Goal: Information Seeking & Learning: Learn about a topic

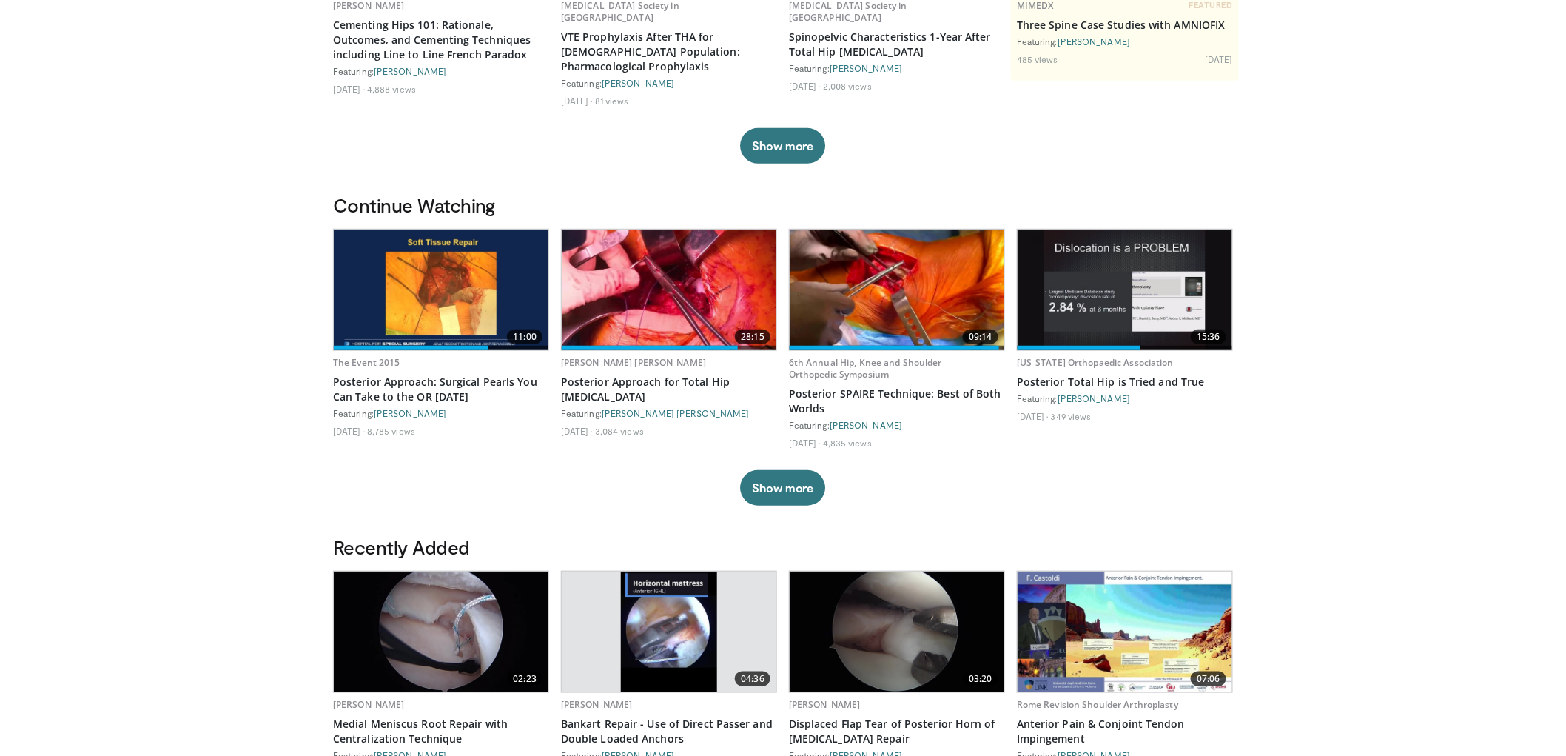
scroll to position [329, 0]
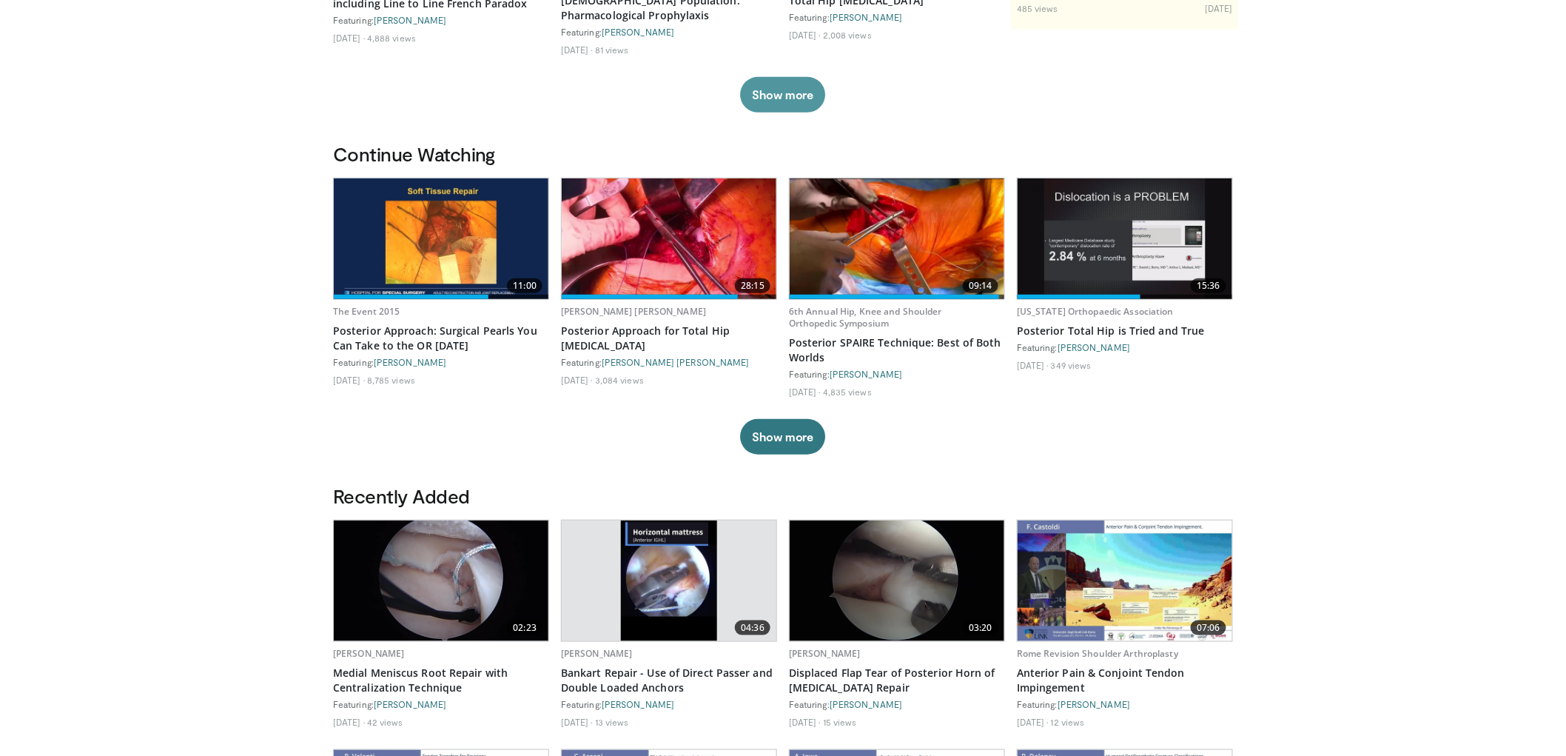
click at [783, 81] on button "Show more" at bounding box center [782, 95] width 85 height 36
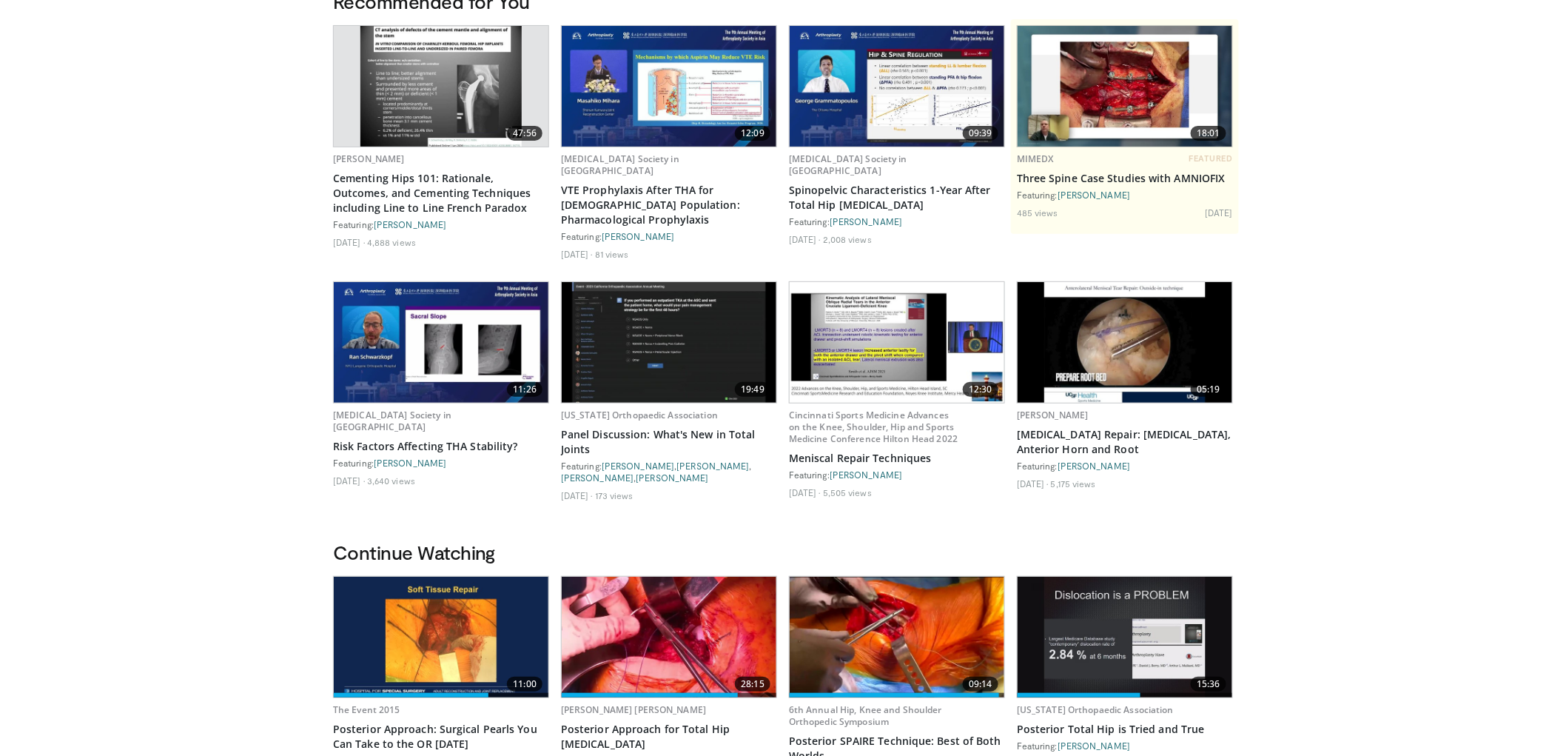
scroll to position [0, 0]
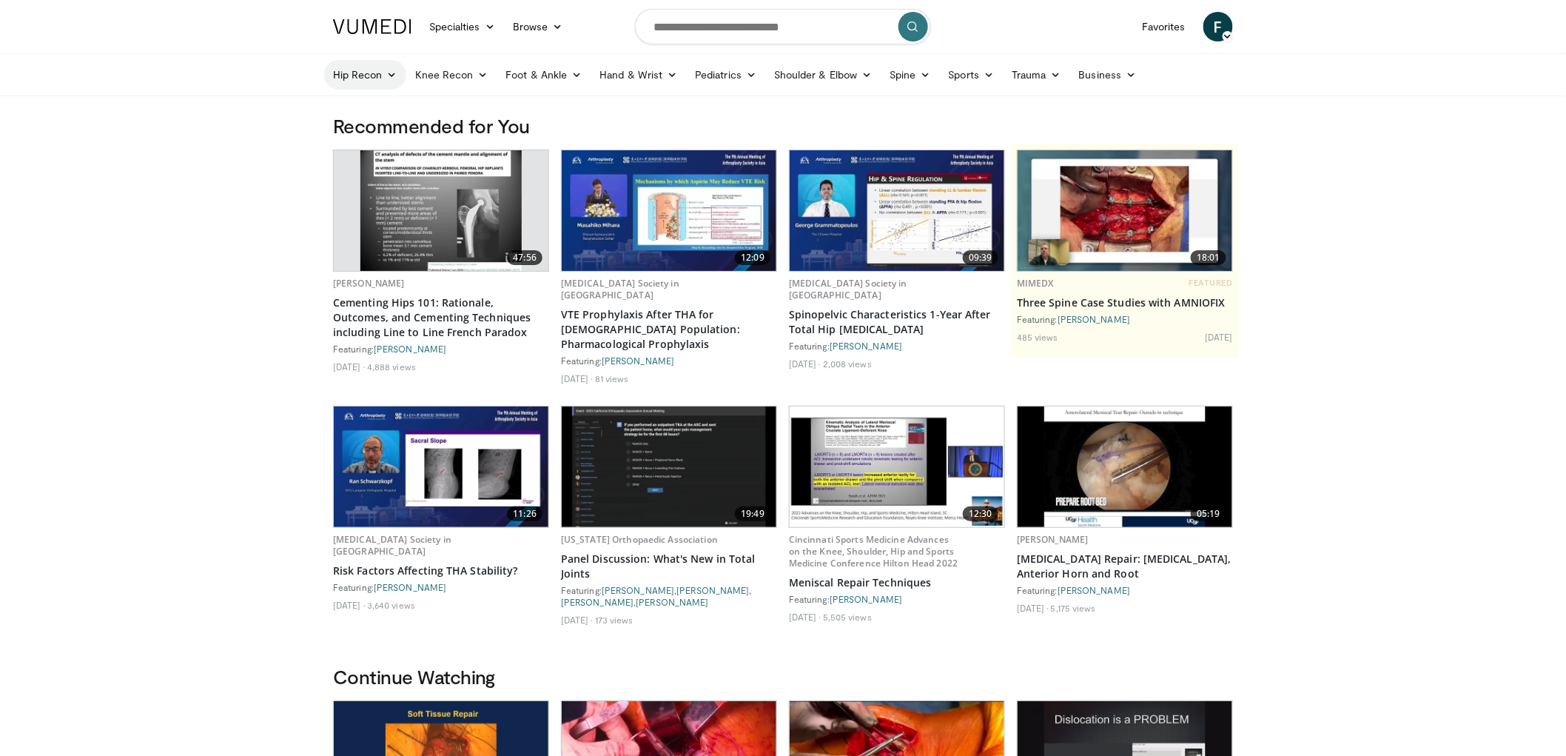
click at [363, 69] on link "Hip Recon" at bounding box center [365, 75] width 82 height 30
click at [364, 109] on link "Hip Arthroplasty" at bounding box center [413, 110] width 176 height 24
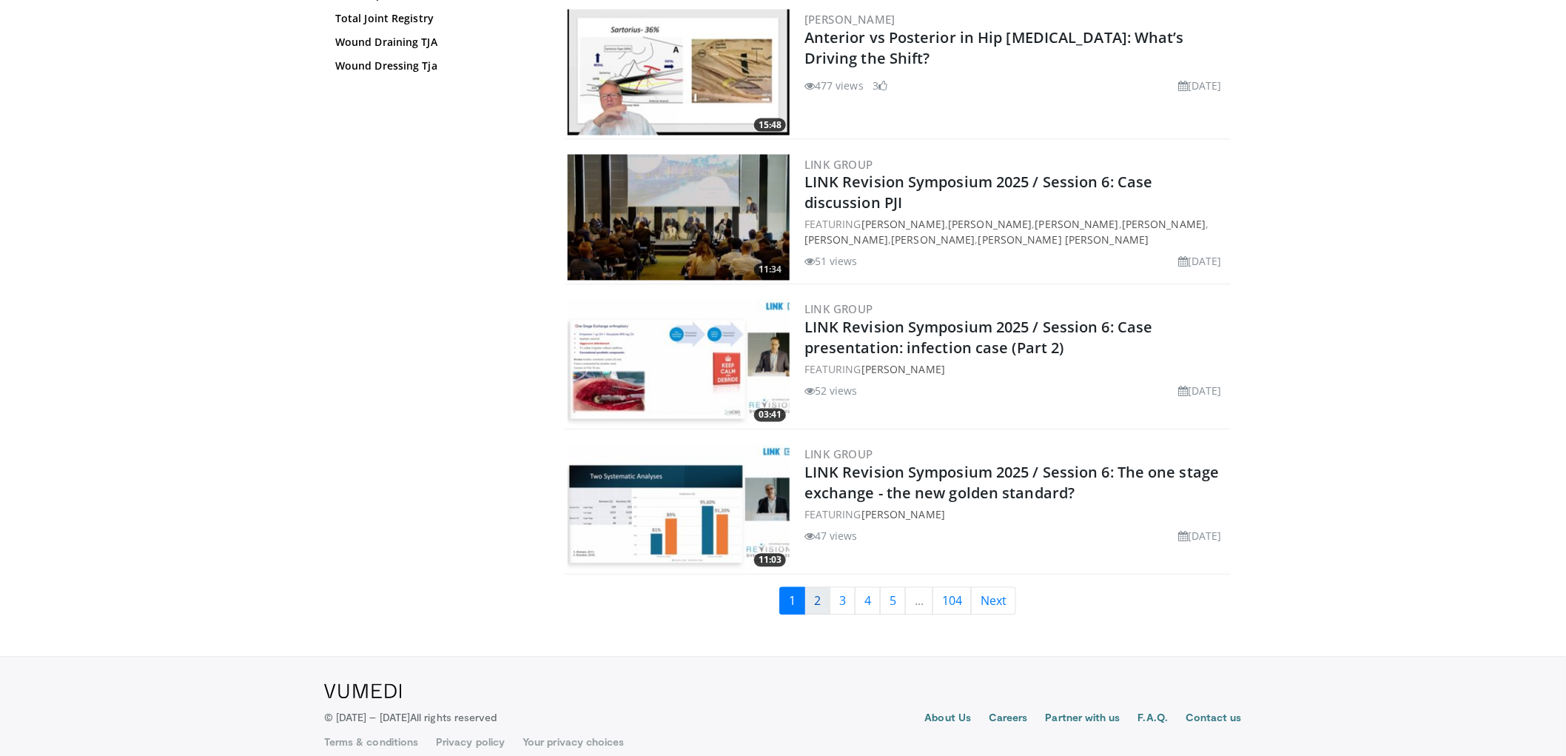
click at [816, 587] on link "2" at bounding box center [818, 601] width 26 height 28
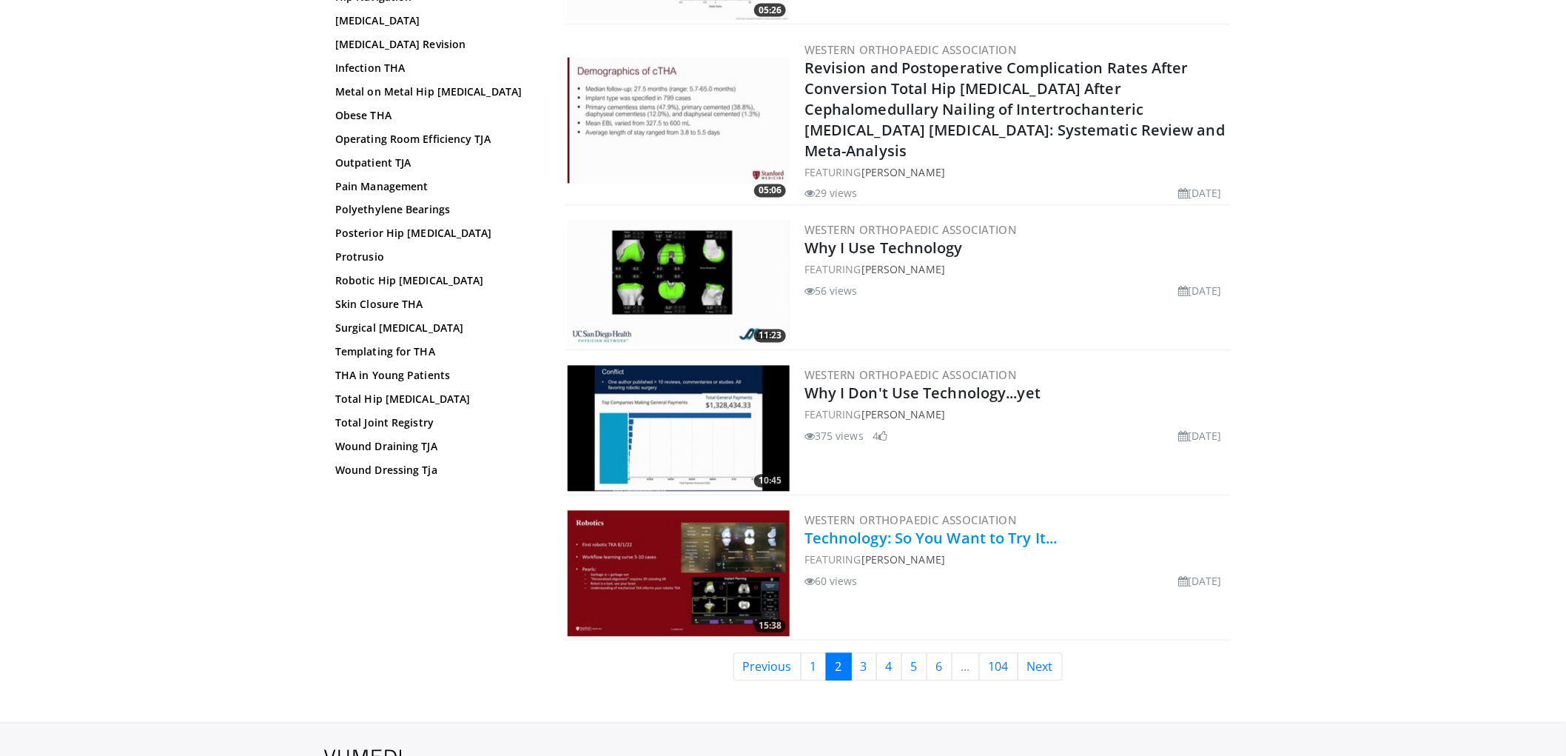
scroll to position [3379, 0]
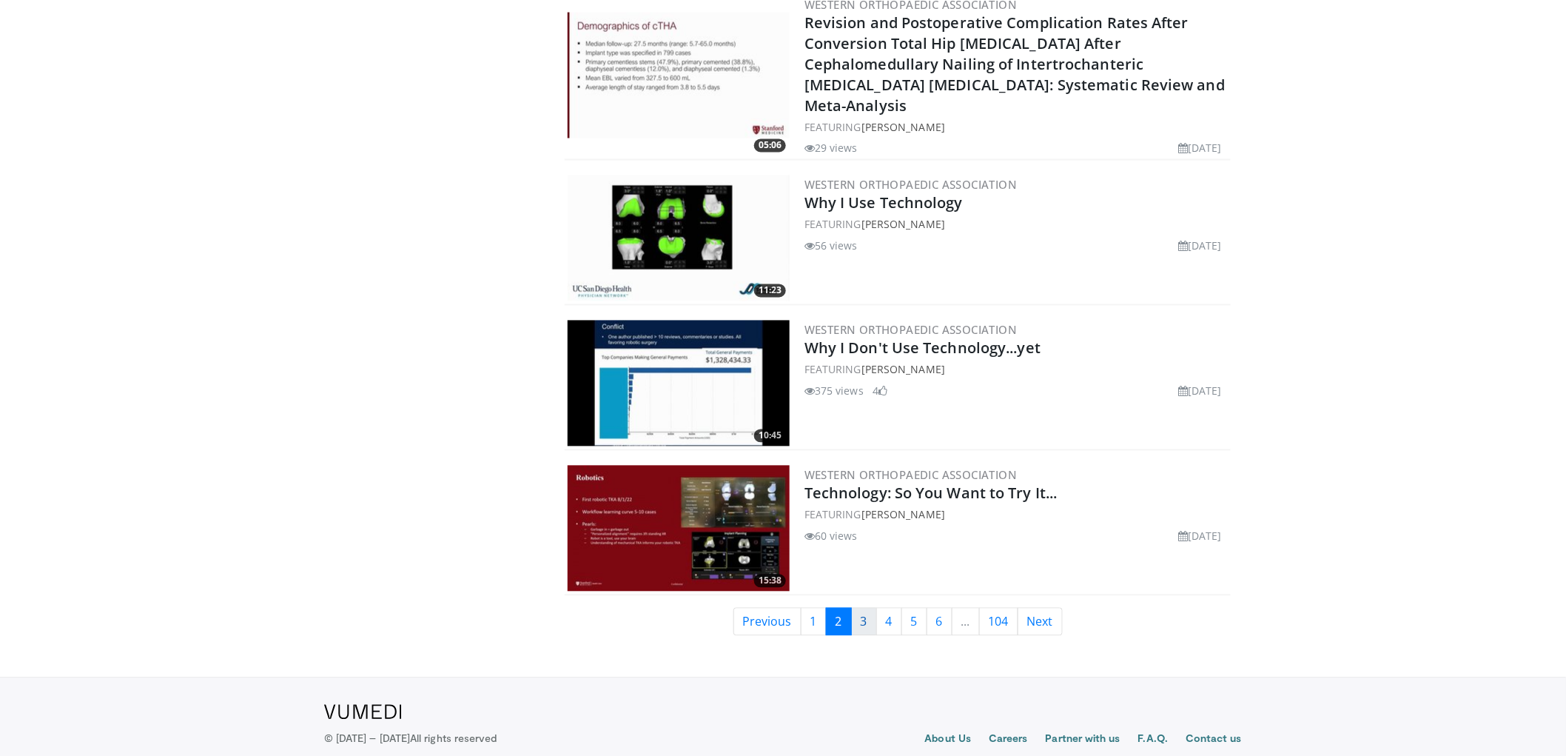
click at [857, 608] on link "3" at bounding box center [864, 622] width 26 height 28
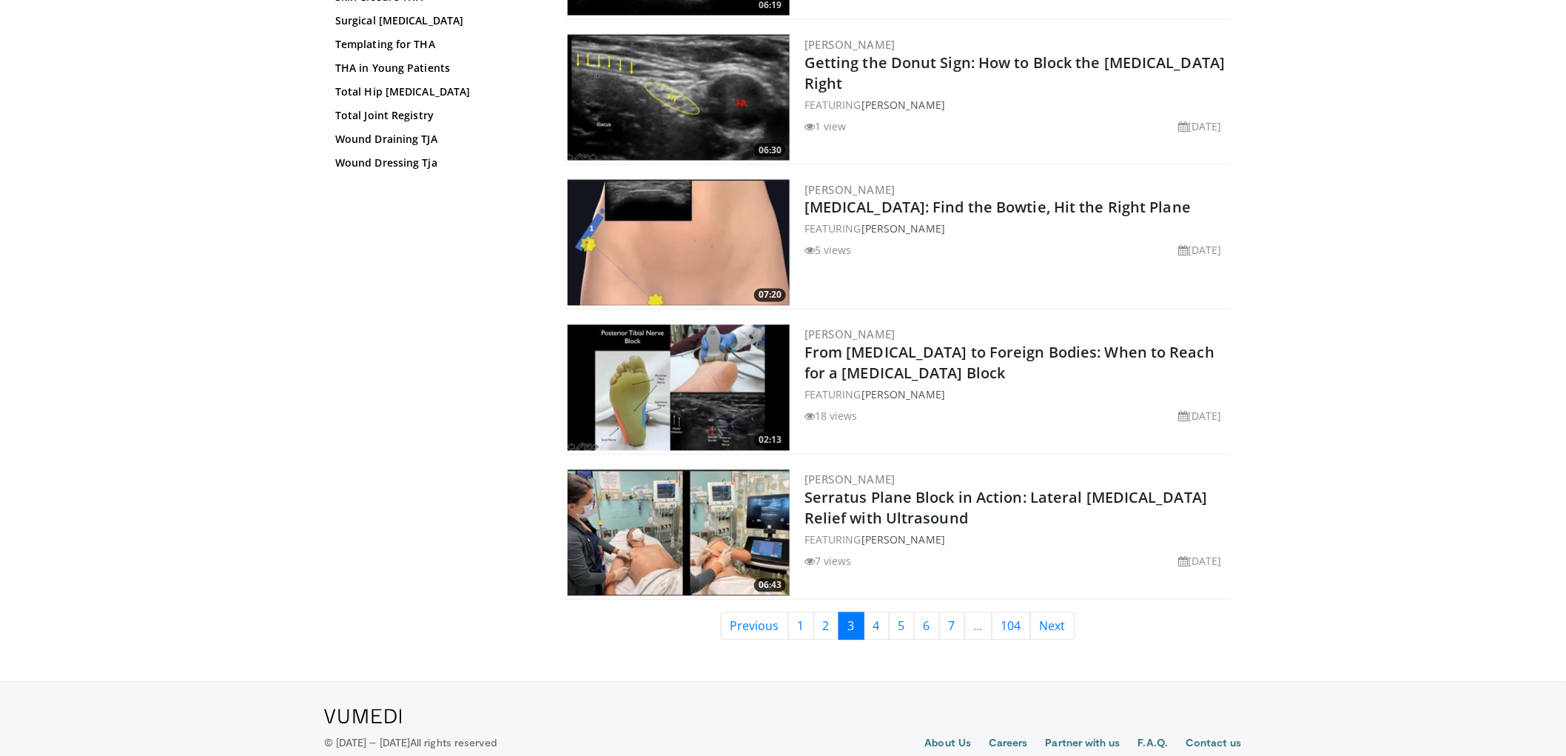
scroll to position [3354, 0]
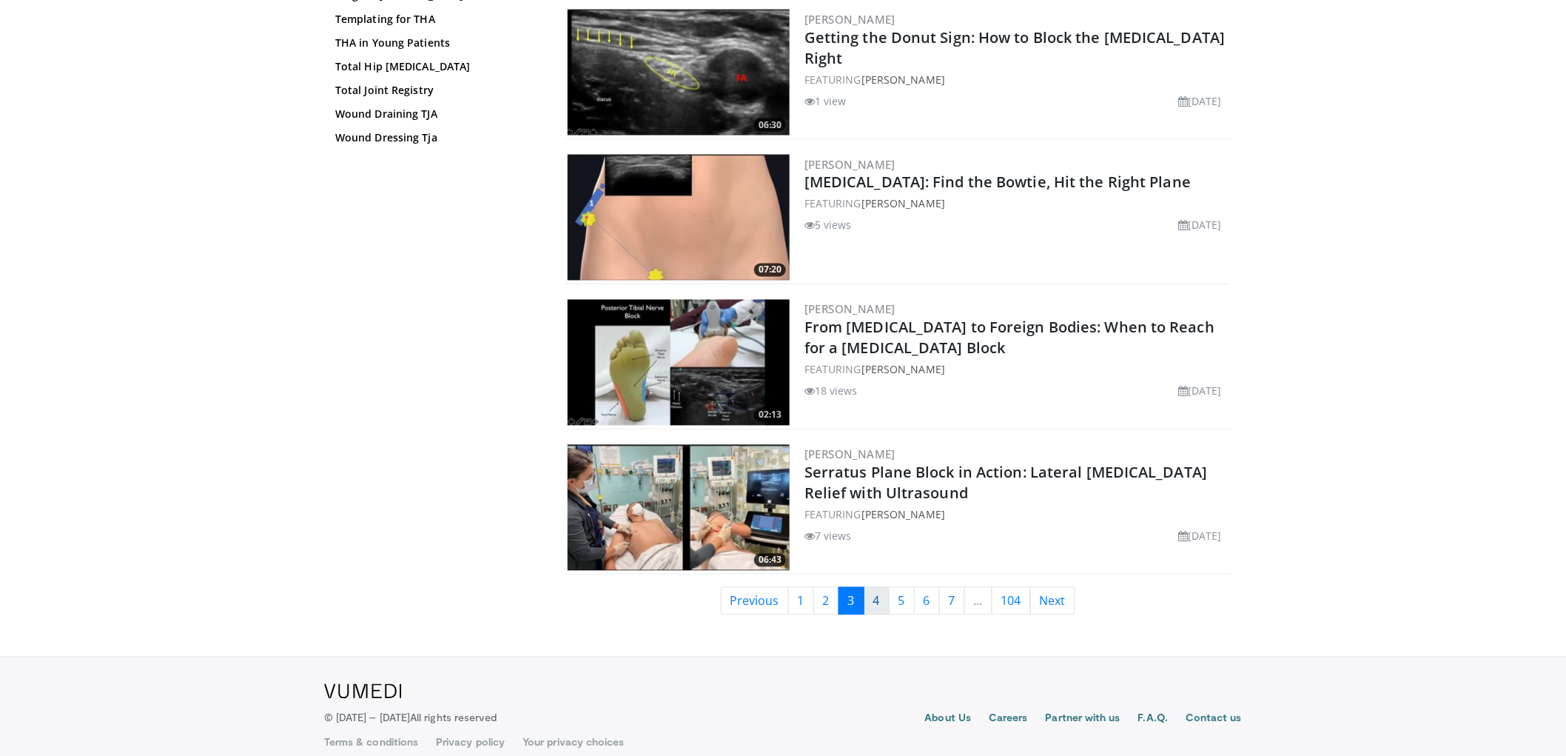
click at [882, 587] on link "4" at bounding box center [877, 601] width 26 height 28
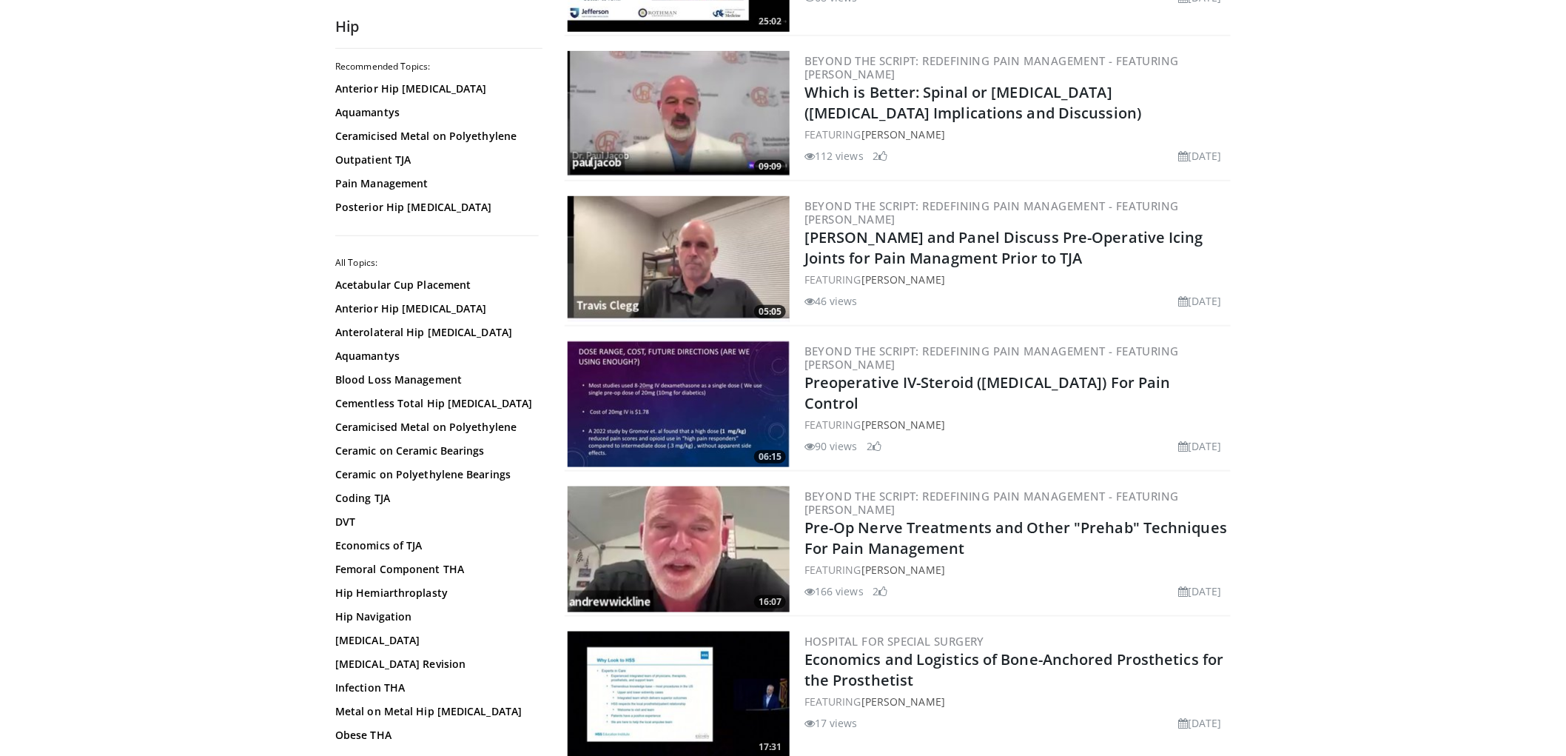
scroll to position [2705, 0]
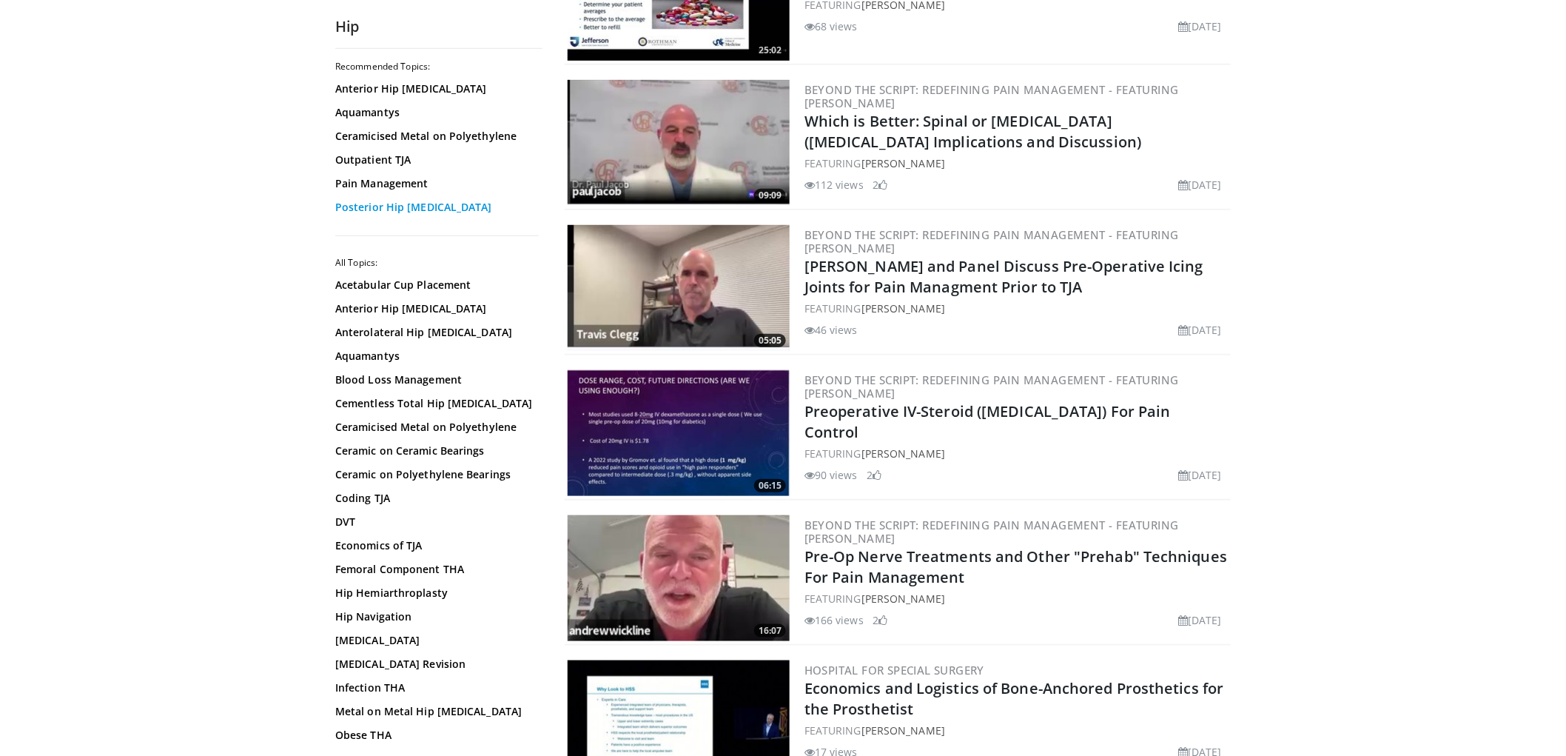
click at [400, 208] on link "Posterior Hip [MEDICAL_DATA]" at bounding box center [435, 207] width 200 height 15
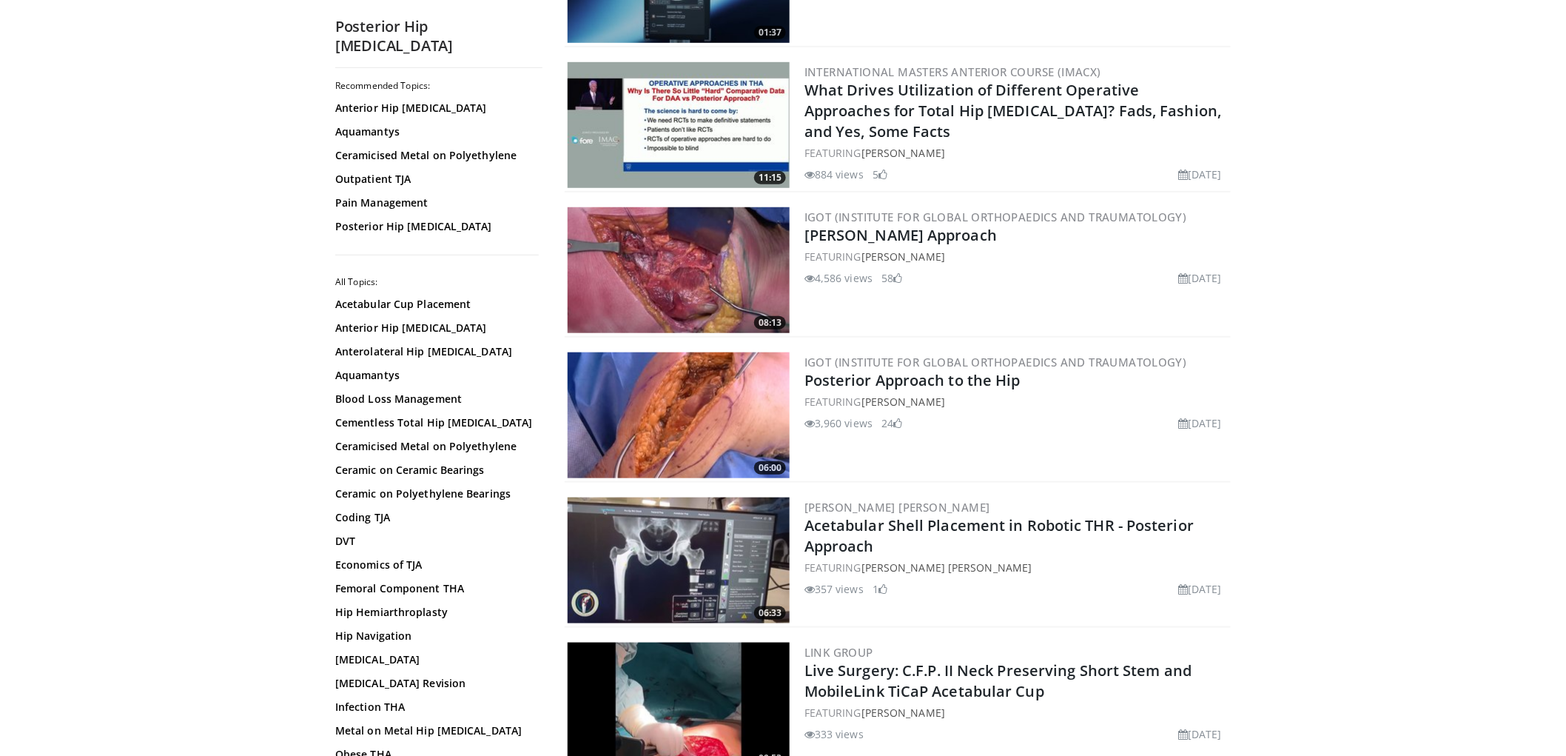
scroll to position [657, 0]
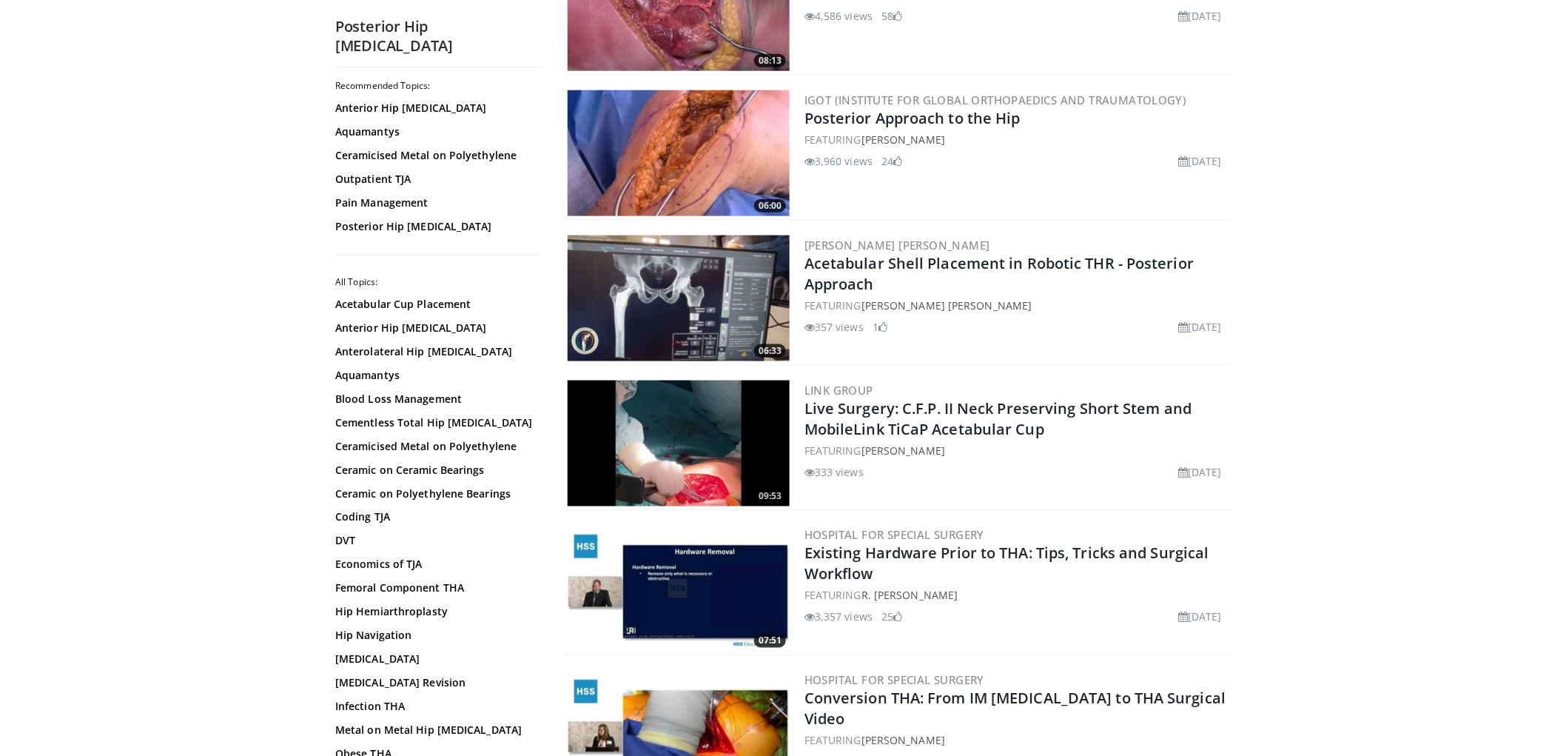
click at [731, 313] on img at bounding box center [679, 298] width 222 height 126
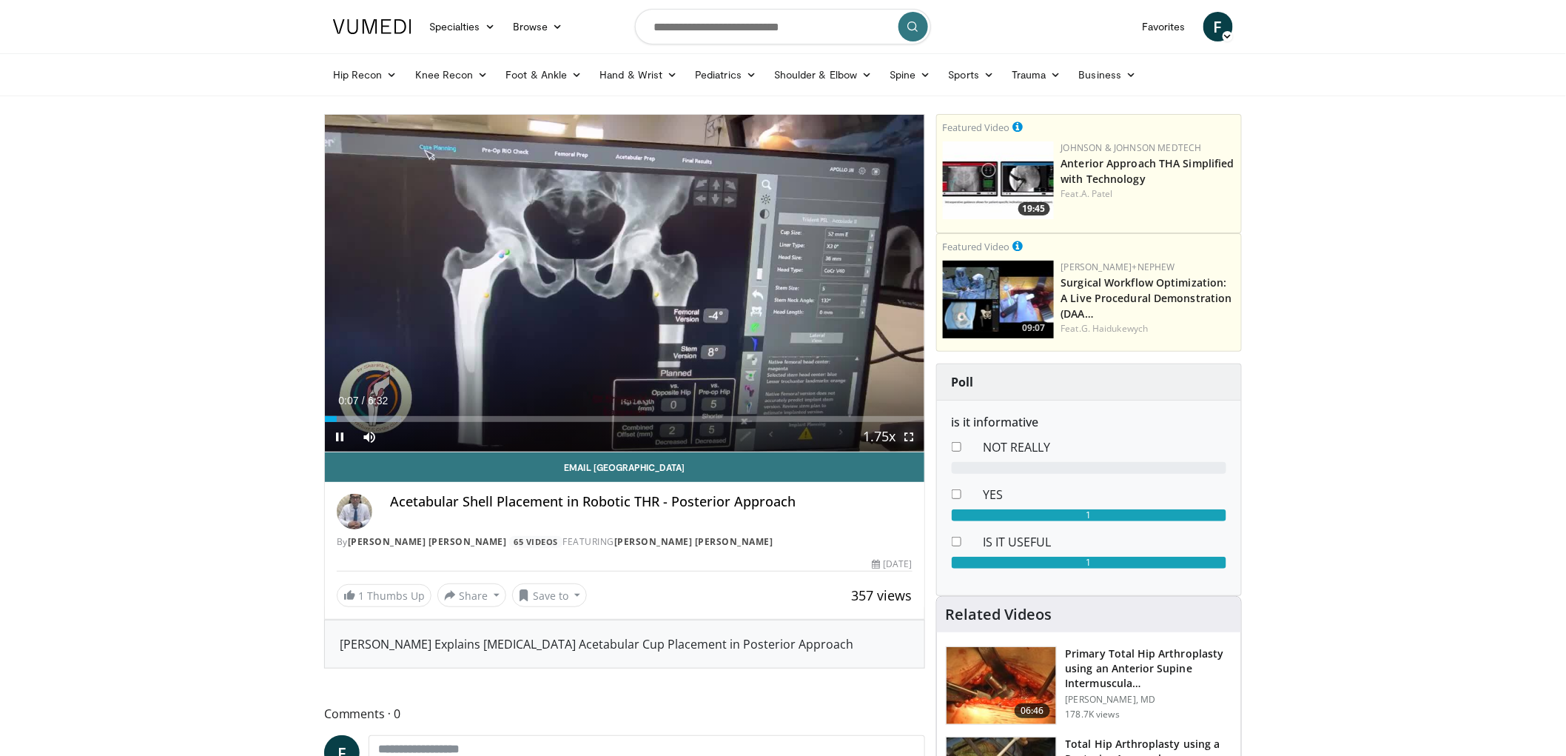
click at [905, 437] on span "Video Player" at bounding box center [910, 437] width 30 height 30
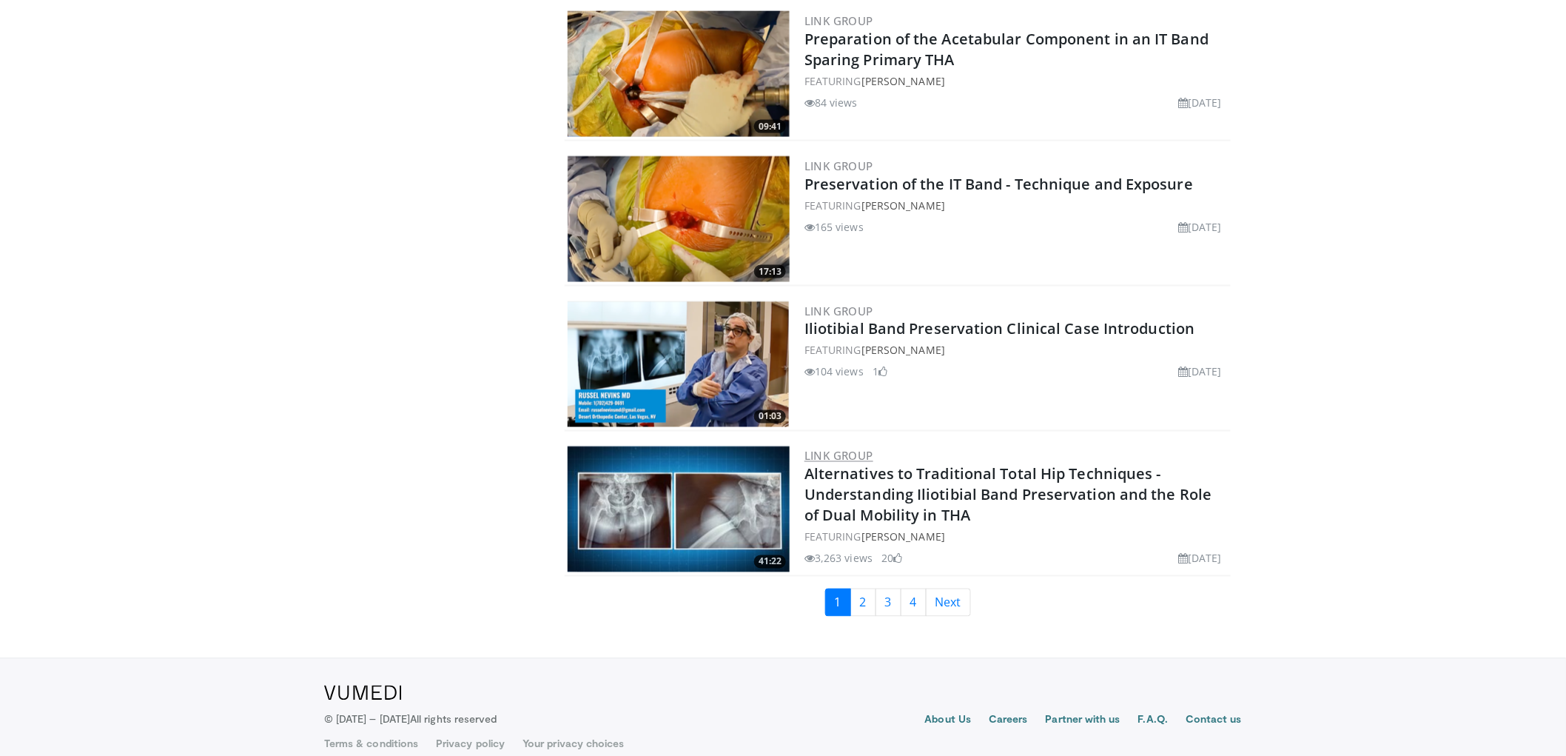
scroll to position [3206, 0]
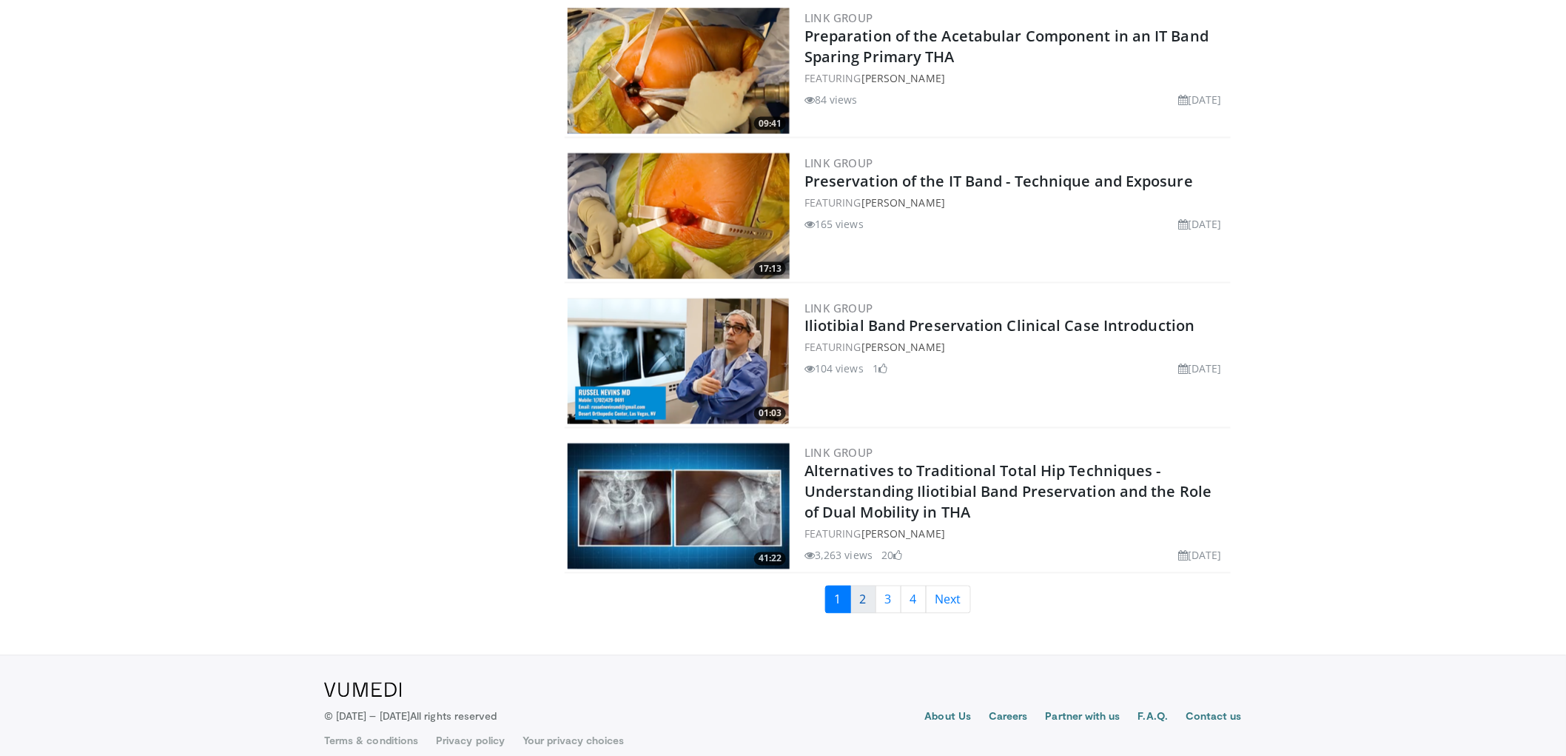
click at [863, 586] on link "2" at bounding box center [864, 600] width 26 height 28
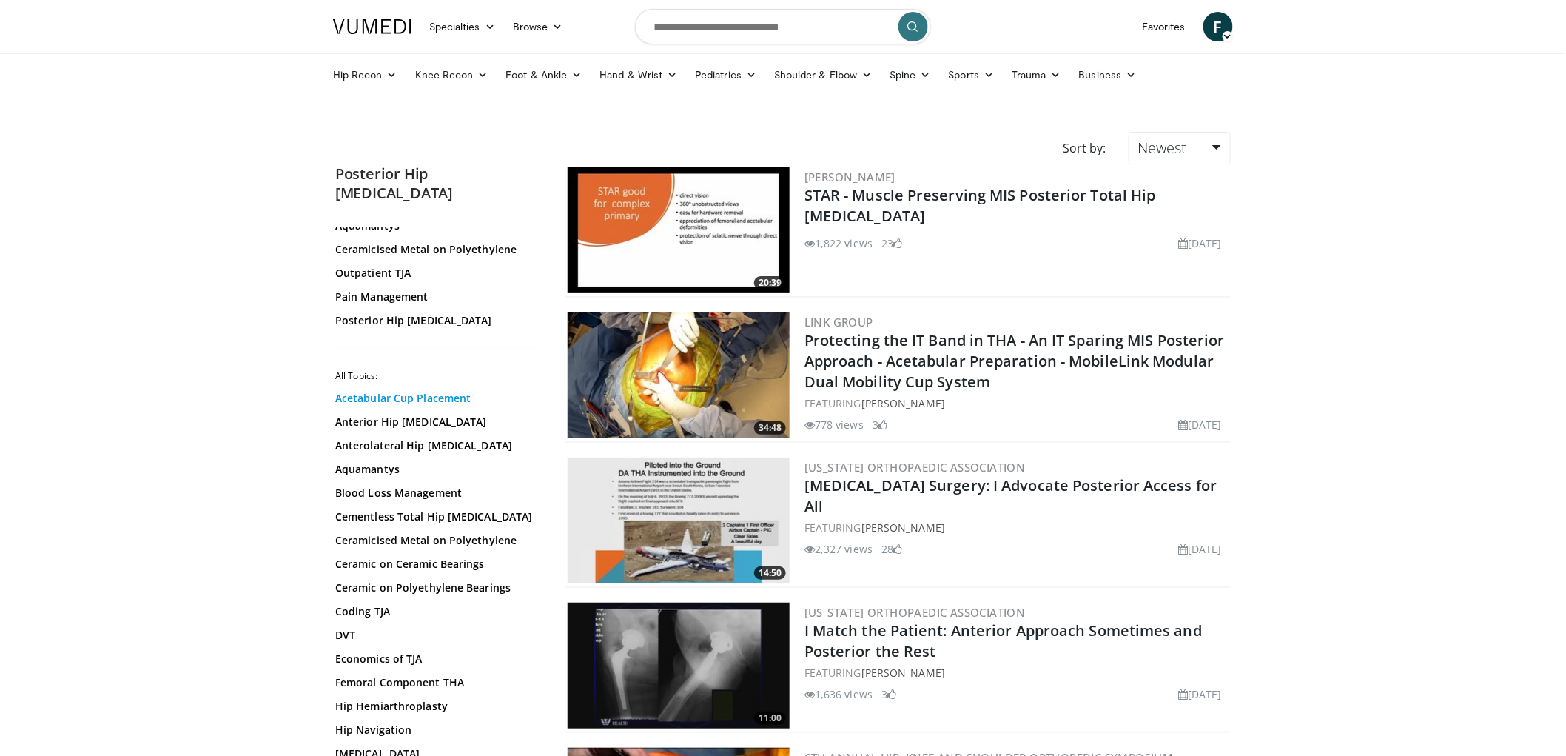
scroll to position [82, 0]
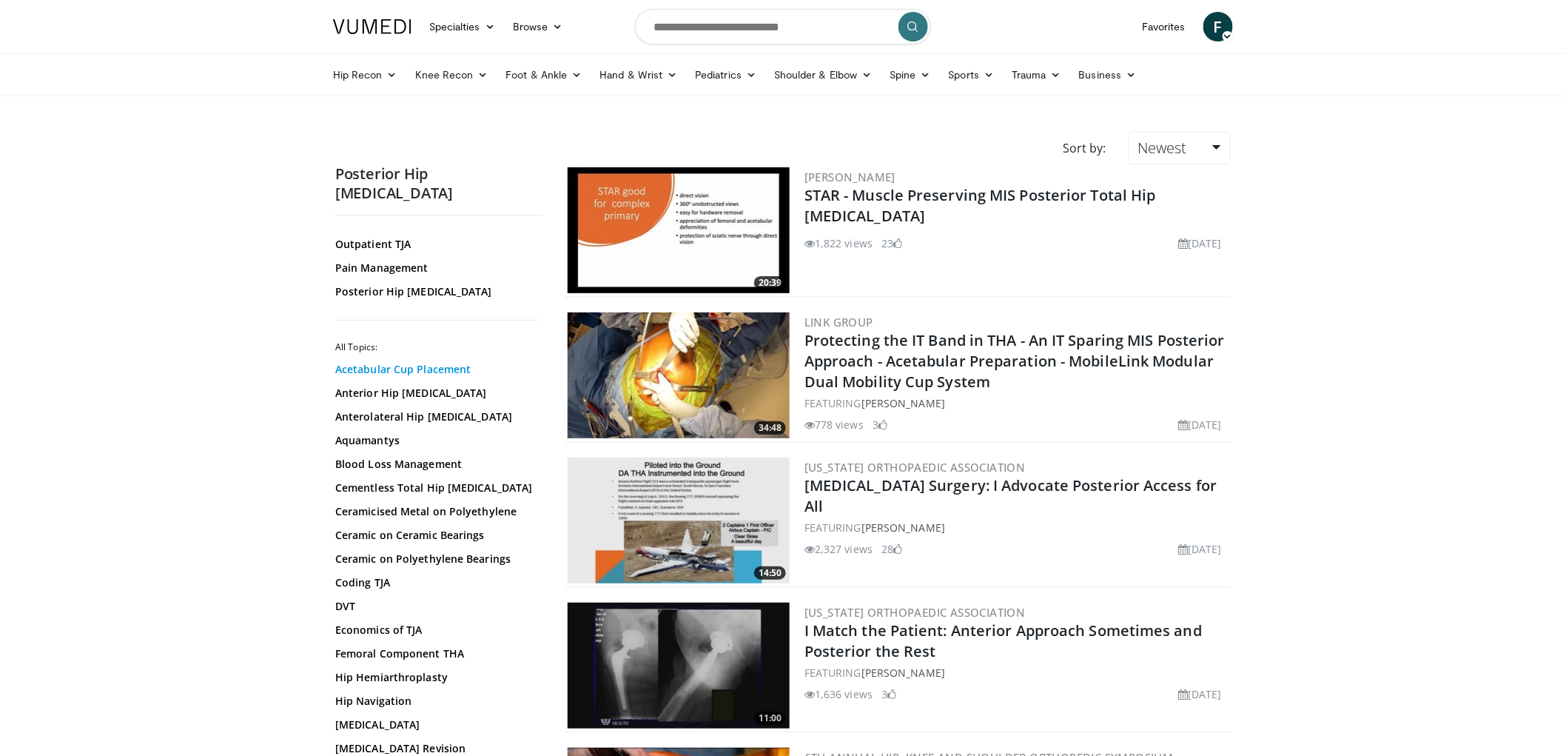
click at [465, 362] on link "Acetabular Cup Placement" at bounding box center [435, 369] width 200 height 15
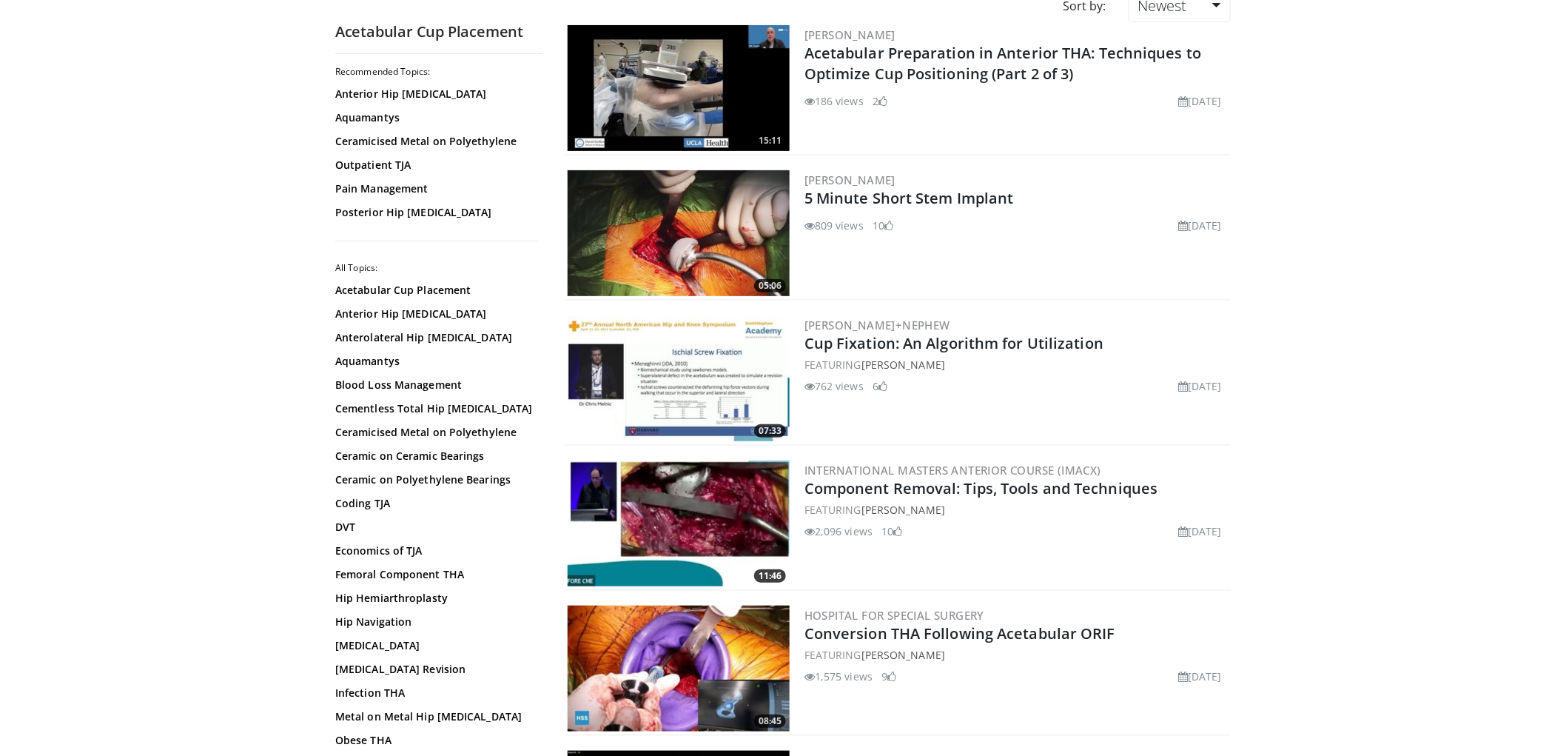
scroll to position [164, 0]
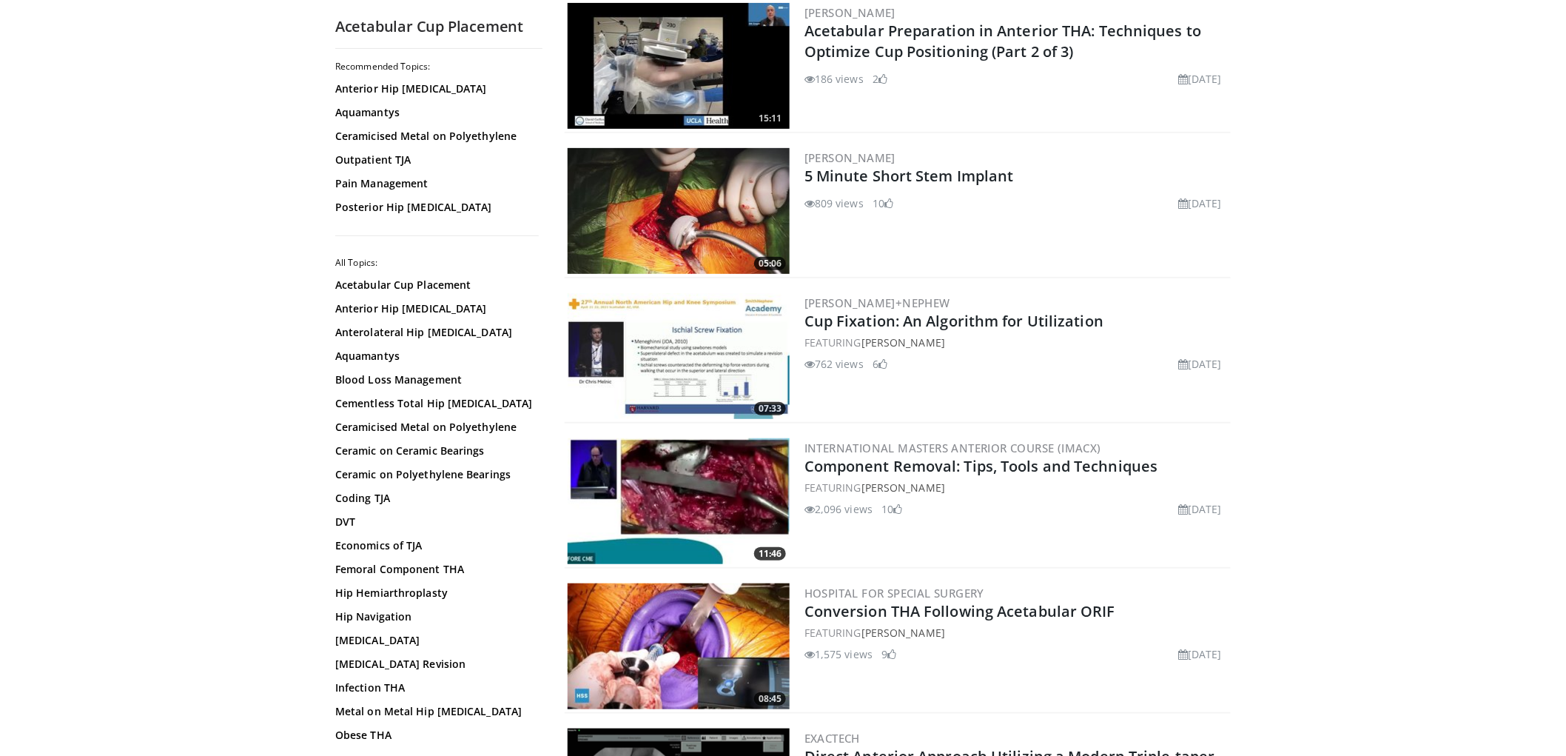
click at [723, 326] on img at bounding box center [679, 356] width 222 height 126
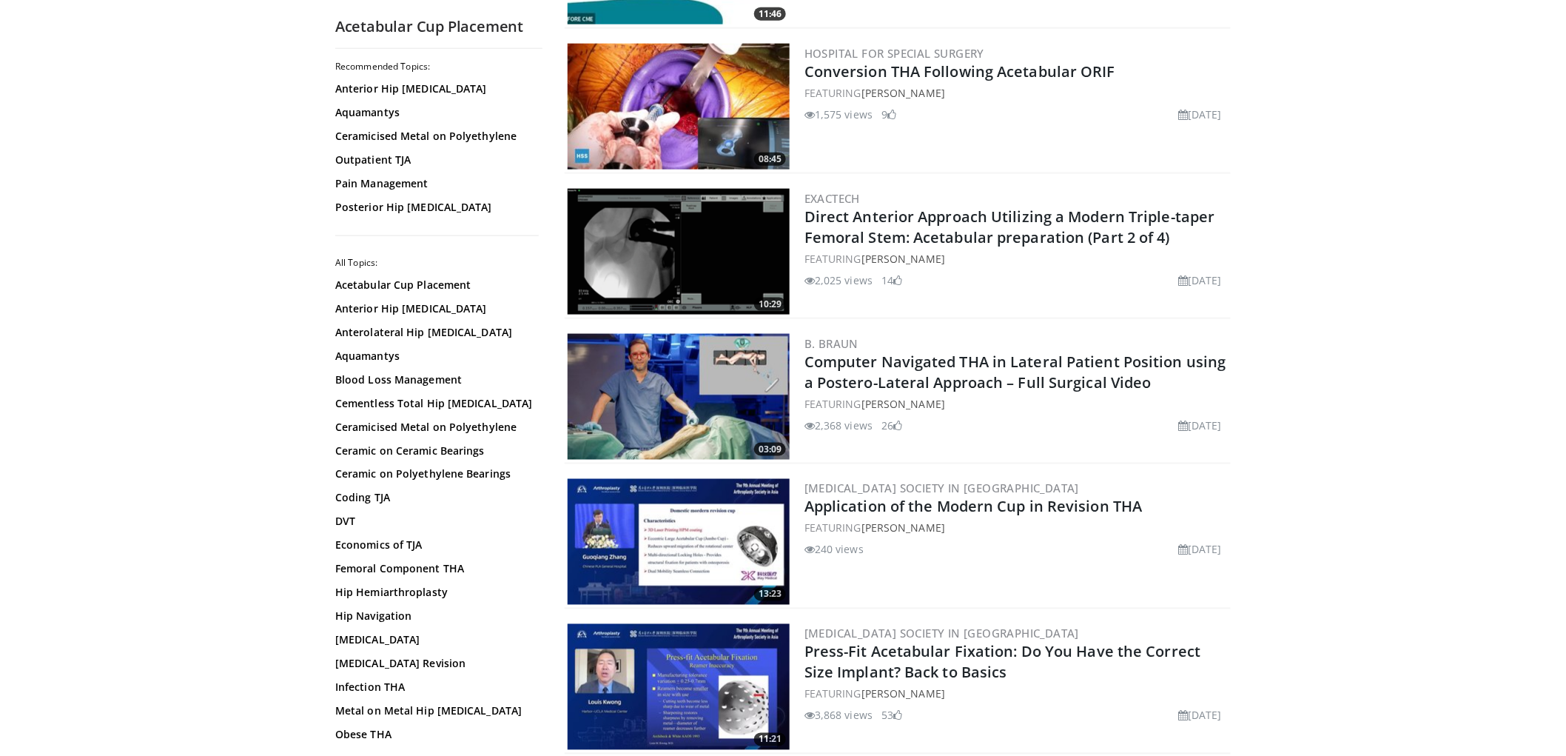
scroll to position [740, 0]
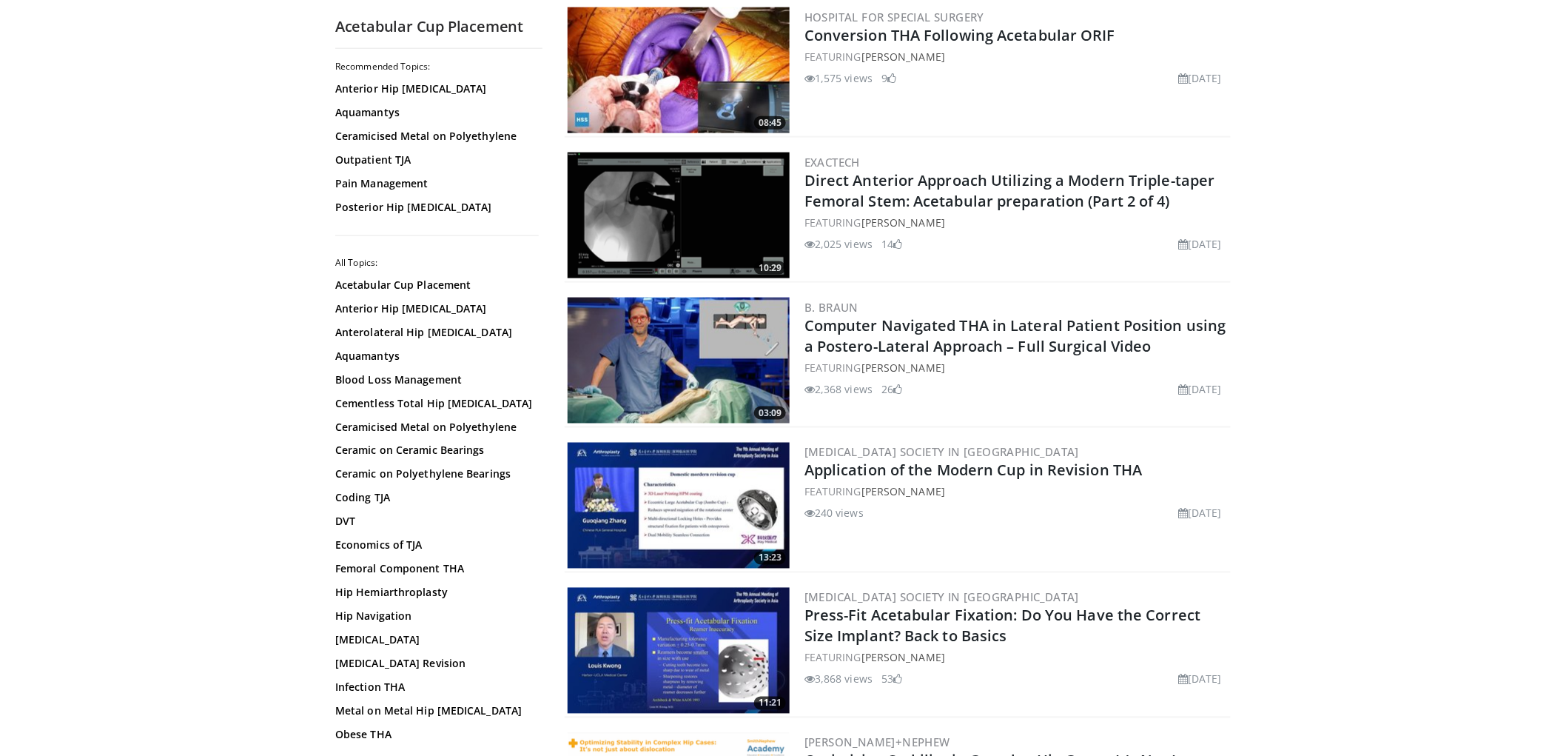
click at [712, 321] on img at bounding box center [679, 361] width 222 height 126
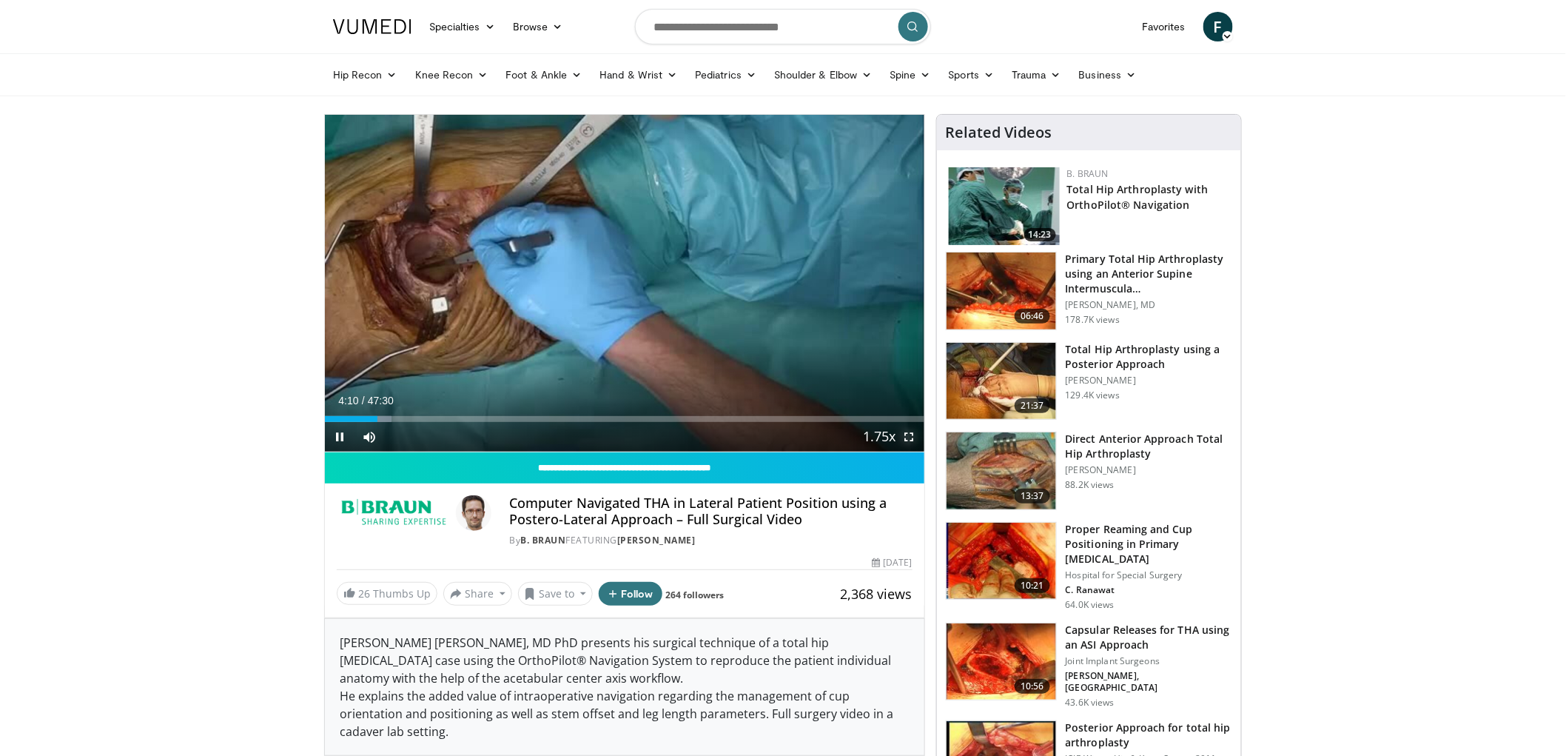
click at [908, 433] on span "Video Player" at bounding box center [910, 437] width 30 height 30
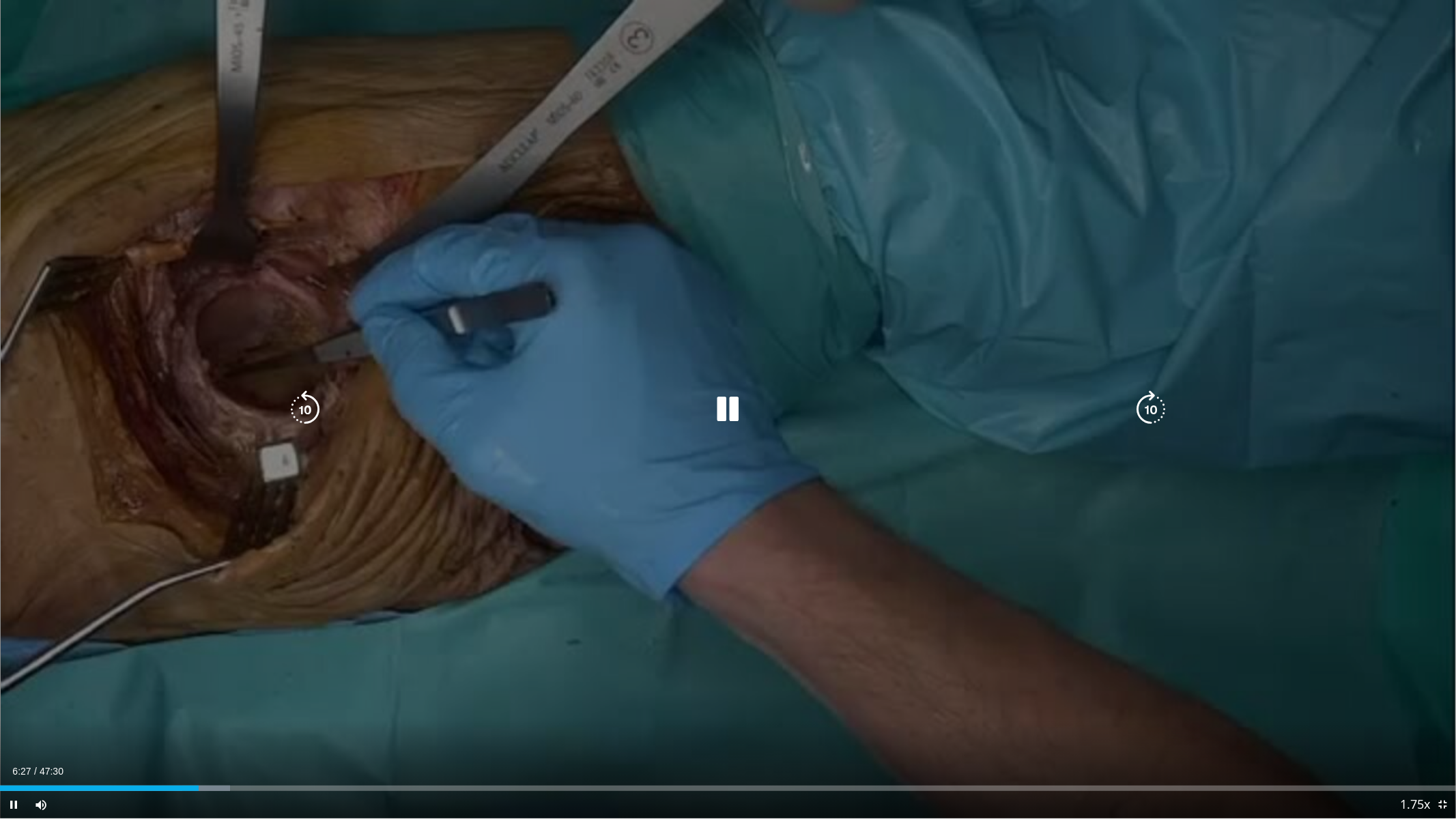
click at [1333, 277] on div "10 seconds Tap to unmute" at bounding box center [728, 410] width 1456 height 819
click at [1328, 272] on div "10 seconds Tap to unmute" at bounding box center [728, 410] width 1456 height 819
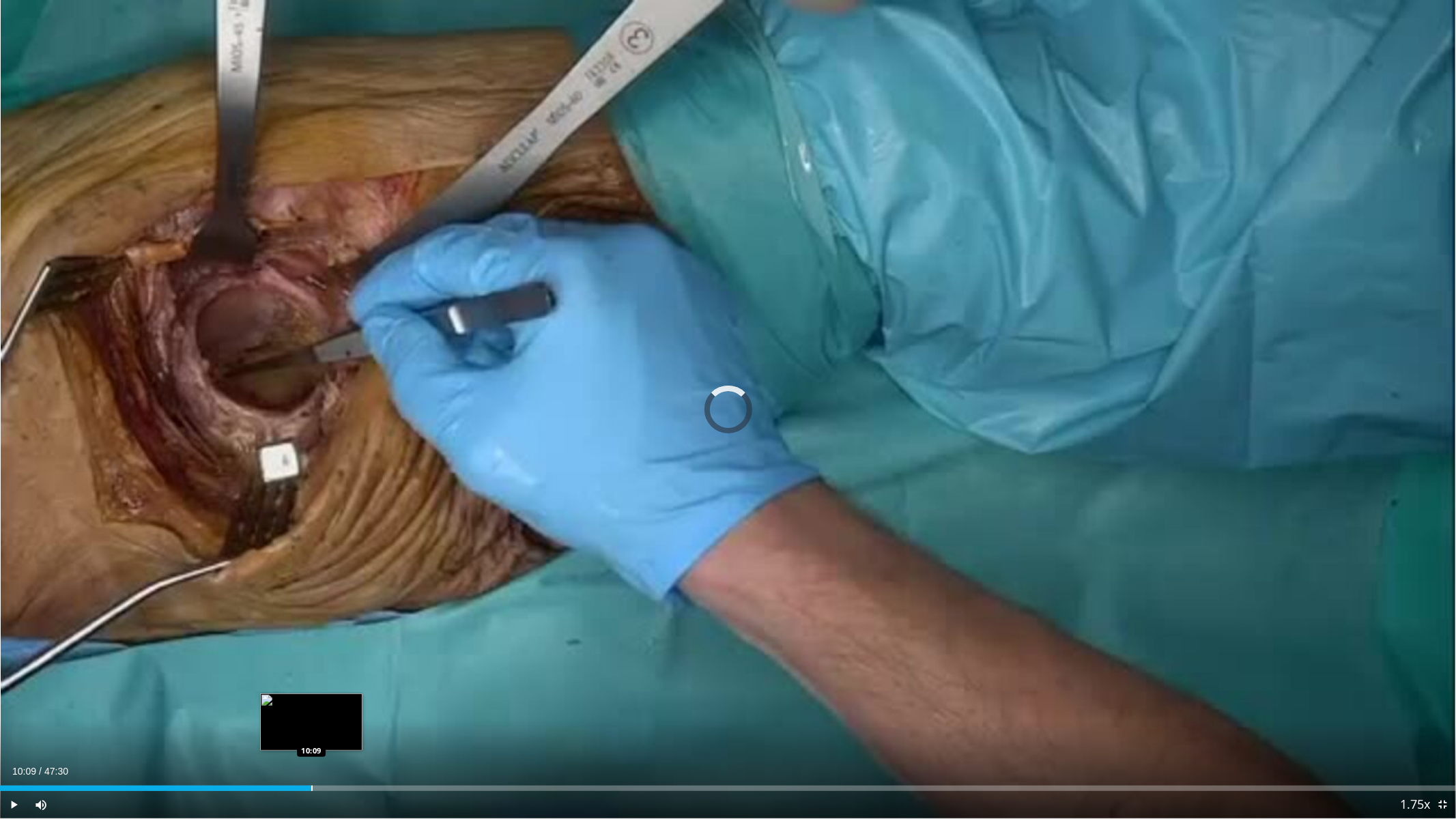
click at [311, 696] on div "Loaded : 0.00% 10:09 10:09" at bounding box center [728, 789] width 1456 height 6
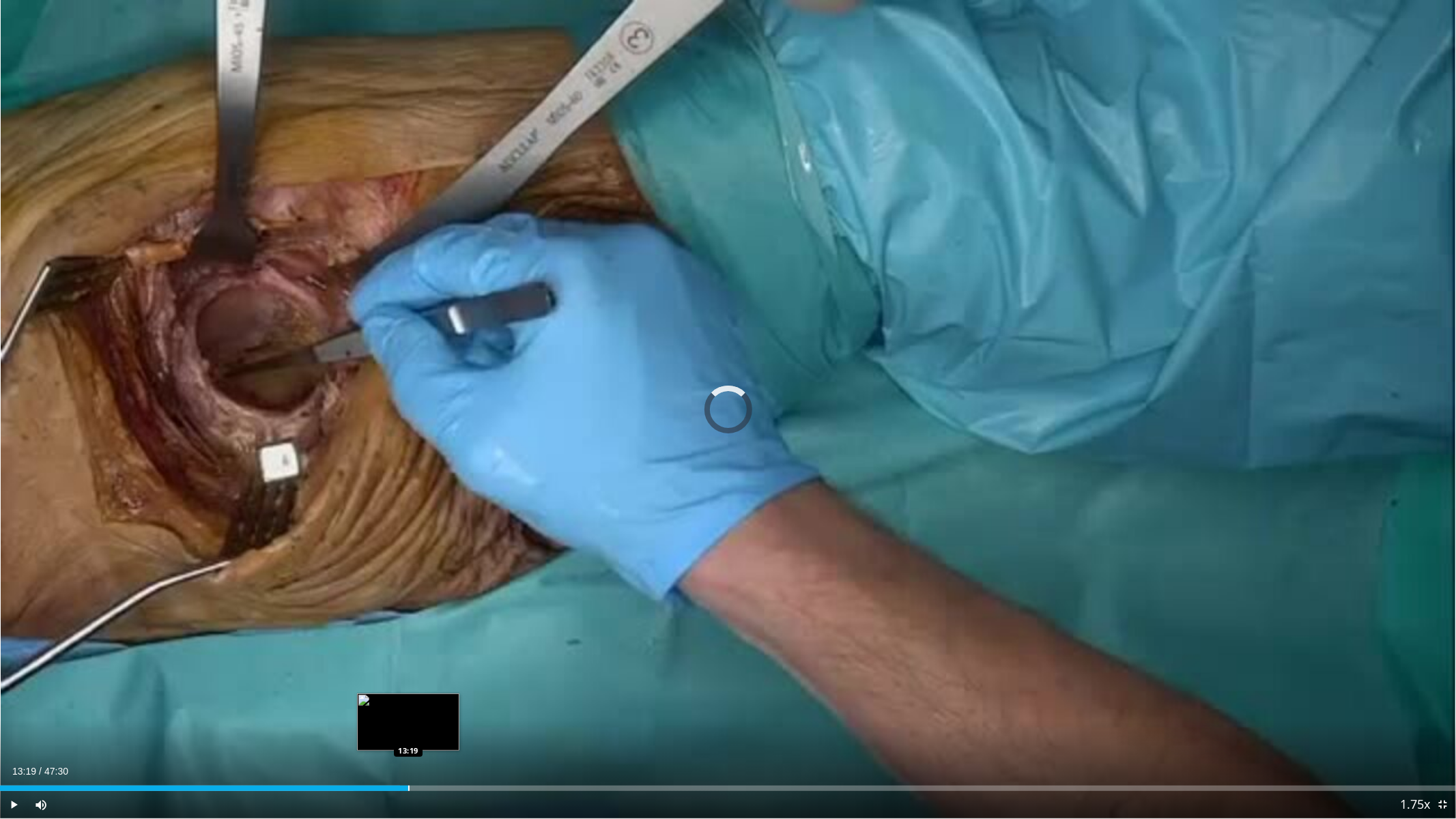
click at [408, 696] on div "Loaded : 27.49% 13:19 13:19" at bounding box center [728, 785] width 1456 height 13
click at [408, 696] on div "10 seconds Tap to unmute" at bounding box center [728, 410] width 1456 height 819
click at [480, 696] on div "Progress Bar" at bounding box center [480, 789] width 1 height 6
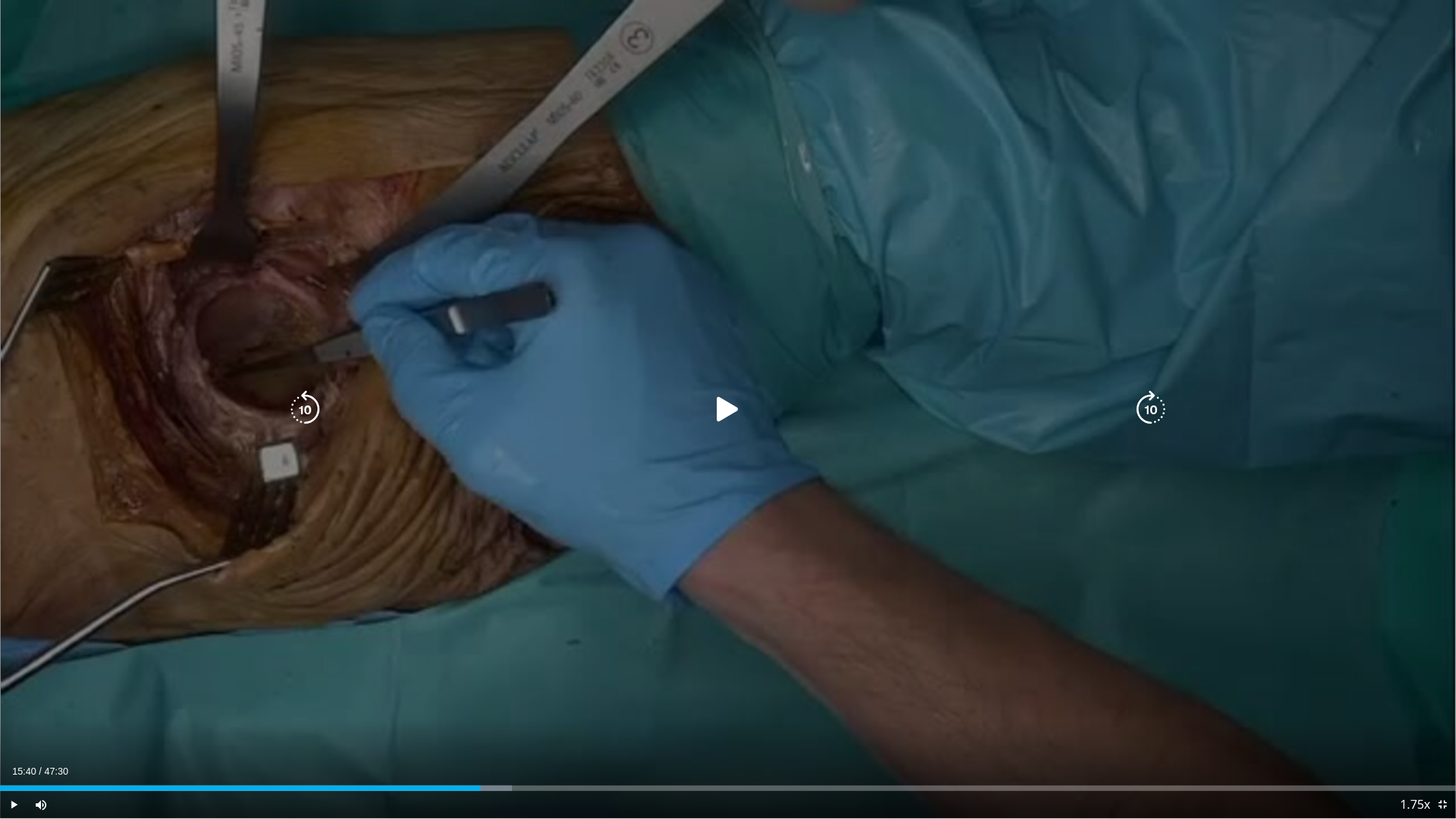
drag, startPoint x: 732, startPoint y: 410, endPoint x: 428, endPoint y: 381, distance: 305.4
click at [731, 410] on icon "Video Player" at bounding box center [727, 409] width 38 height 38
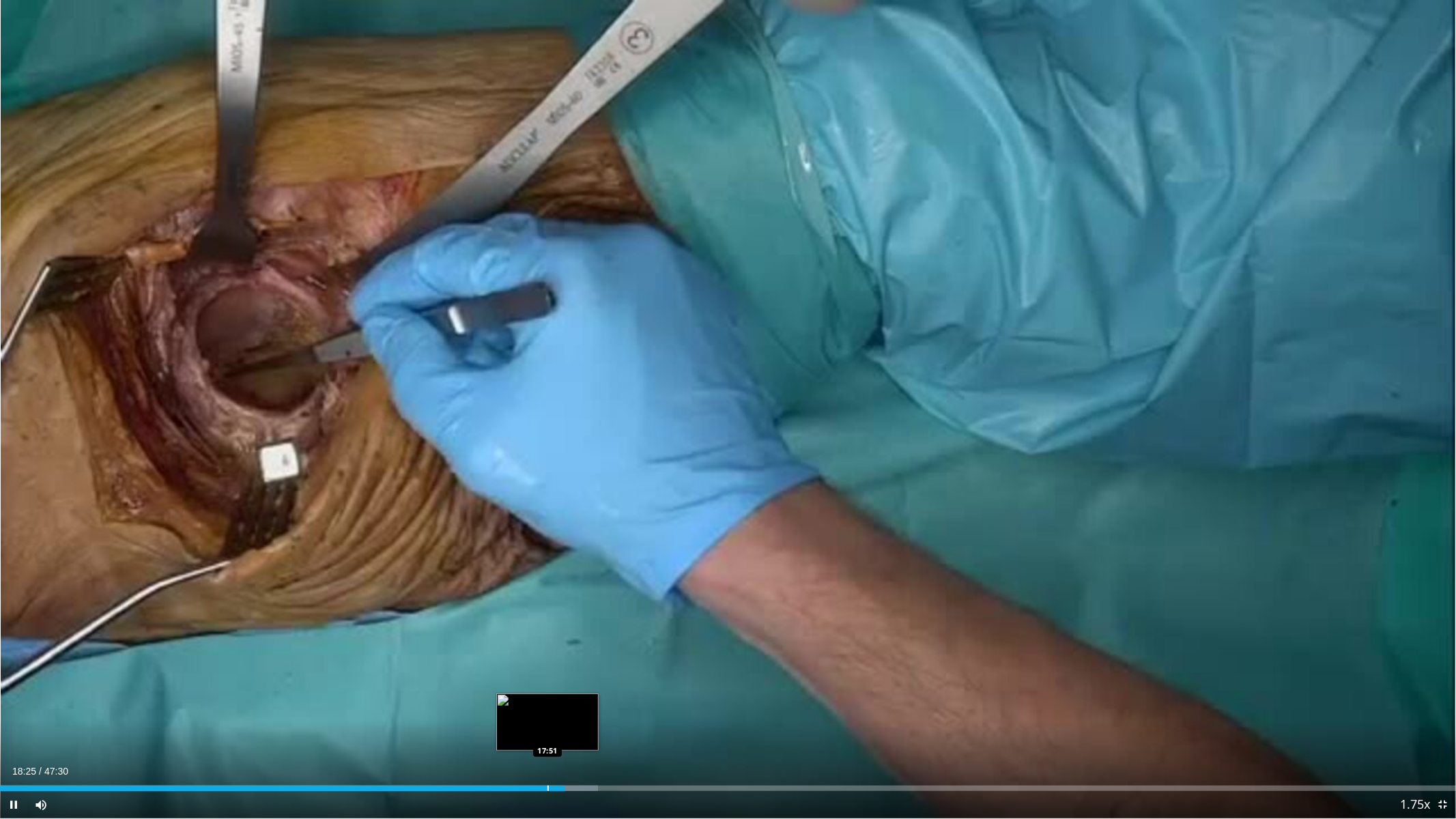
click at [548, 696] on div "Progress Bar" at bounding box center [548, 789] width 1 height 6
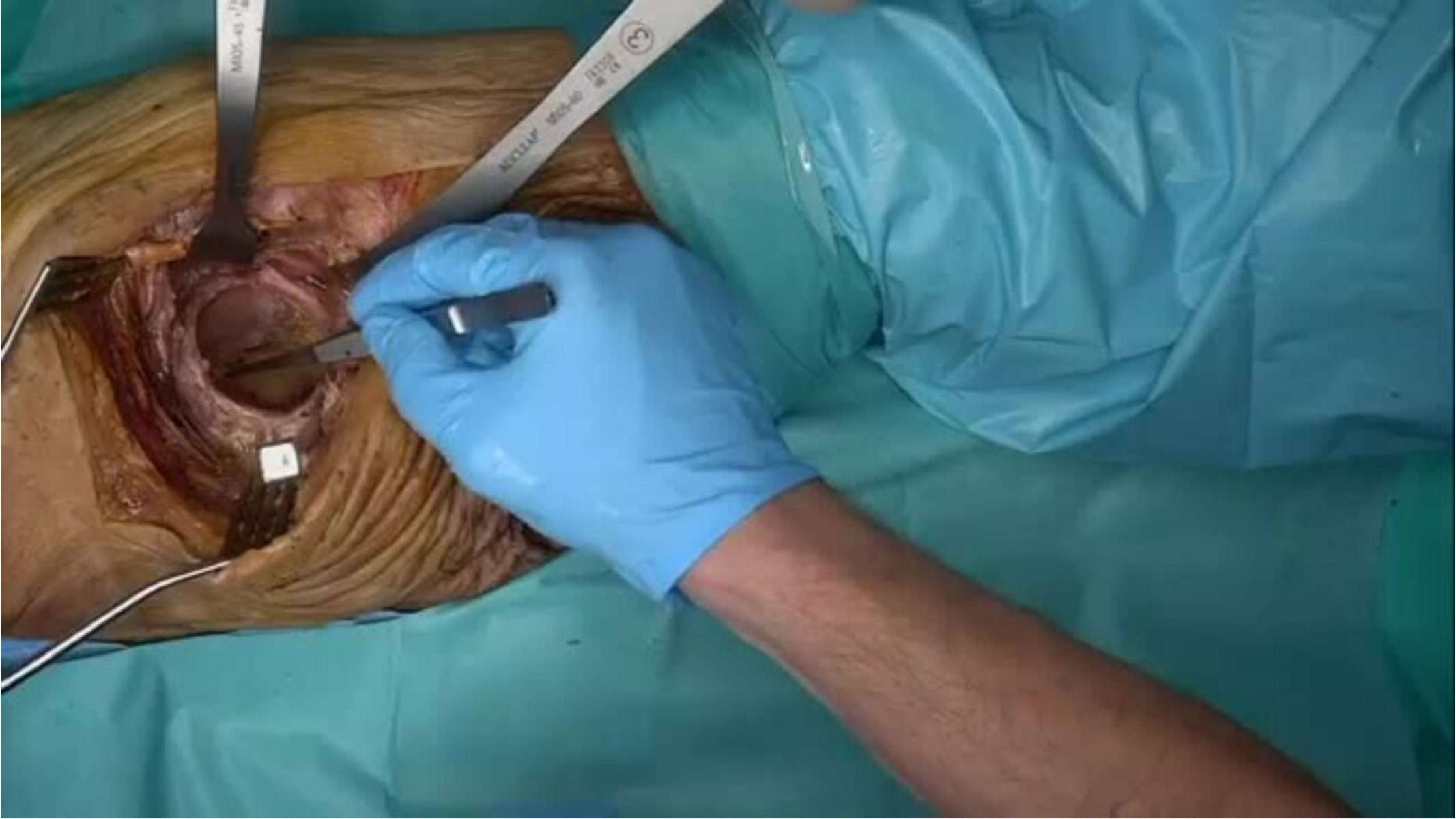
click at [385, 696] on div "10 seconds Tap to unmute" at bounding box center [728, 410] width 1456 height 819
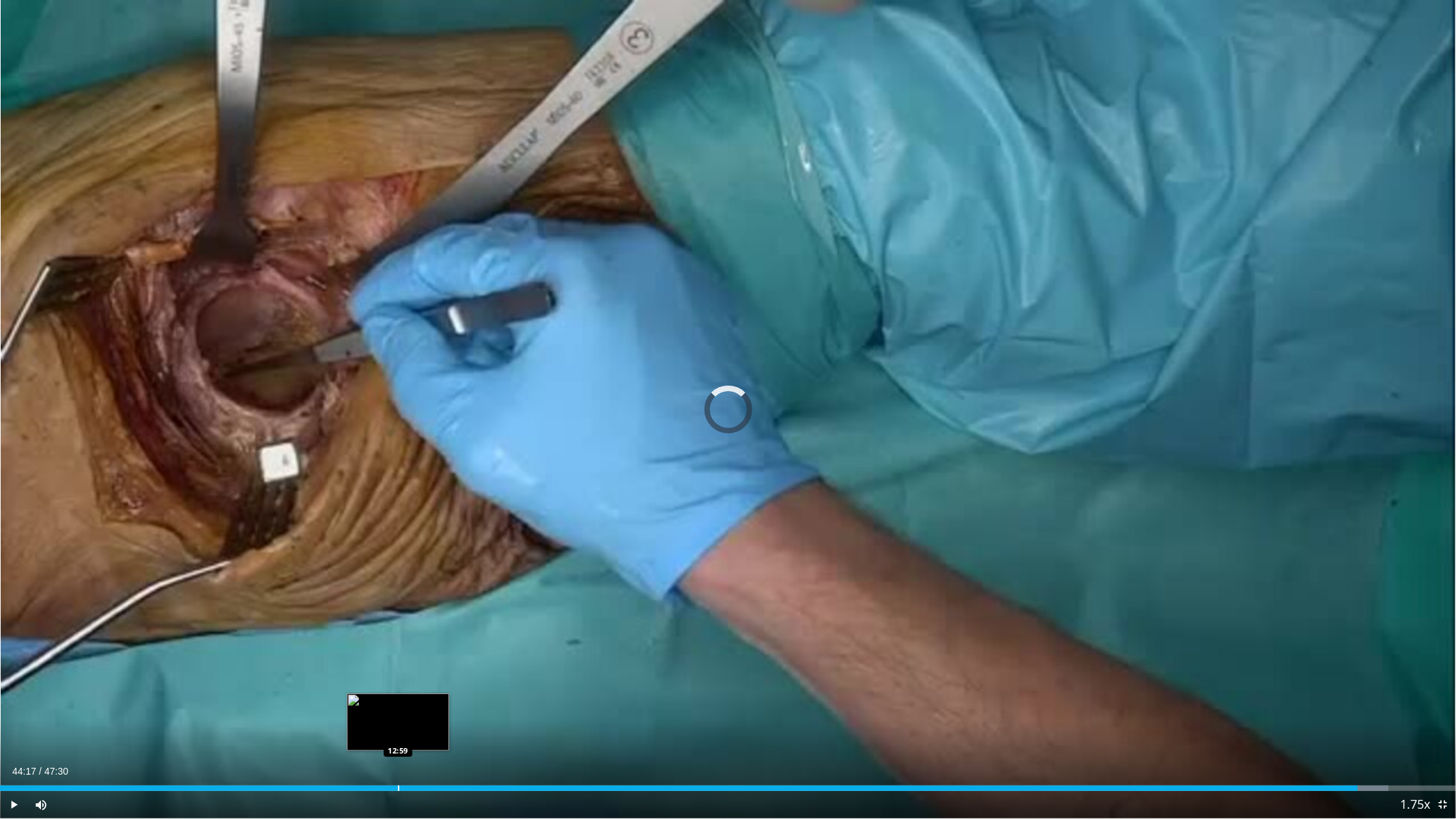
click at [398, 696] on div "Loaded : 95.37% 44:17 12:59" at bounding box center [728, 785] width 1456 height 13
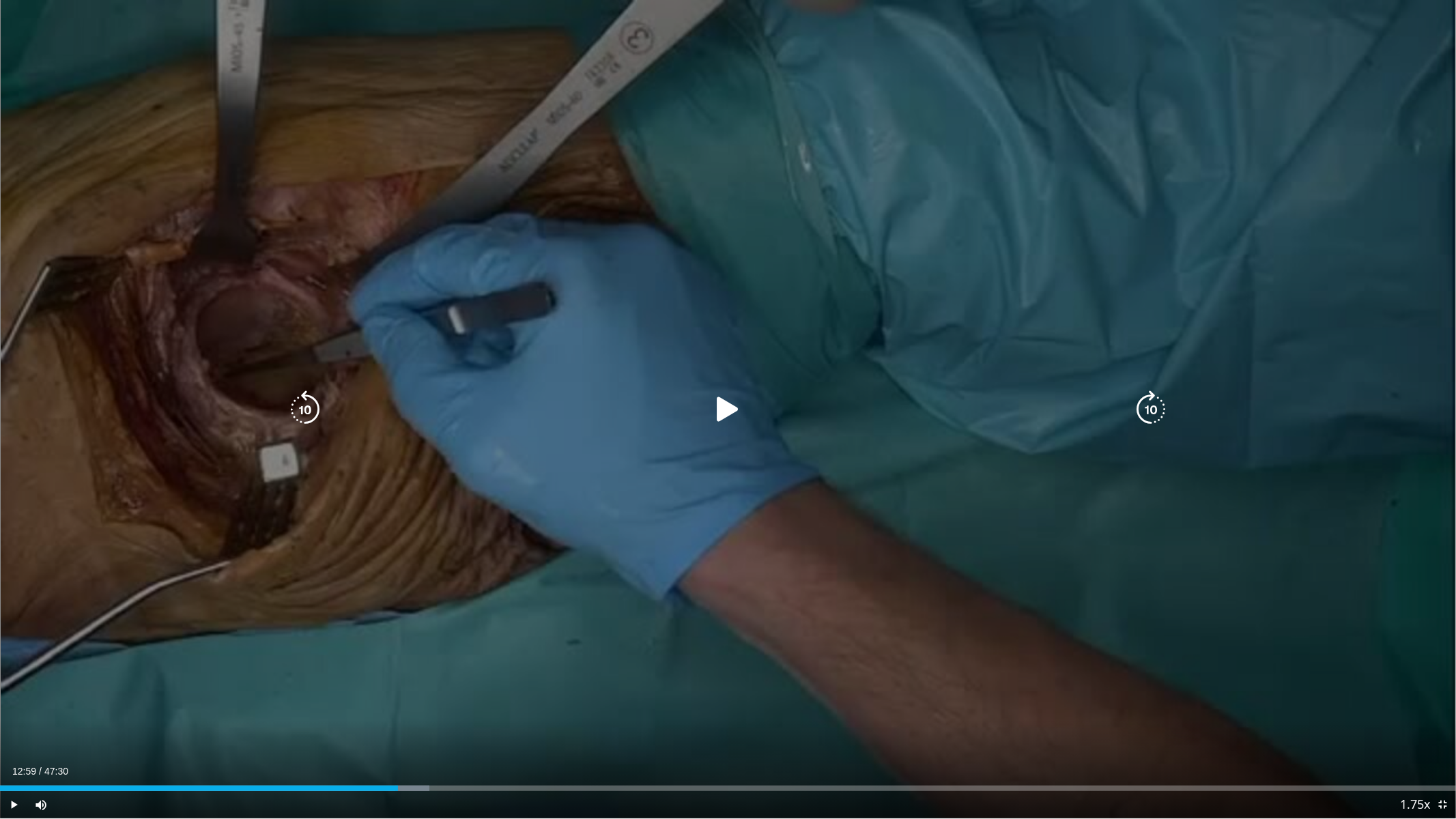
click at [679, 617] on div "10 seconds Tap to unmute" at bounding box center [728, 410] width 1456 height 819
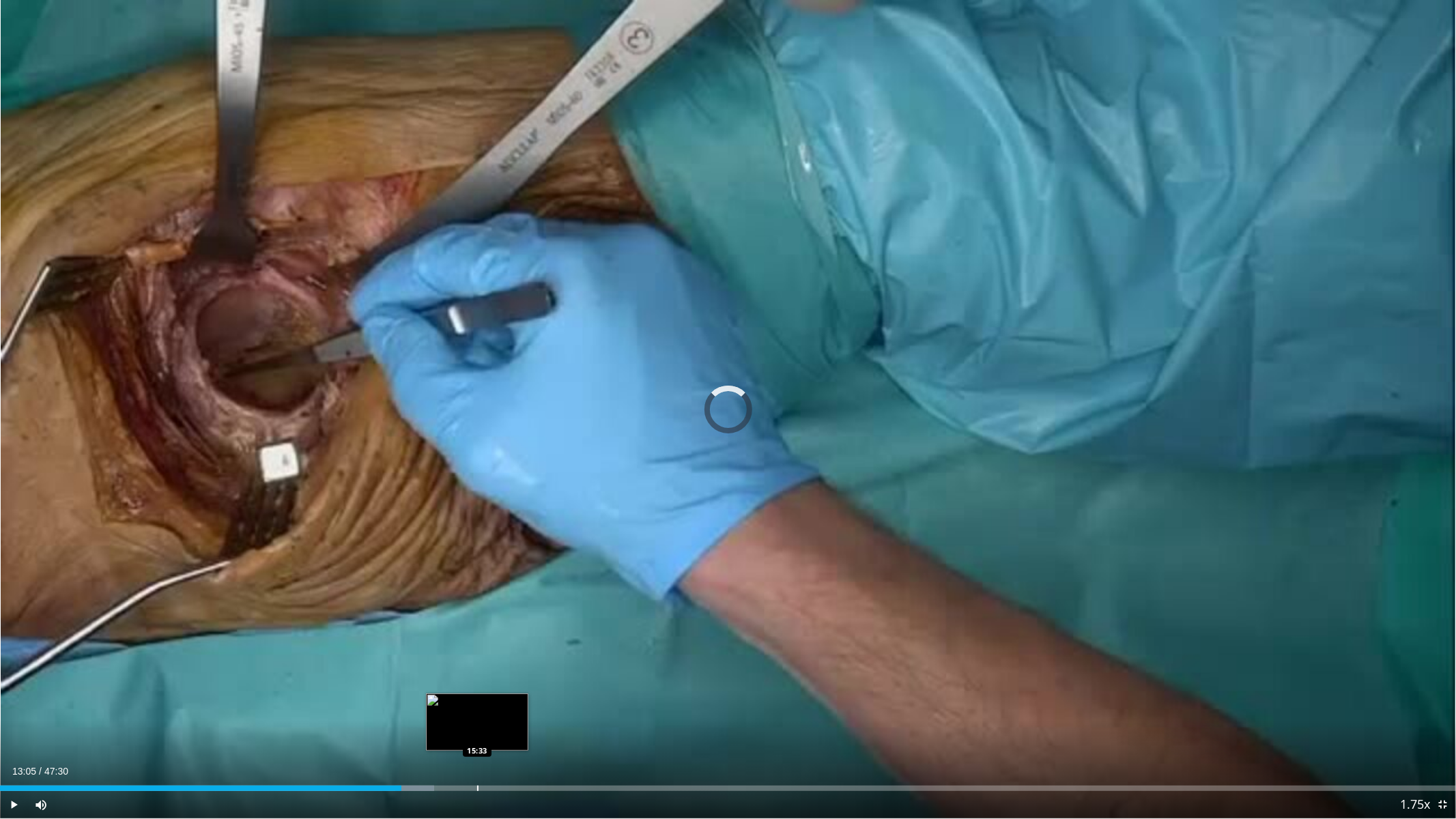
click at [477, 696] on div "Loaded : 29.82% 13:05 15:33" at bounding box center [728, 785] width 1456 height 13
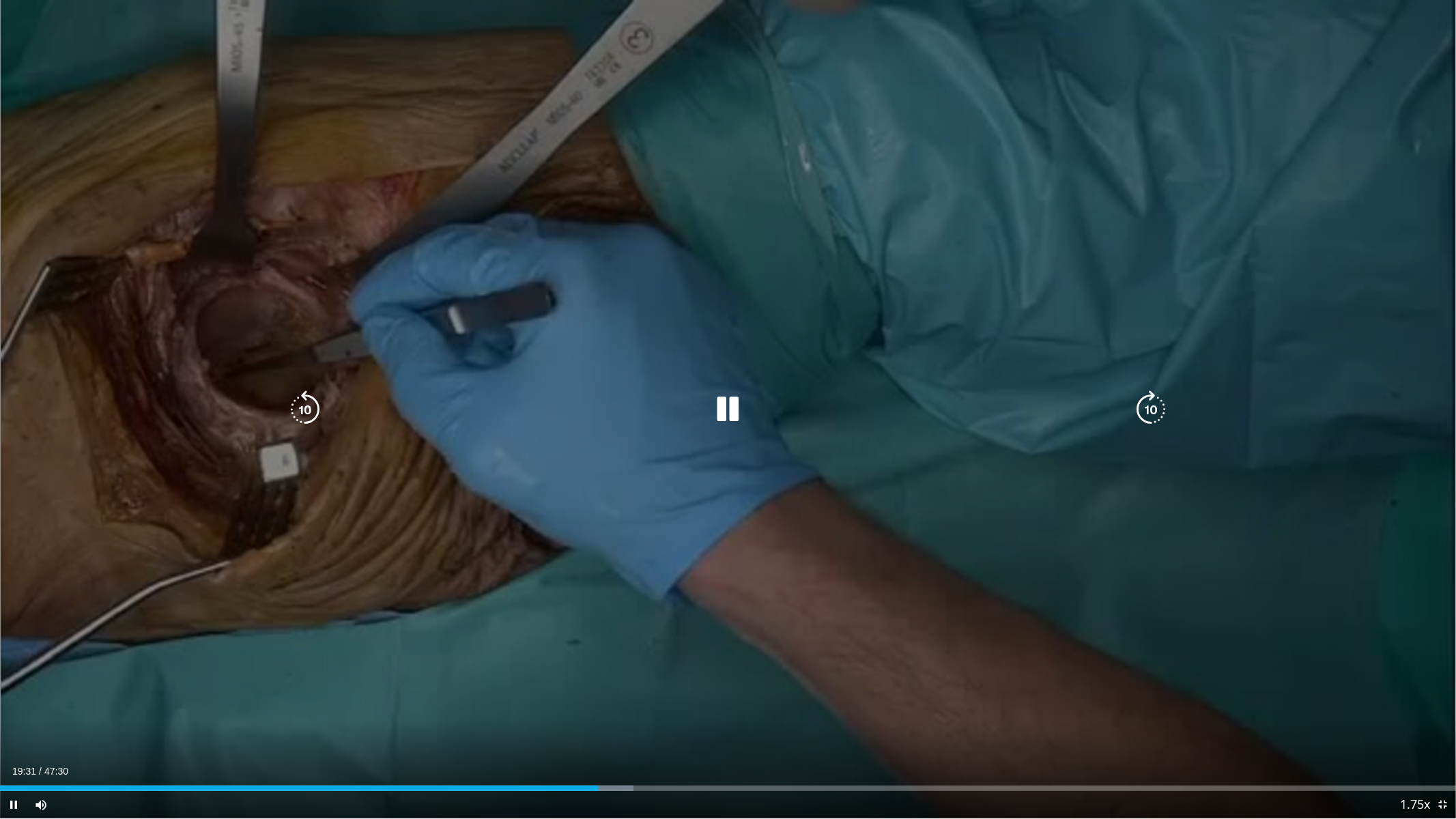
click at [619, 674] on div "10 seconds Tap to unmute" at bounding box center [728, 410] width 1456 height 819
drag, startPoint x: 904, startPoint y: 427, endPoint x: 897, endPoint y: 414, distance: 14.8
click at [903, 425] on div "10 seconds Tap to unmute" at bounding box center [728, 410] width 1456 height 819
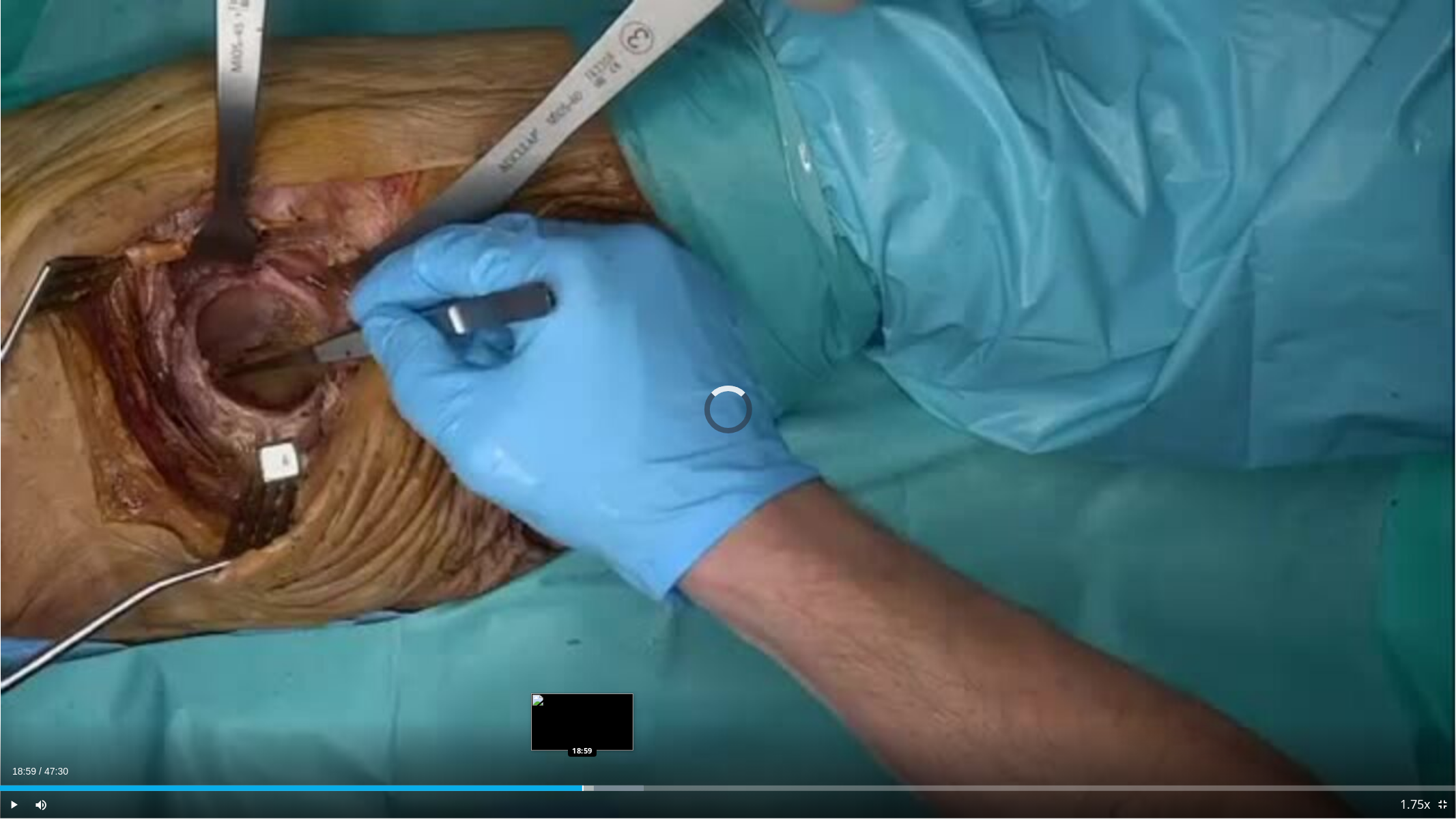
click at [582, 696] on div "Progress Bar" at bounding box center [582, 789] width 1 height 6
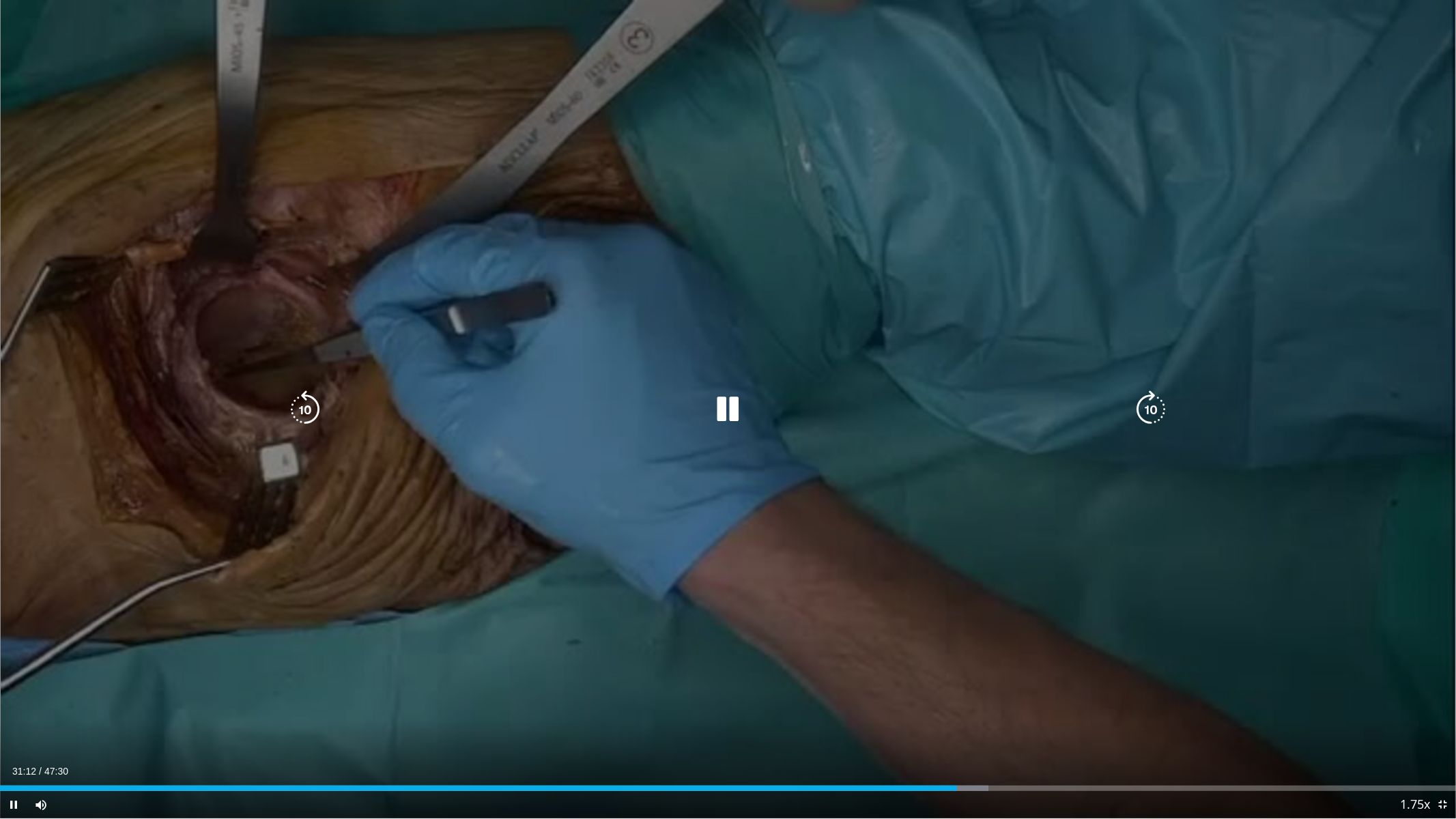
drag, startPoint x: 1387, startPoint y: 188, endPoint x: 1379, endPoint y: 193, distance: 9.4
click at [1383, 191] on div "10 seconds Tap to unmute" at bounding box center [728, 410] width 1456 height 819
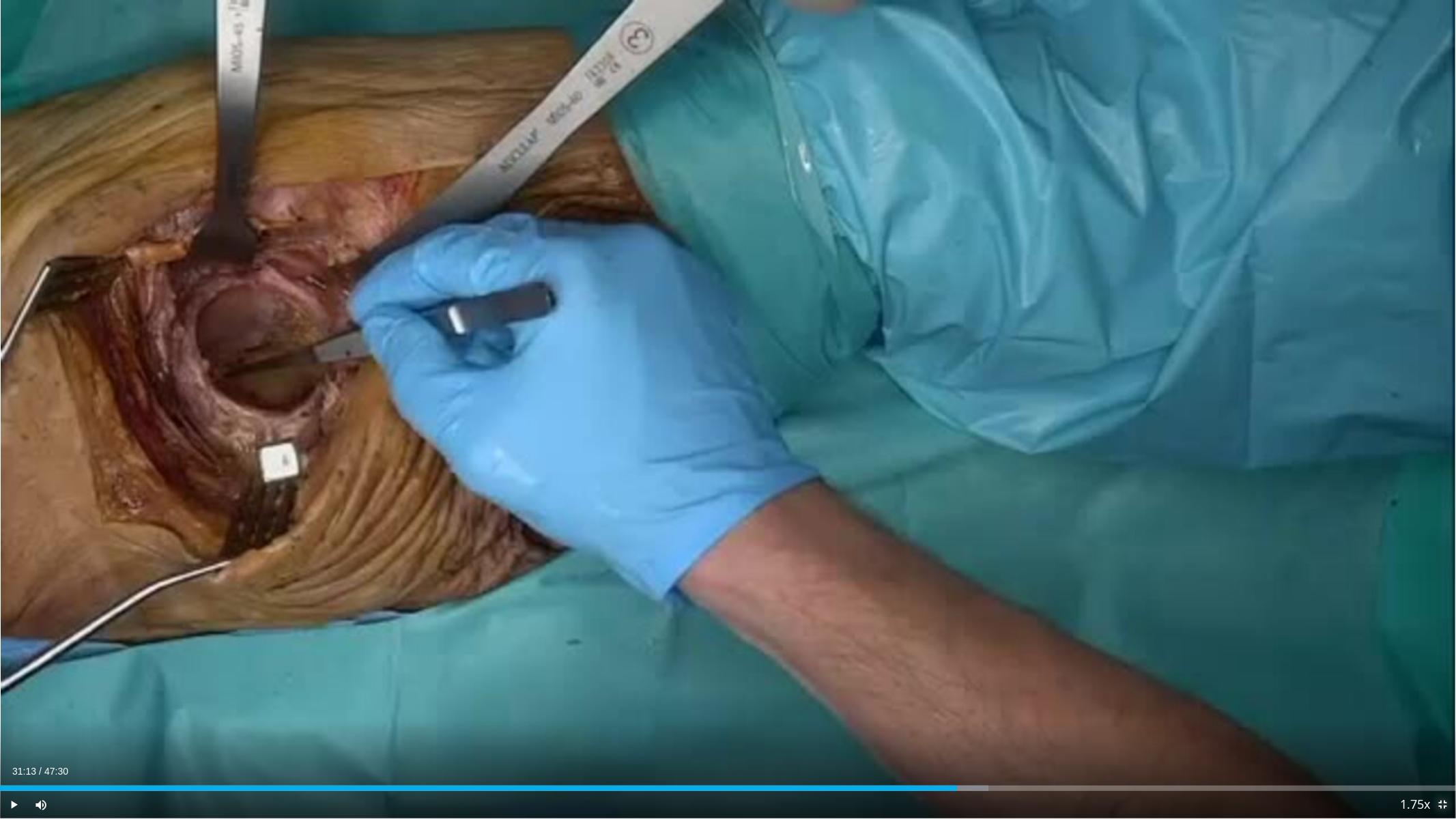
click at [1447, 696] on span "Video Player" at bounding box center [1442, 805] width 28 height 28
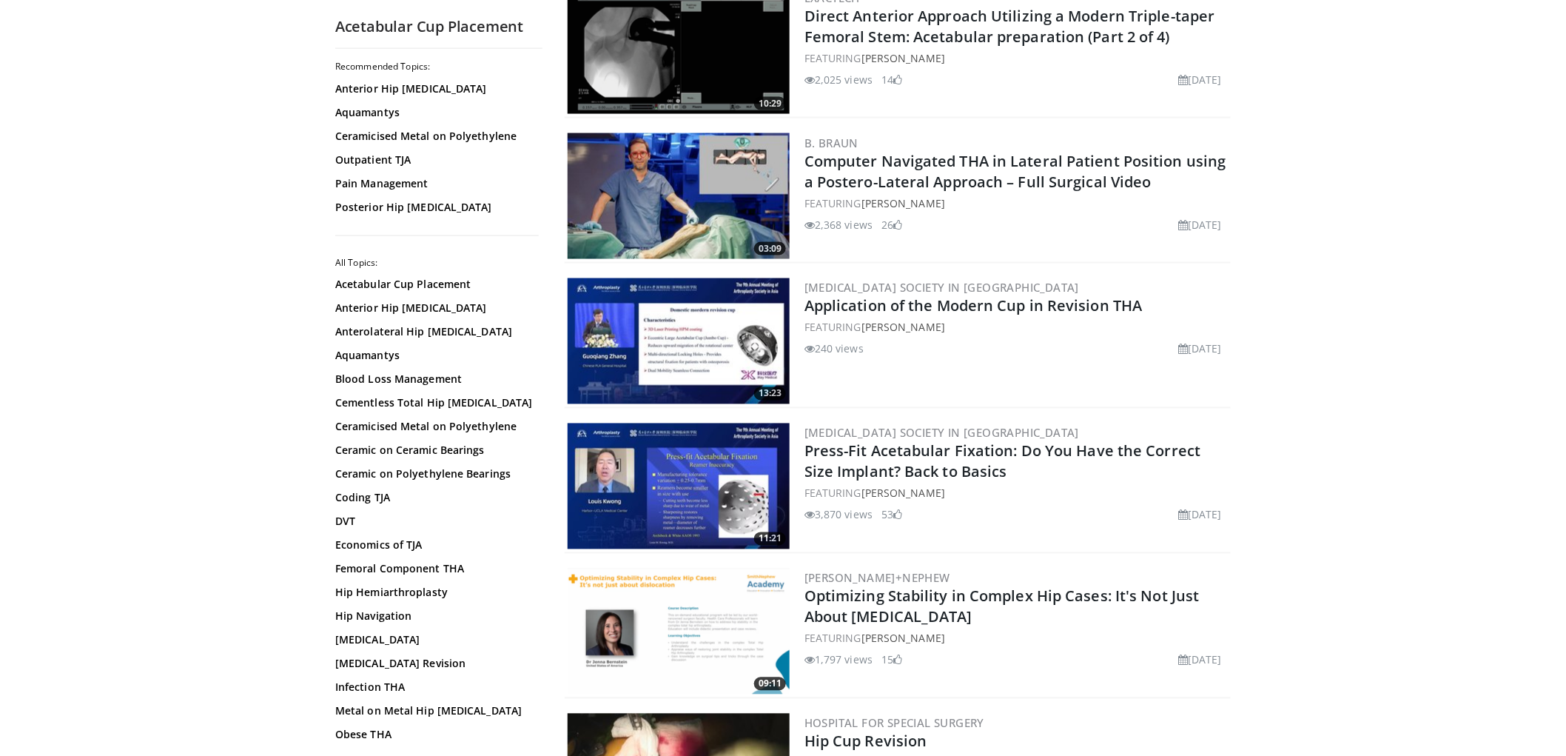
scroll to position [1069, 0]
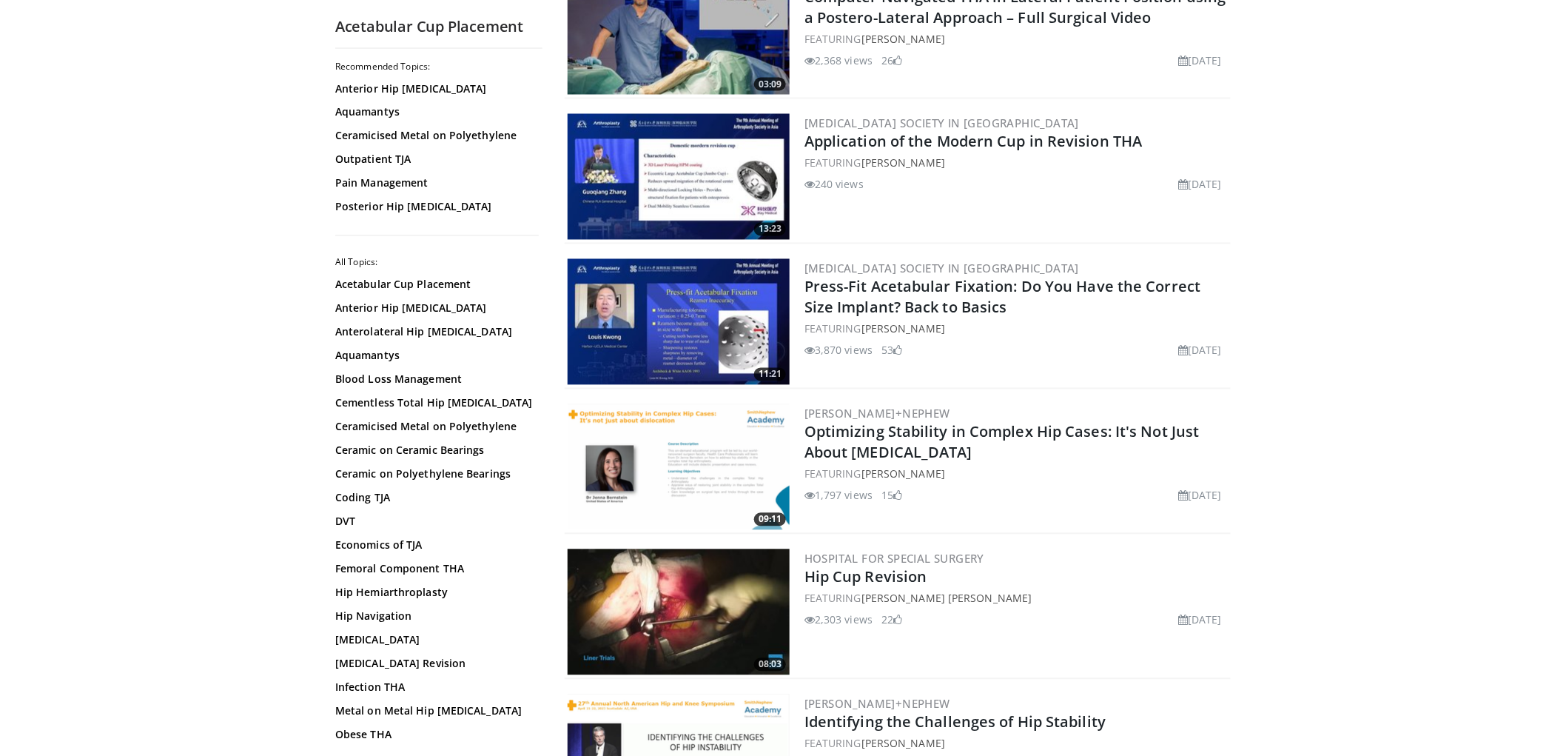
click at [718, 301] on img at bounding box center [679, 322] width 222 height 126
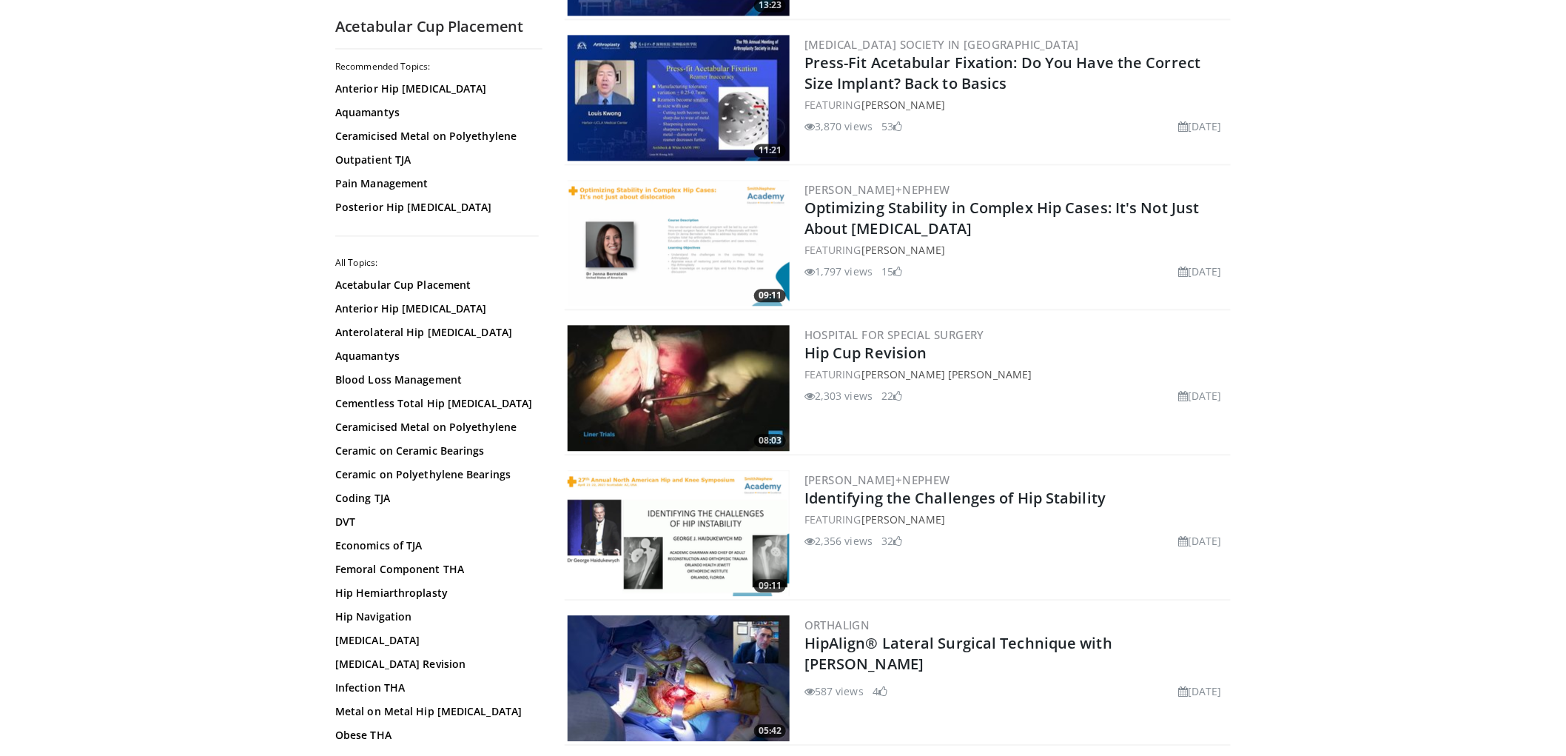
scroll to position [1315, 0]
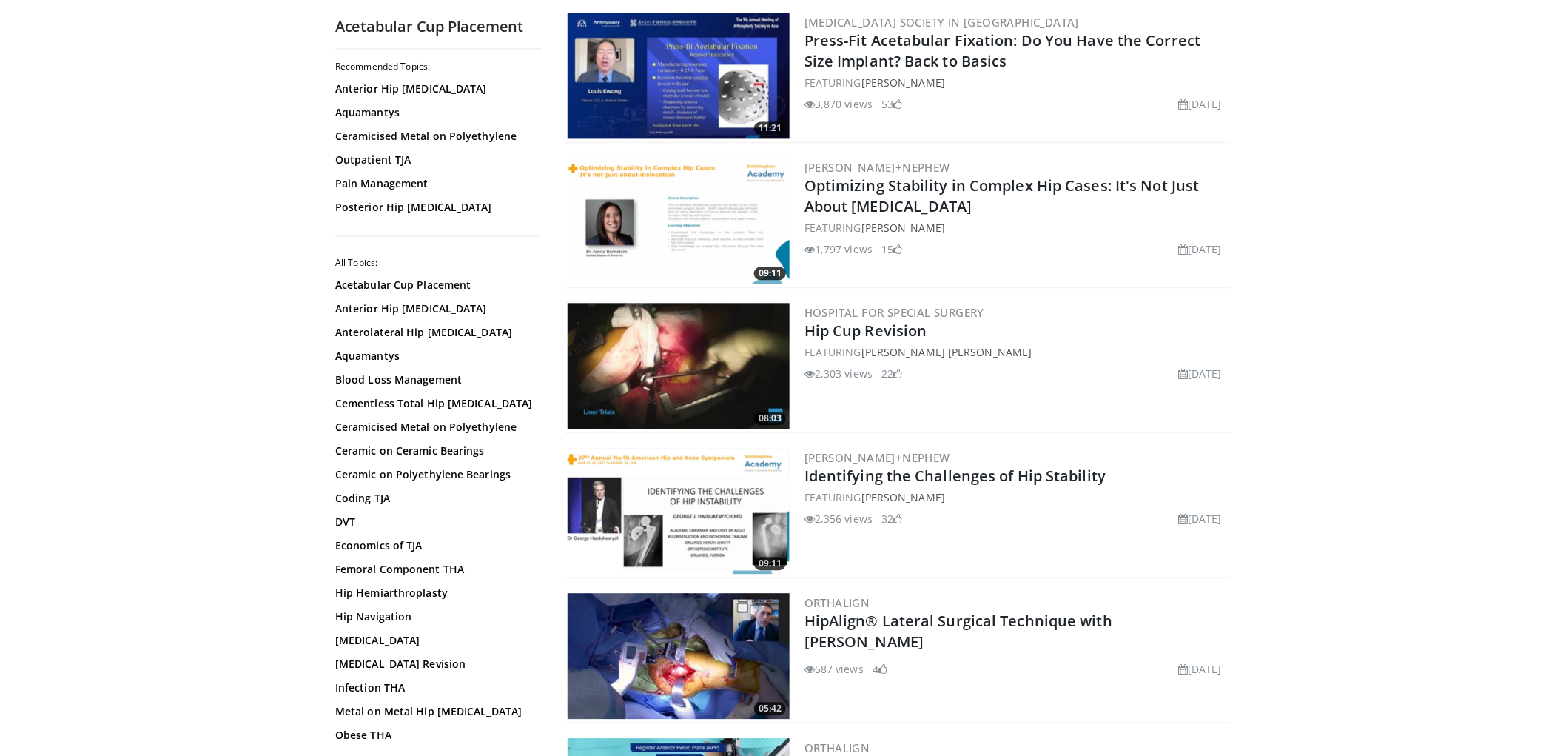
click at [759, 204] on img at bounding box center [679, 221] width 222 height 126
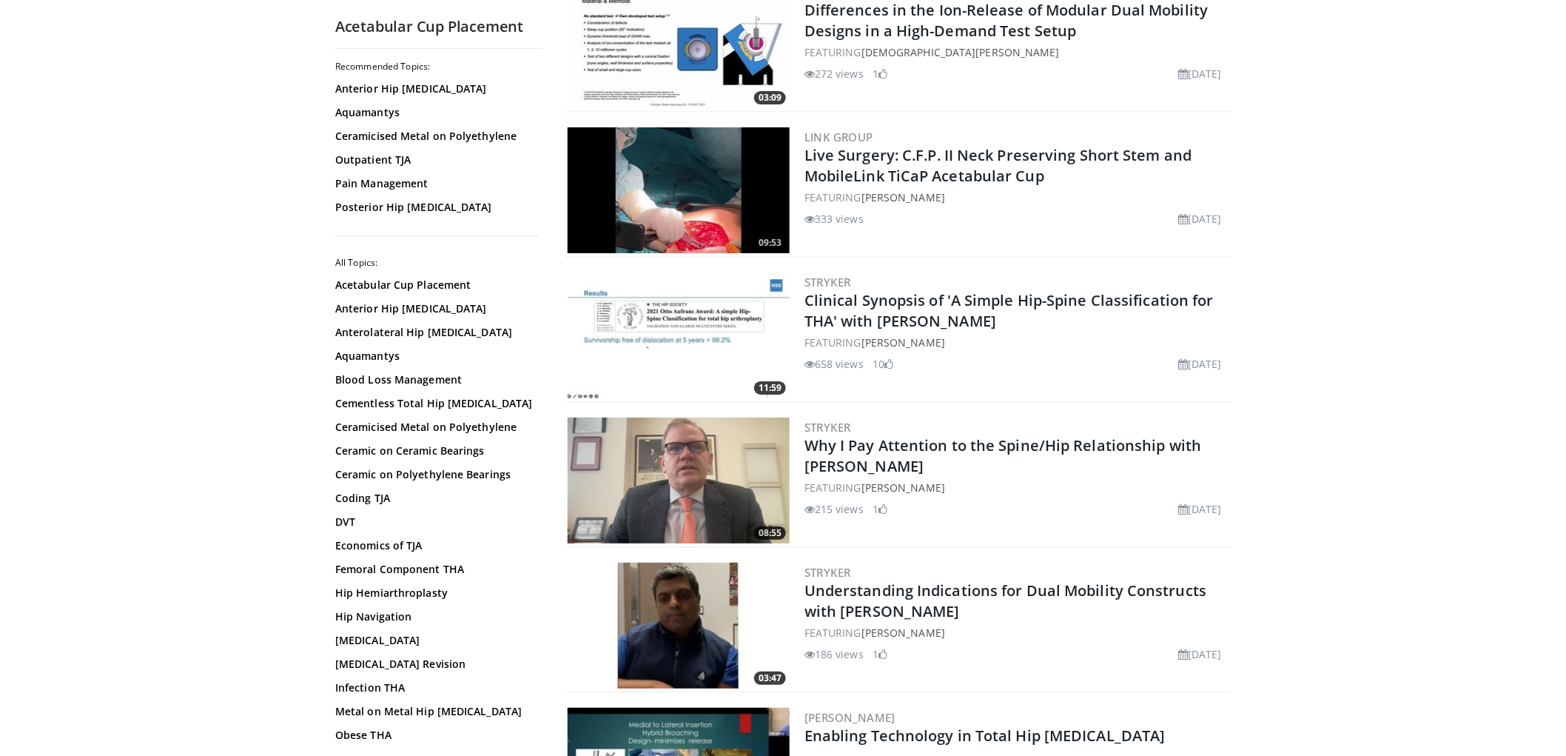
scroll to position [2221, 0]
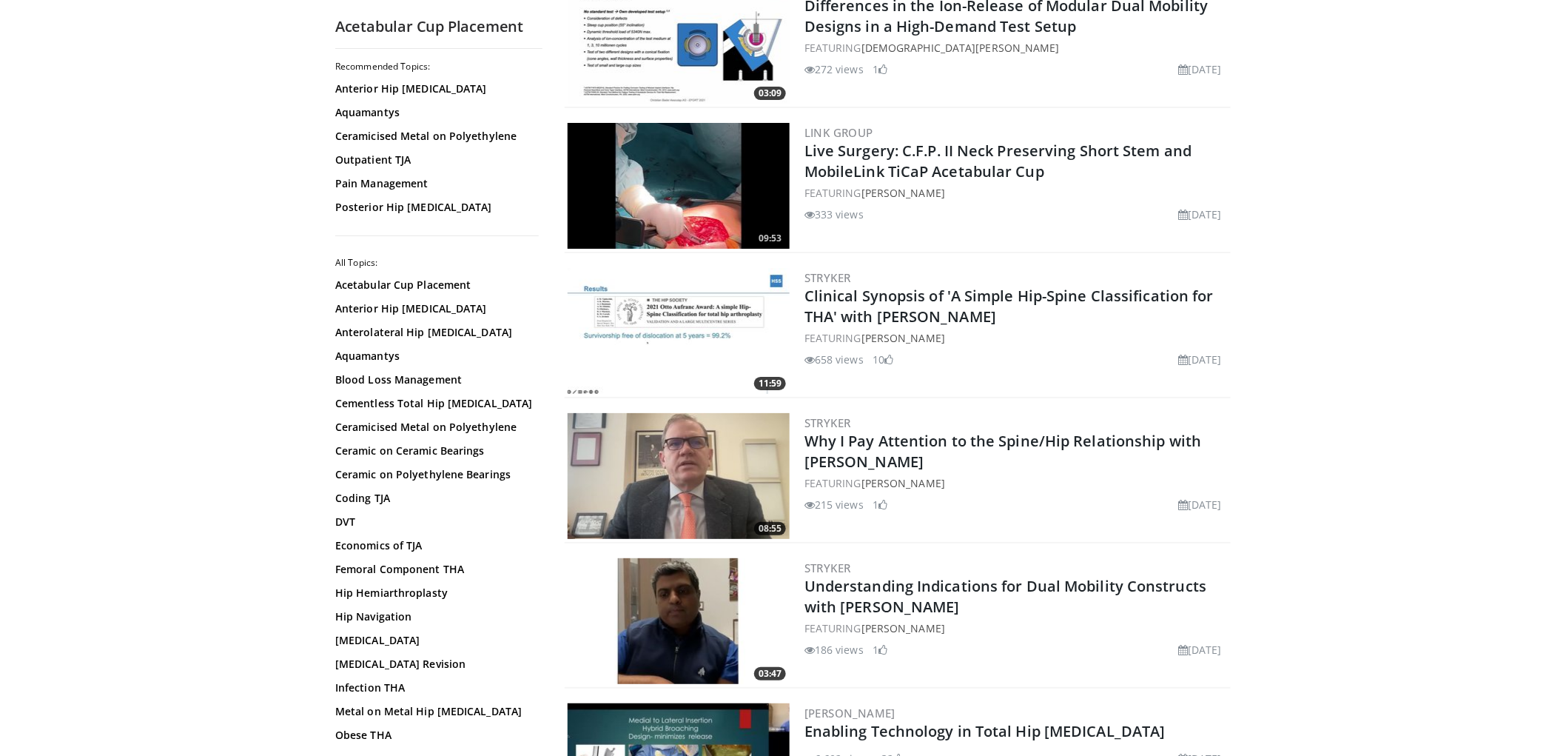
click at [721, 192] on img at bounding box center [679, 186] width 222 height 126
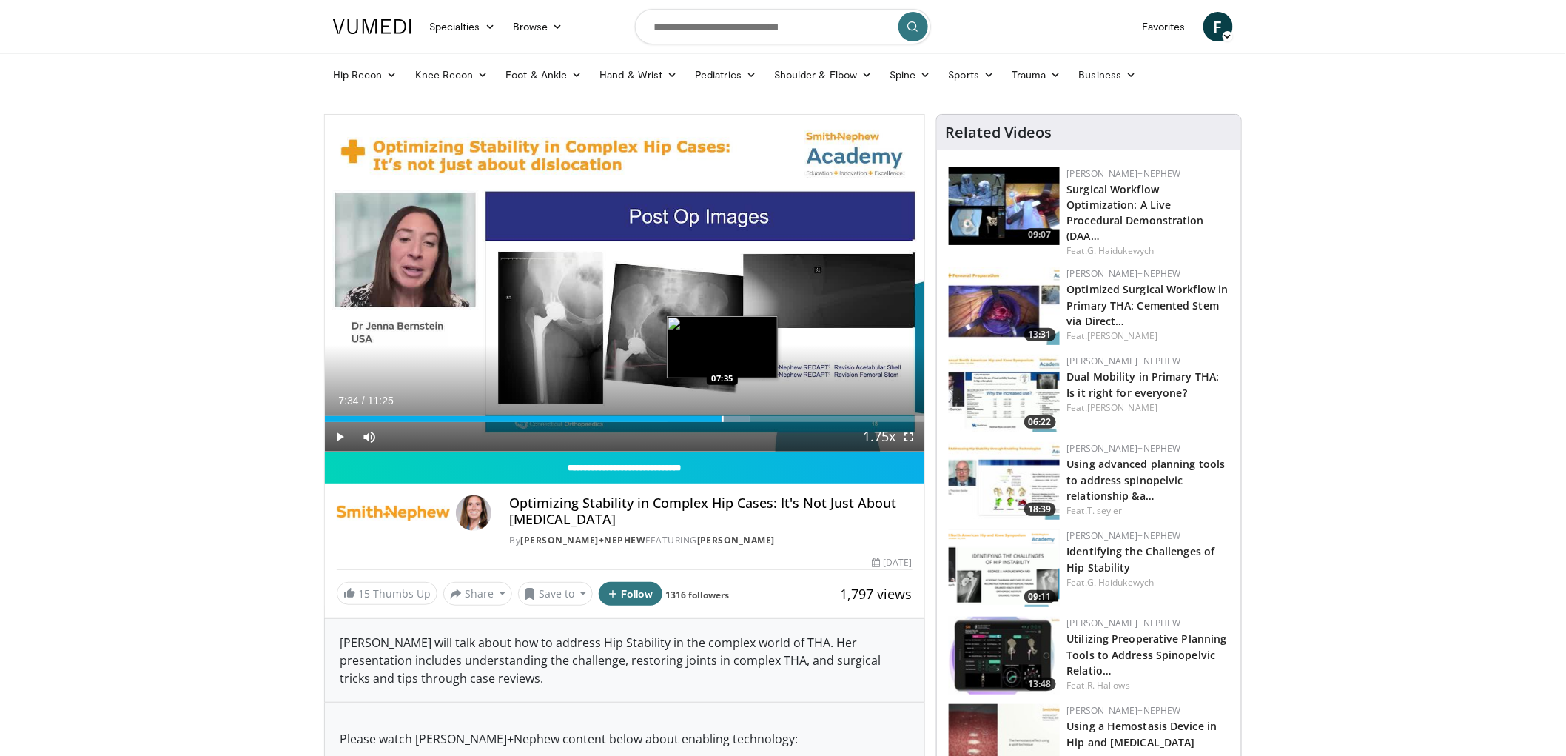
click at [722, 418] on div "Progress Bar" at bounding box center [722, 419] width 1 height 6
click at [759, 415] on div "Loaded : 76.63% 08:17 08:17" at bounding box center [625, 415] width 600 height 14
click at [792, 416] on div "Progress Bar" at bounding box center [792, 419] width 1 height 6
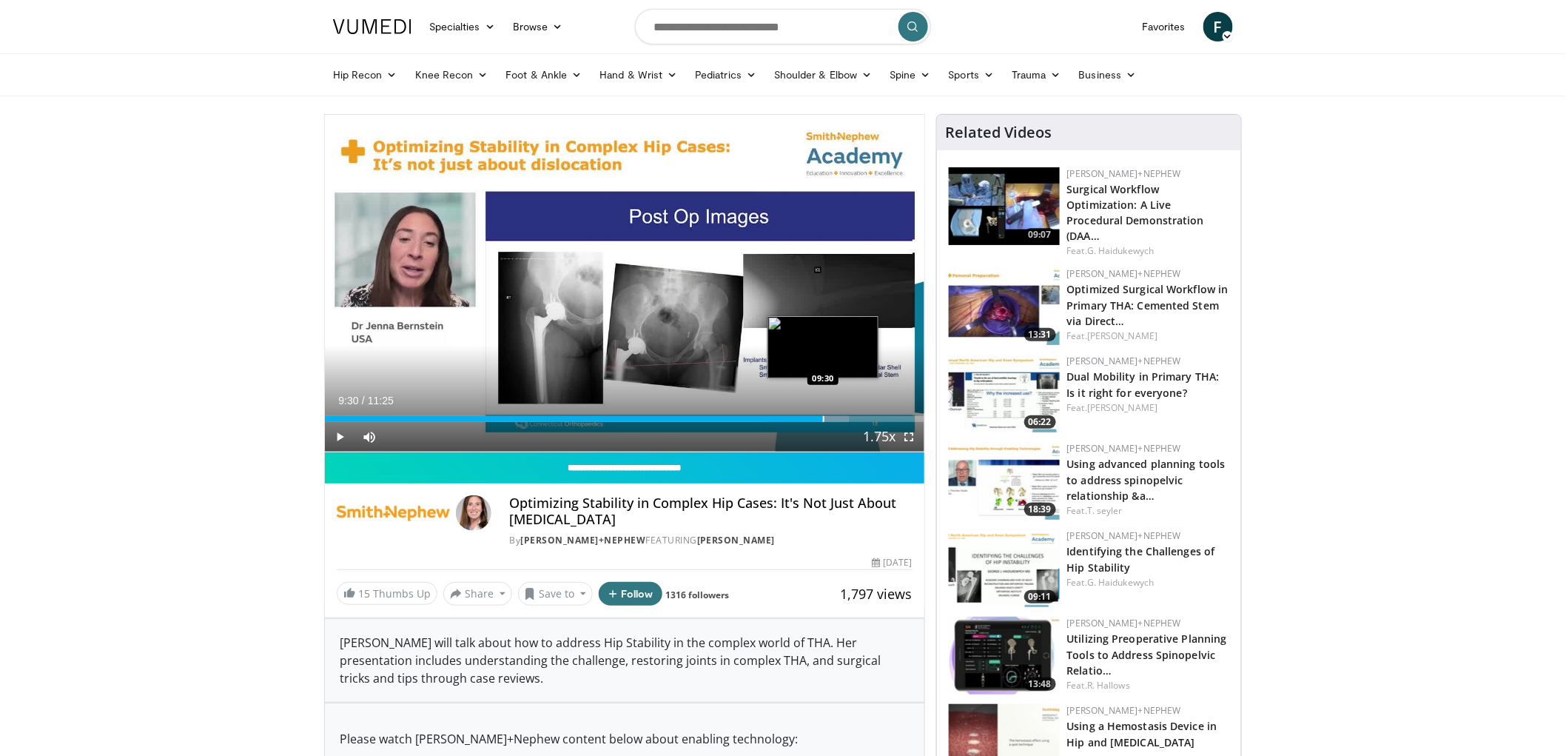
click at [823, 417] on div "Progress Bar" at bounding box center [823, 419] width 1 height 6
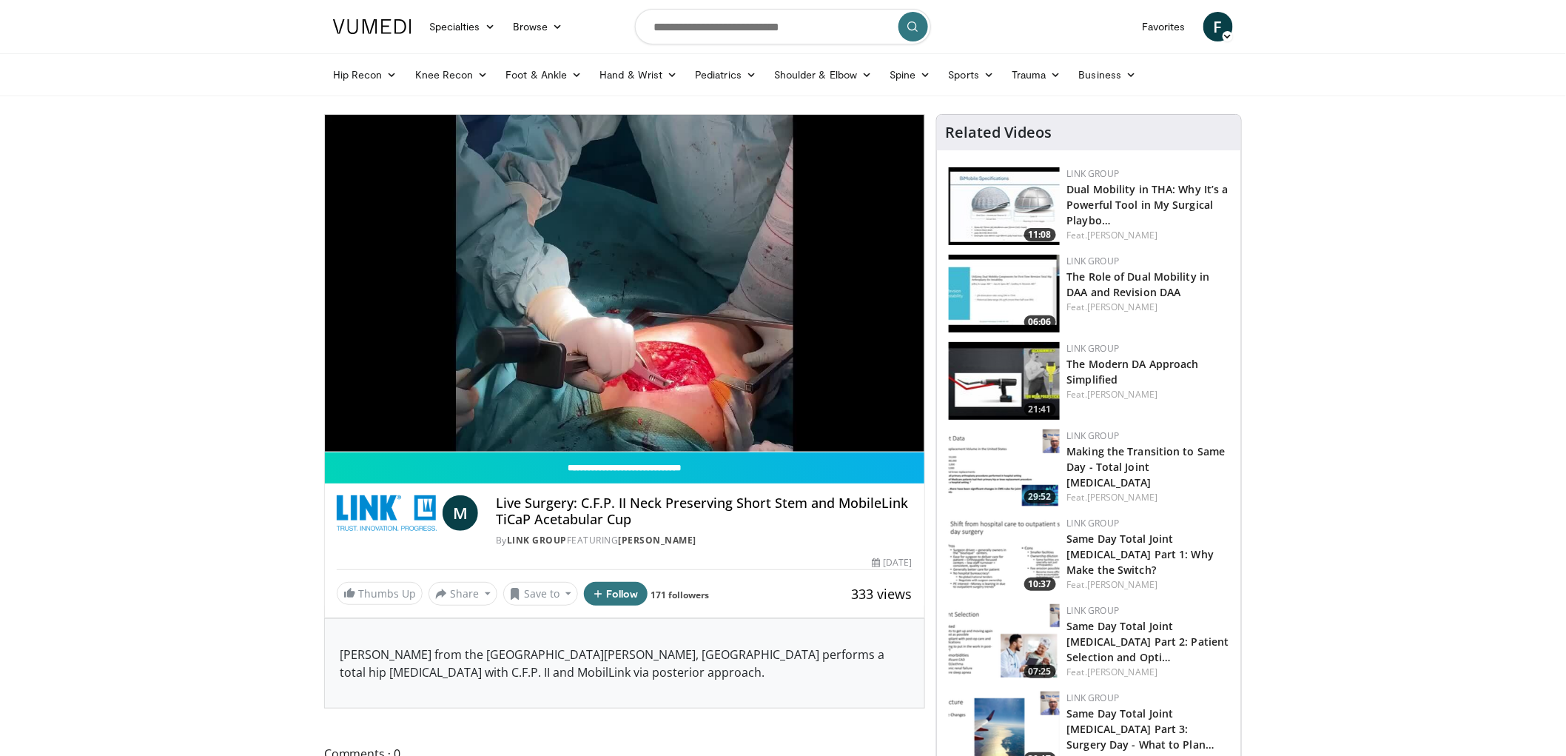
click at [395, 419] on div "10 seconds Tap to unmute" at bounding box center [625, 283] width 600 height 337
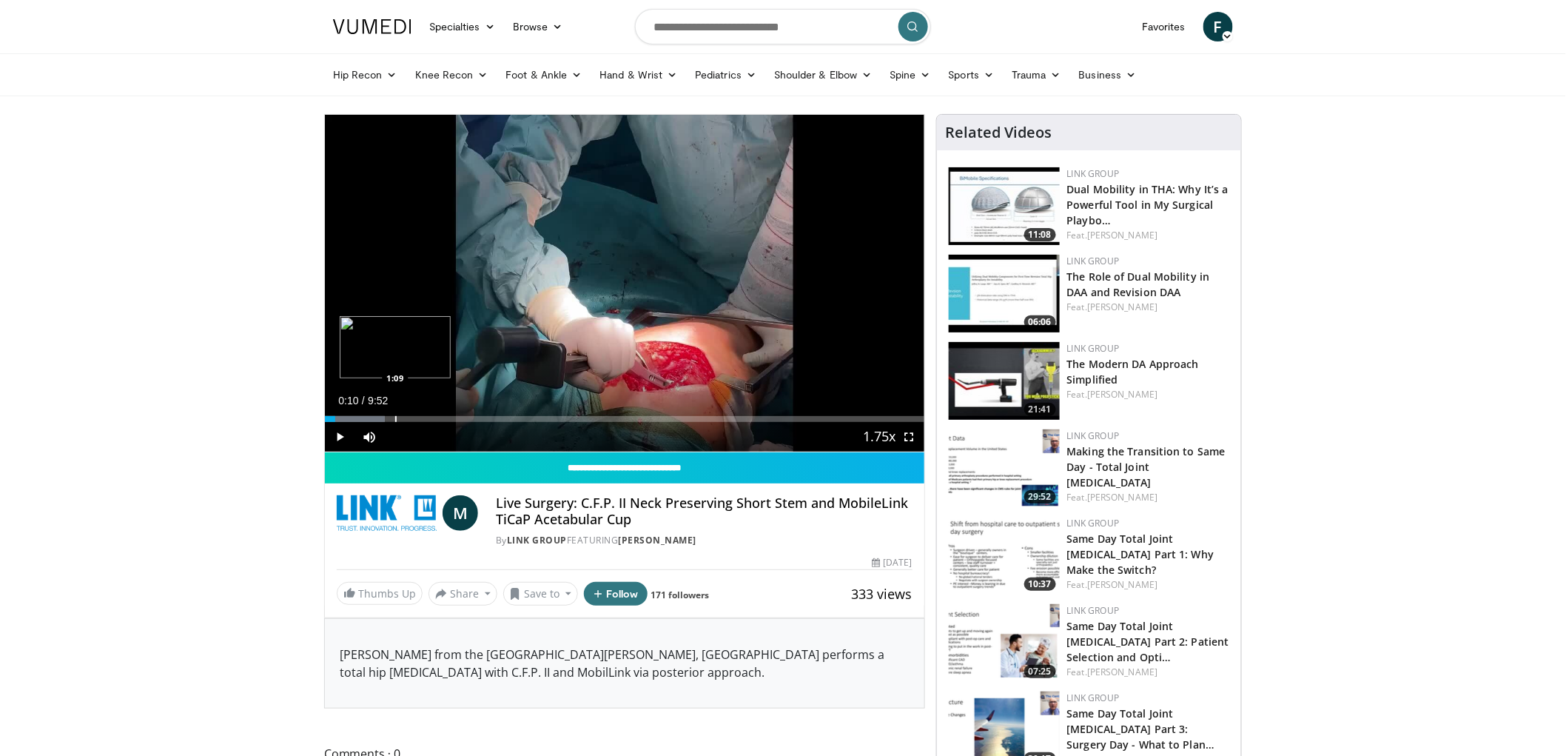
click at [395, 419] on div "Progress Bar" at bounding box center [395, 419] width 1 height 6
click at [371, 419] on div "Progress Bar" at bounding box center [371, 419] width 1 height 6
click at [350, 415] on div "Loaded : 18.39% 0:45 0:24" at bounding box center [625, 415] width 600 height 14
click at [339, 435] on span "Video Player" at bounding box center [340, 437] width 30 height 30
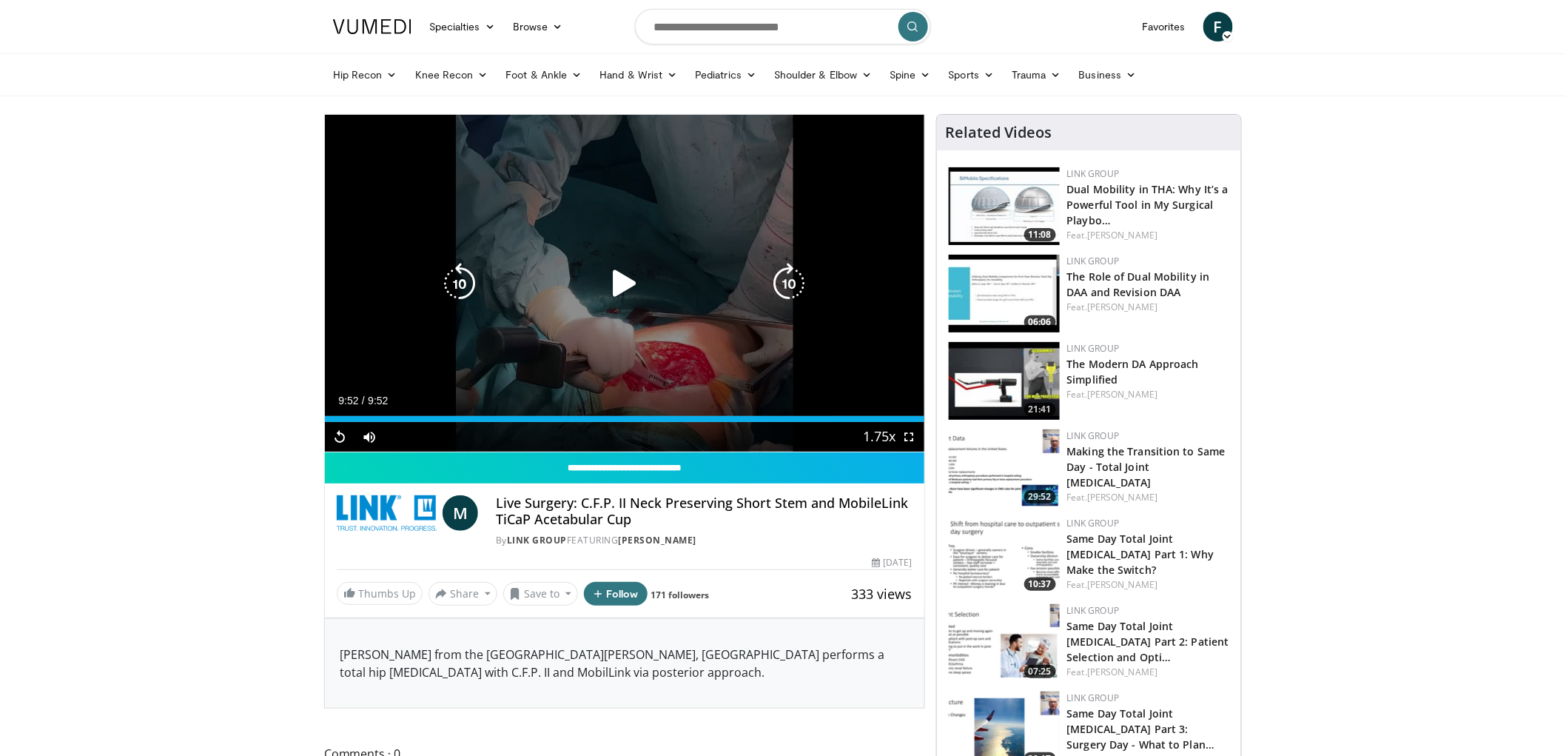
click at [463, 257] on div "10 seconds Tap to unmute" at bounding box center [625, 283] width 600 height 337
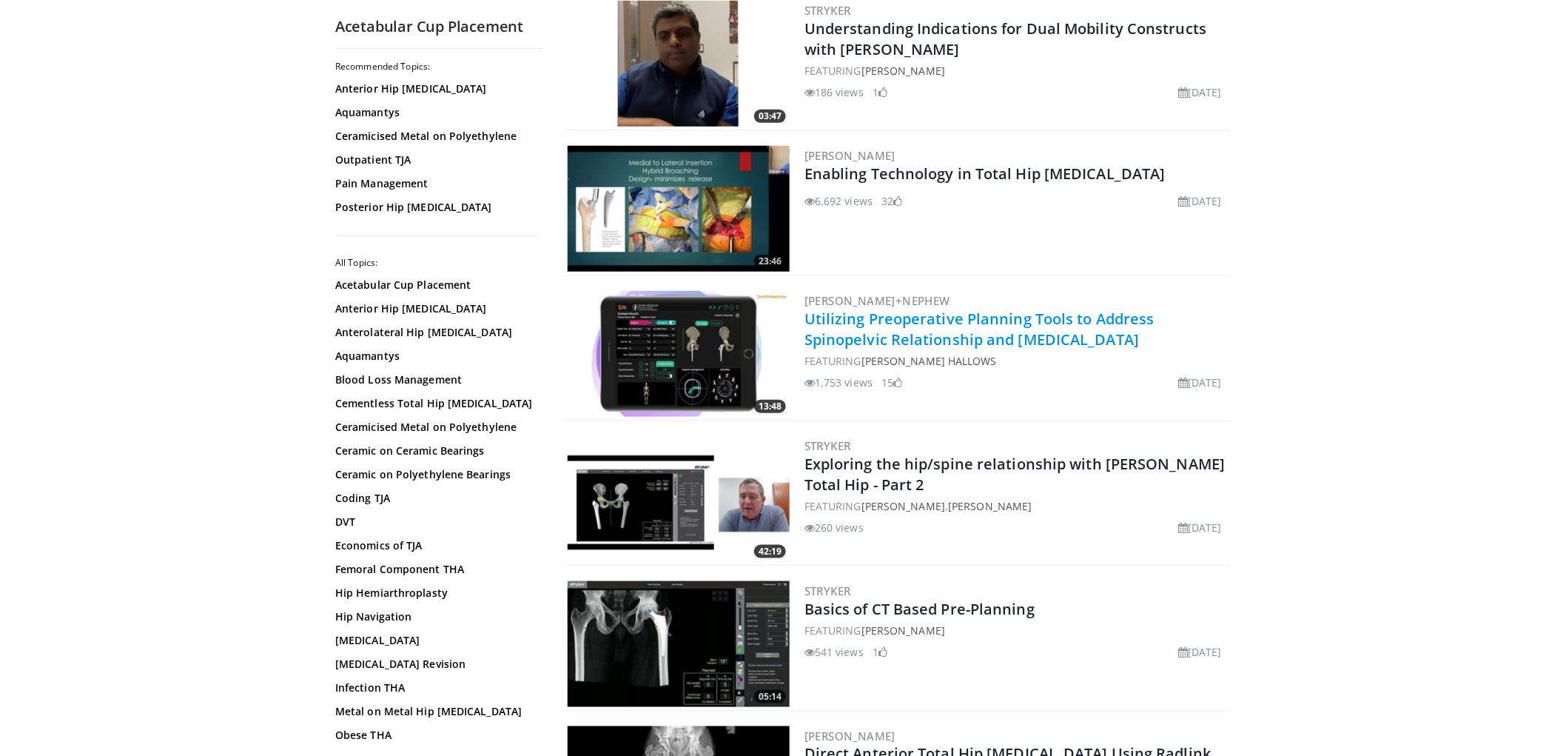
scroll to position [2796, 0]
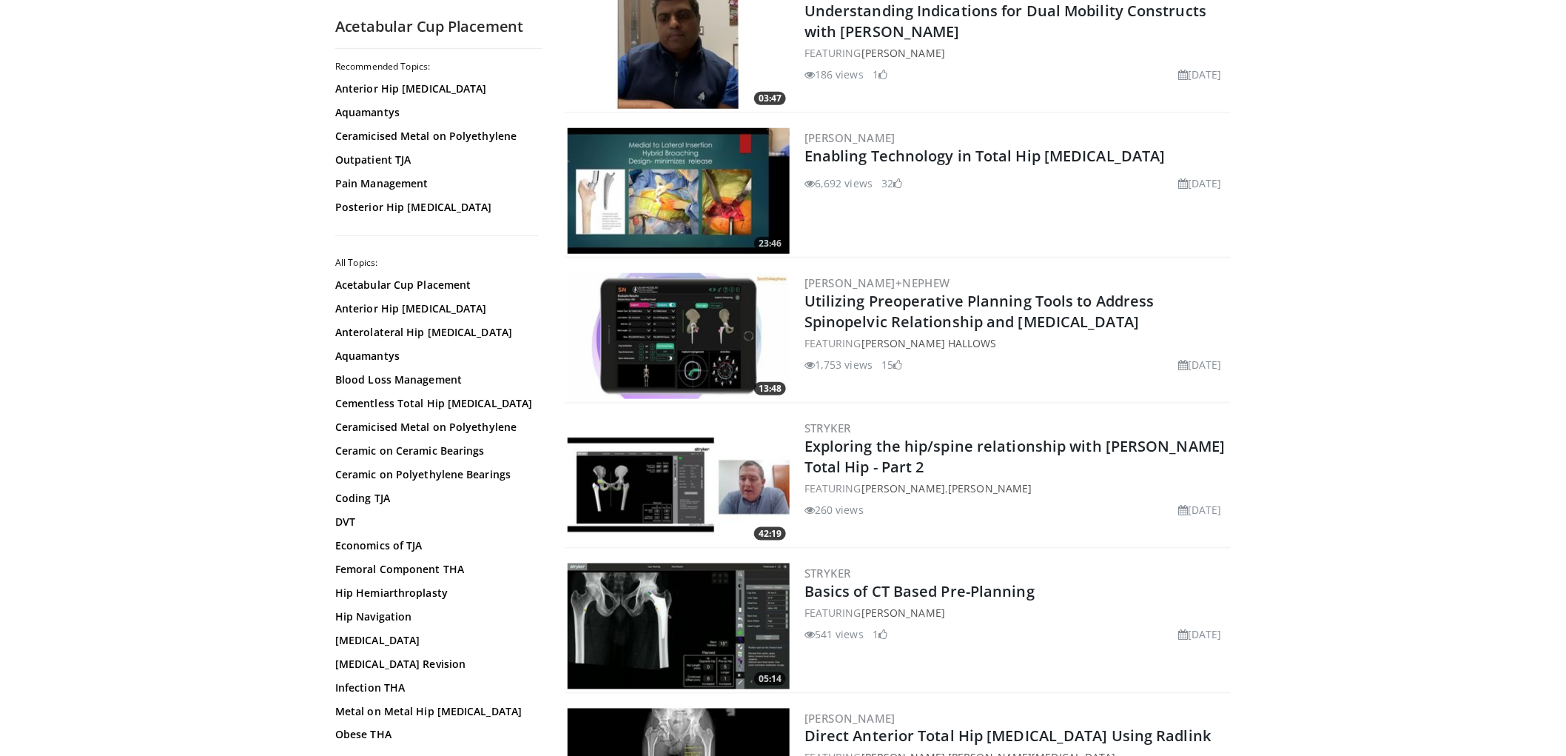
click at [713, 150] on img at bounding box center [679, 191] width 222 height 126
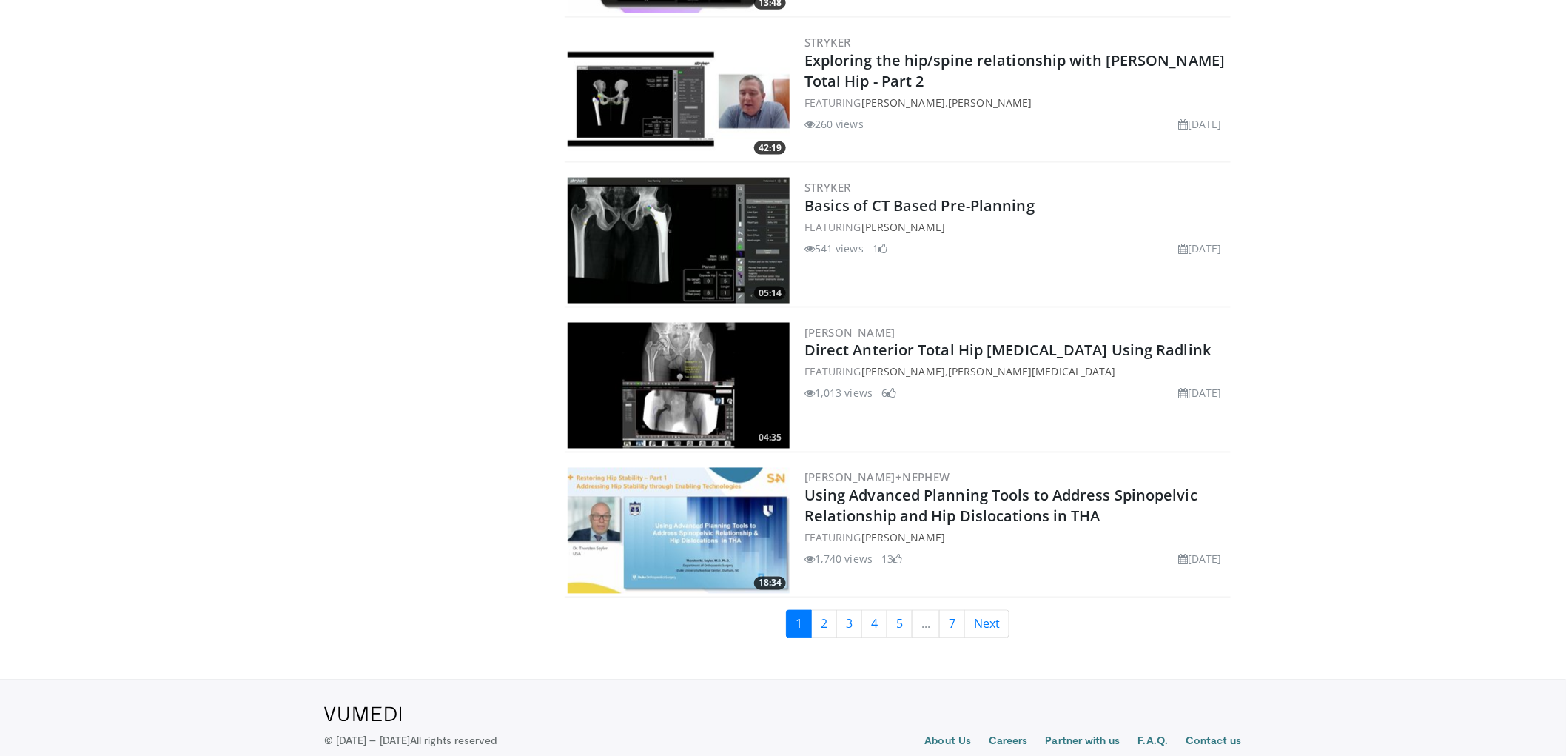
scroll to position [3206, 0]
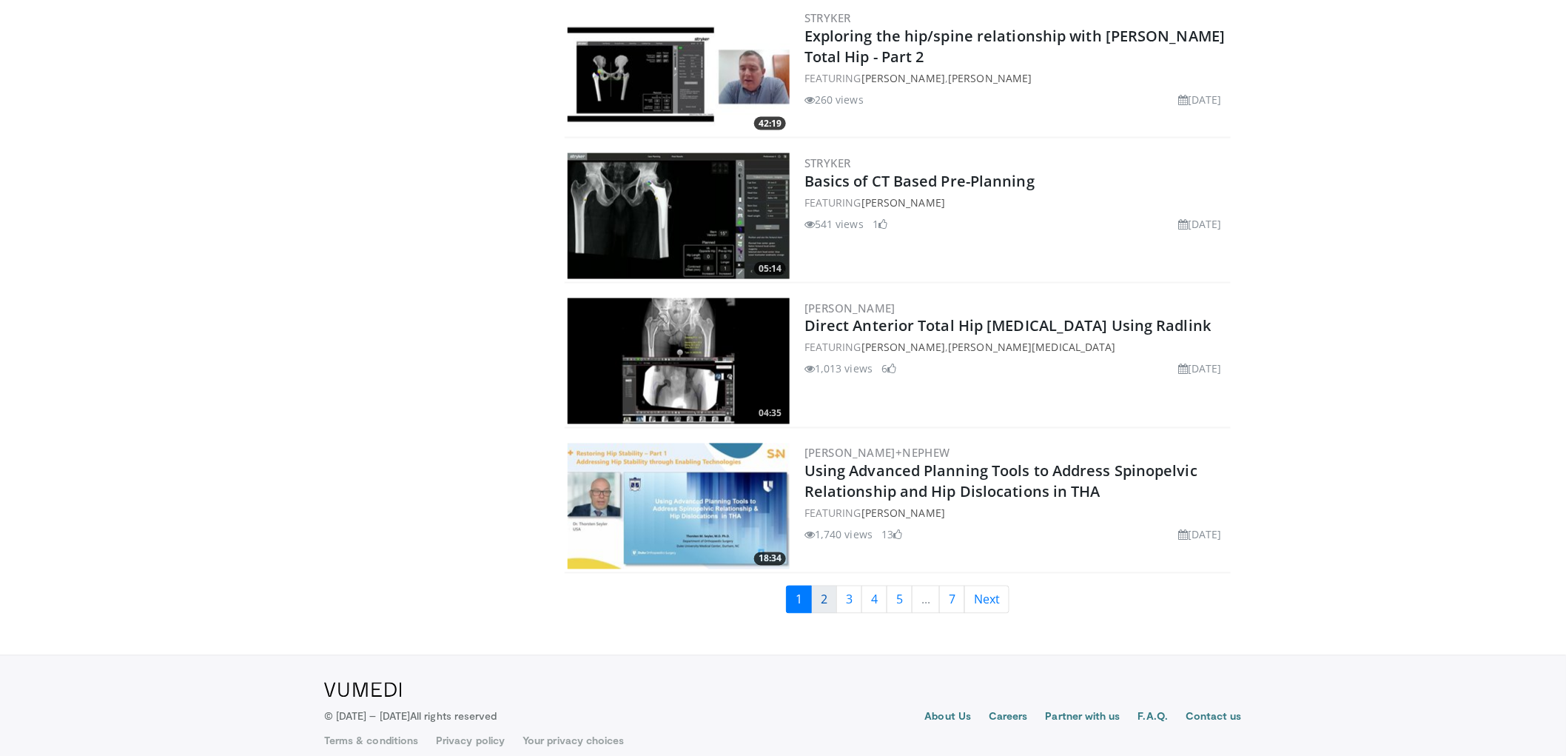
click at [828, 586] on link "2" at bounding box center [824, 600] width 26 height 28
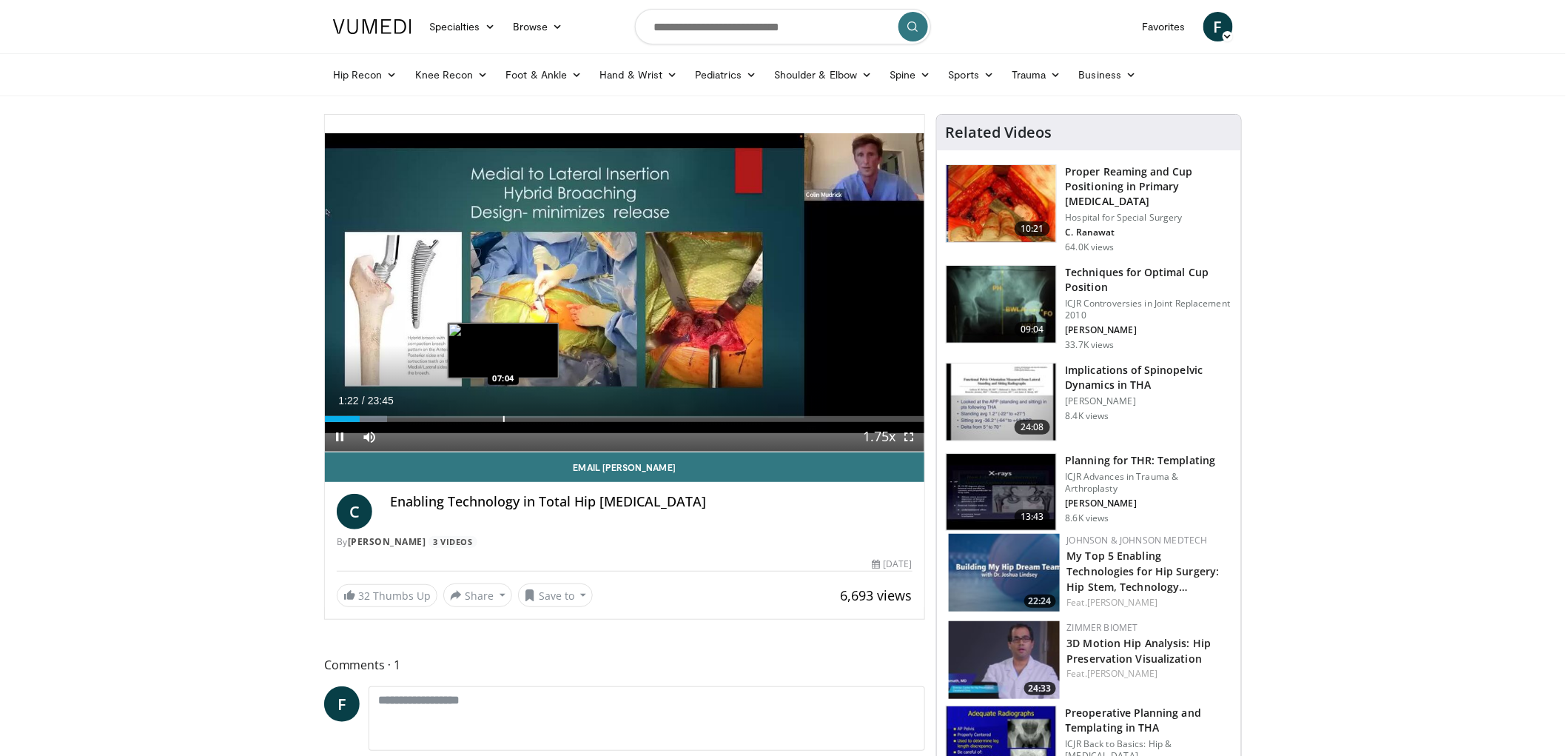
click at [503, 415] on div "Loaded : 10.43% 01:22 07:04" at bounding box center [625, 415] width 600 height 14
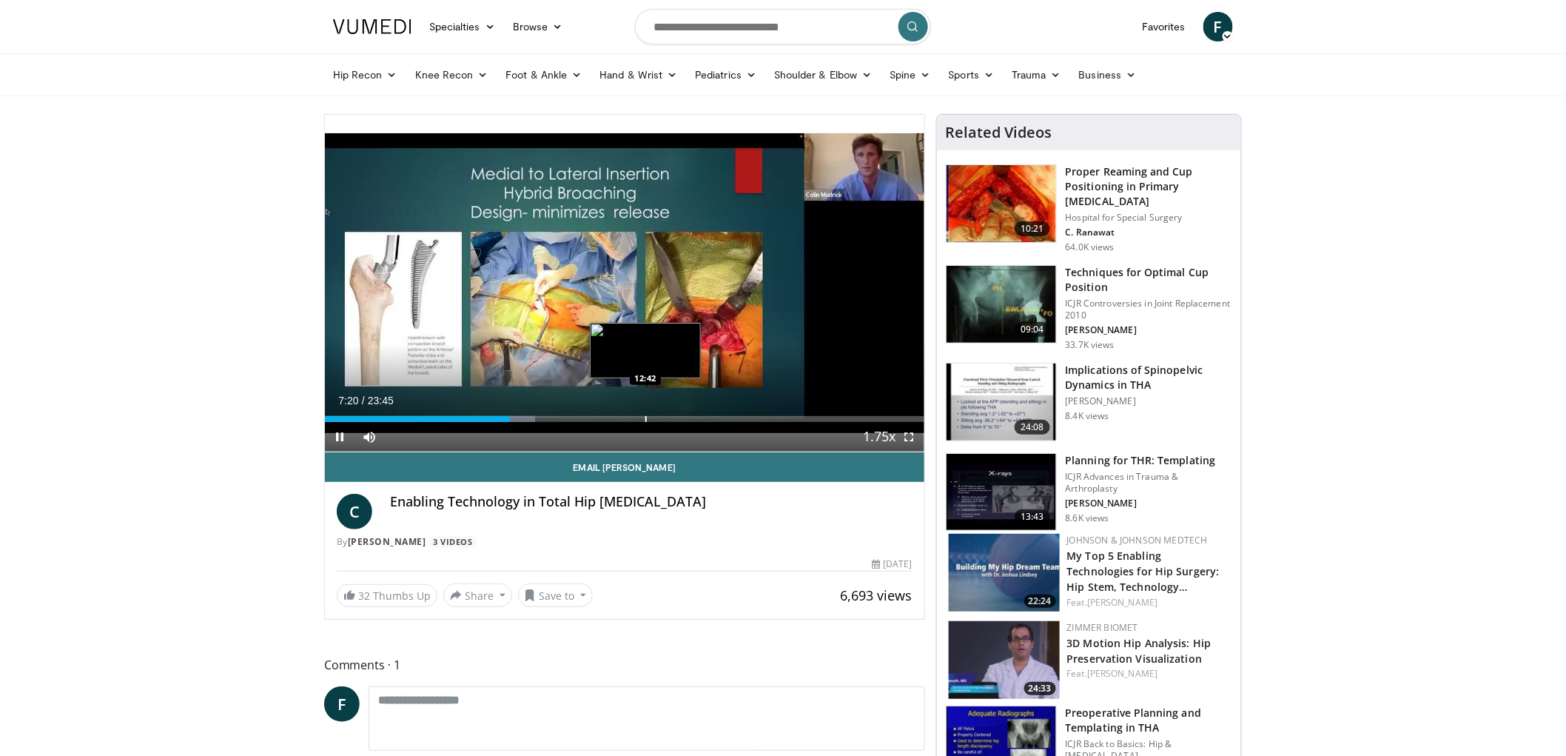
click at [645, 412] on div "Loaded : 35.08% 07:20 12:42" at bounding box center [625, 415] width 600 height 14
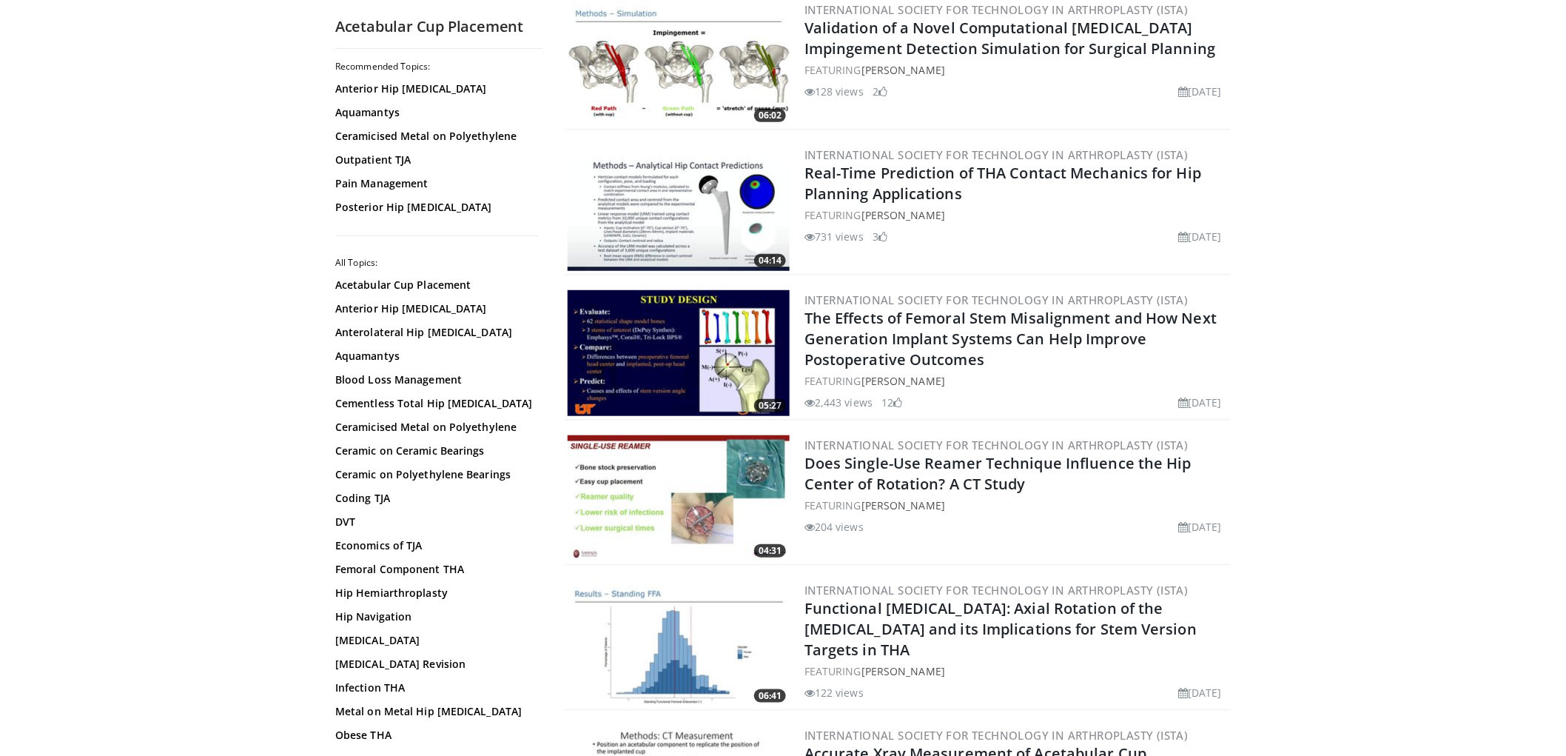
scroll to position [329, 0]
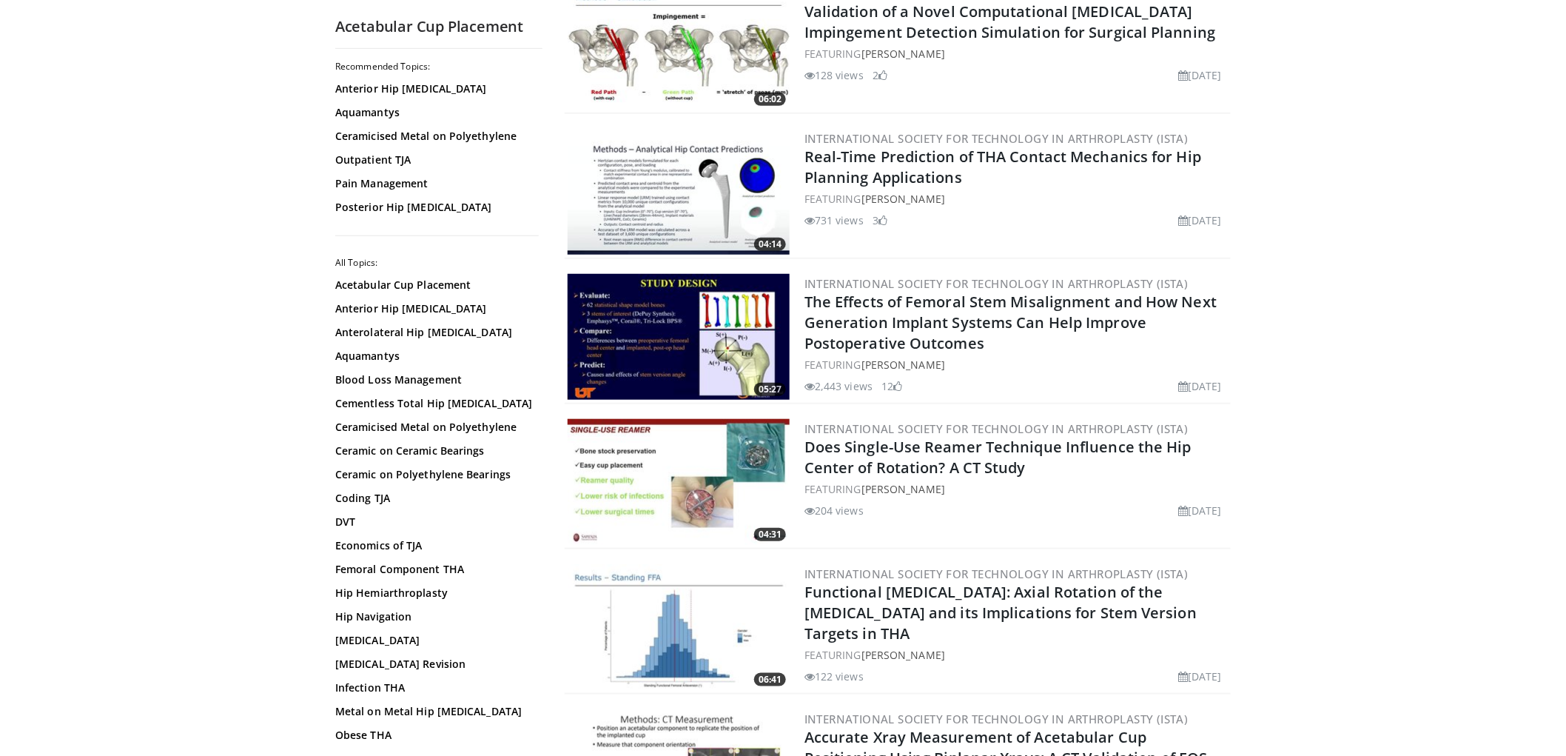
click at [717, 207] on img at bounding box center [679, 192] width 222 height 126
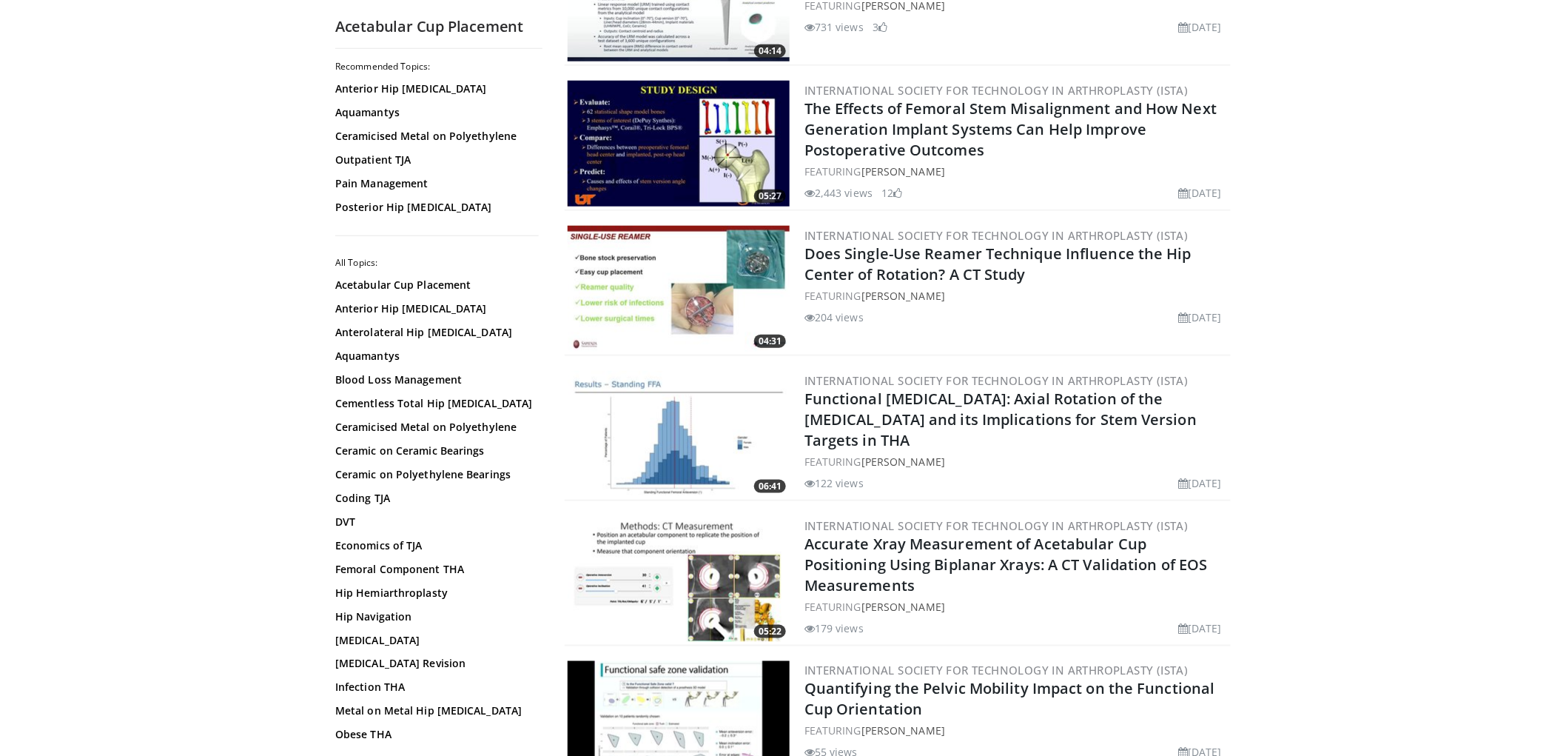
scroll to position [493, 0]
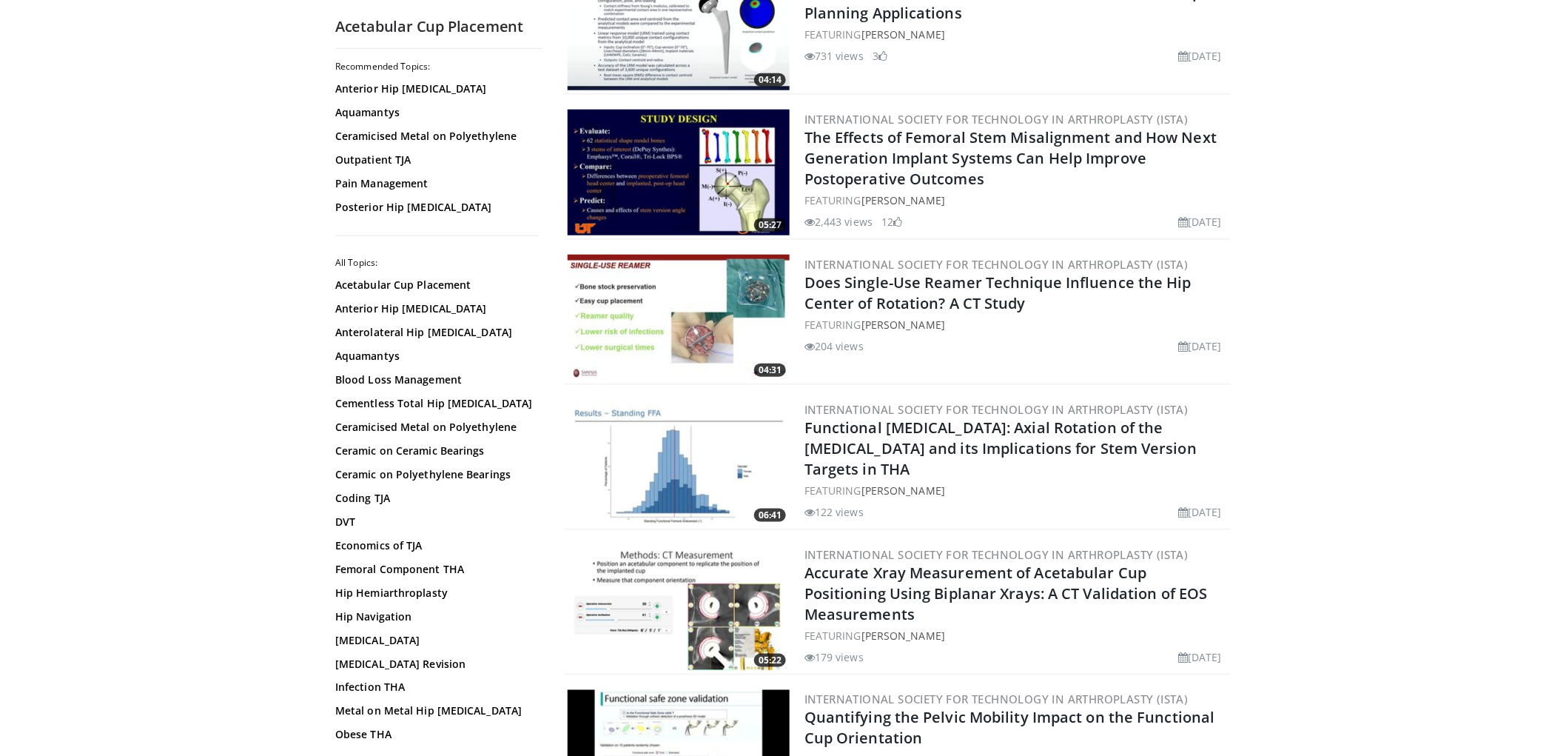
click at [758, 159] on img at bounding box center [679, 173] width 222 height 126
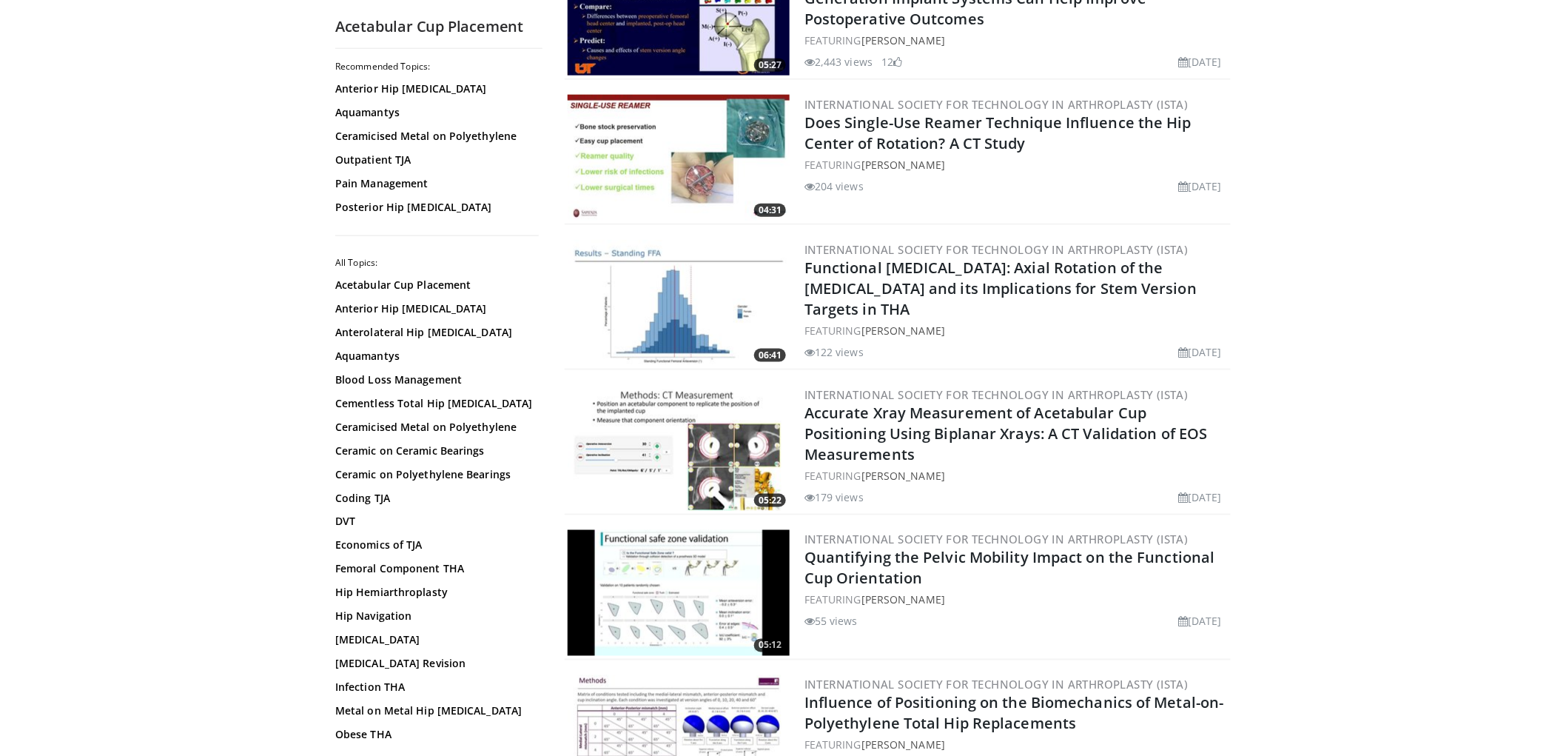
scroll to position [657, 0]
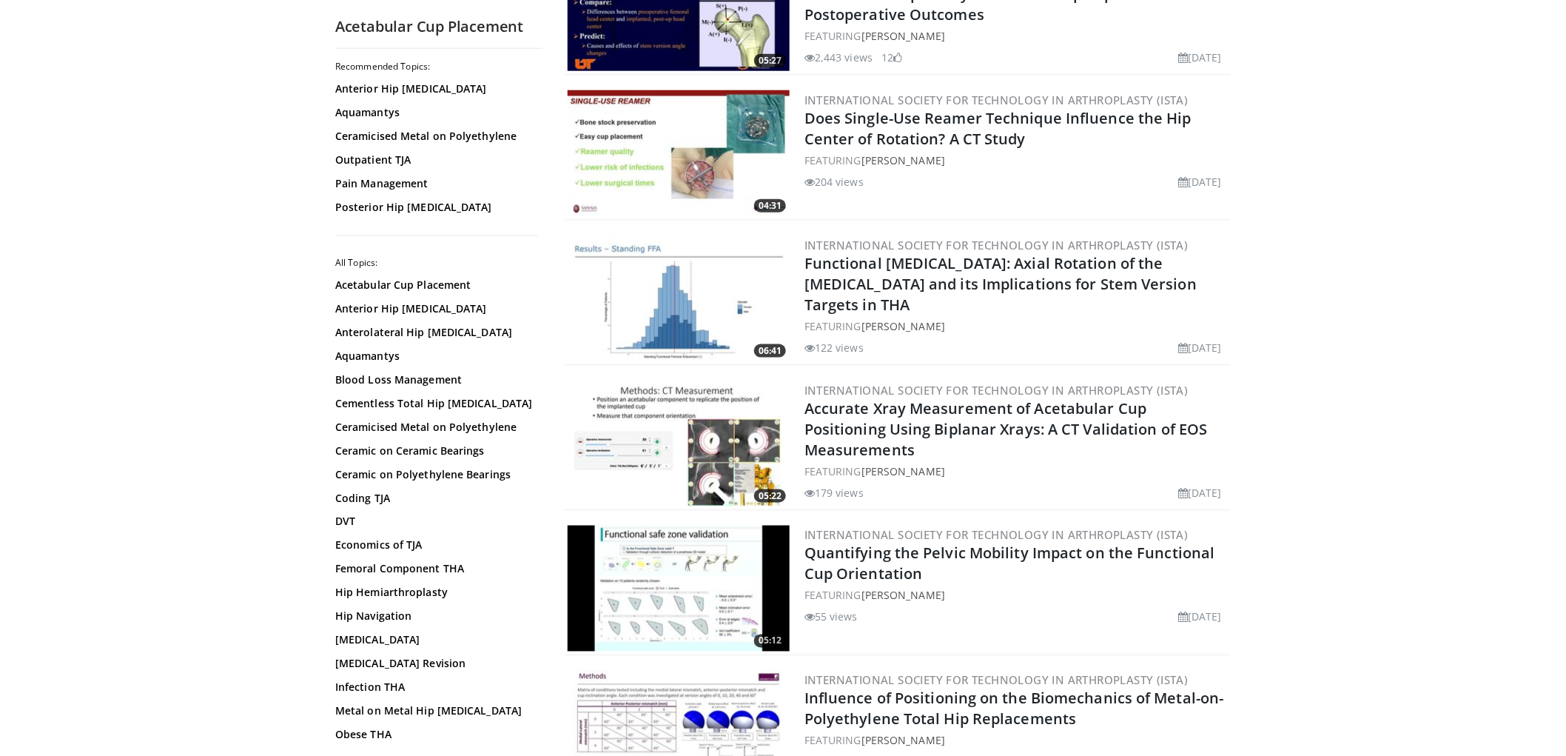
click at [725, 170] on img at bounding box center [679, 153] width 222 height 126
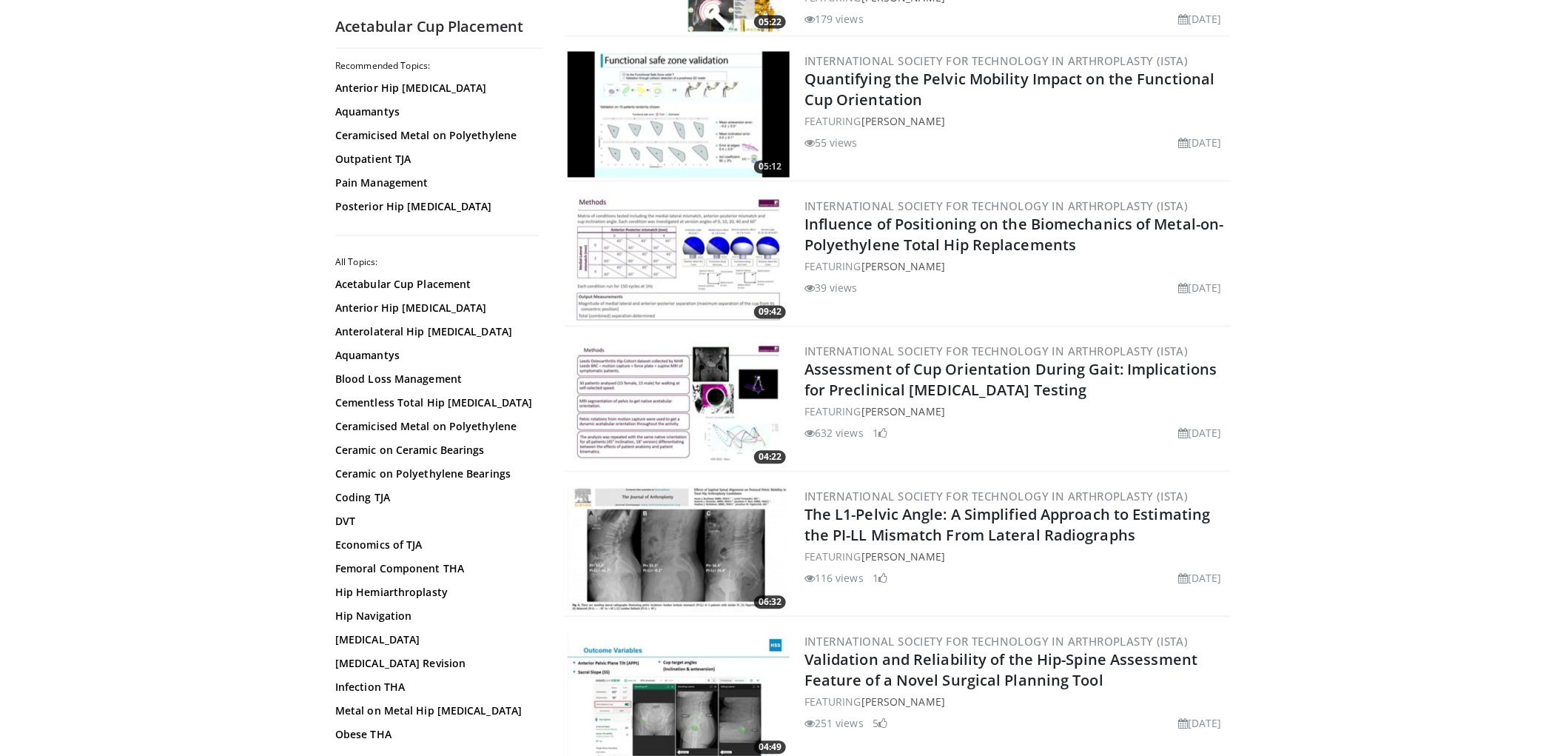
scroll to position [1151, 0]
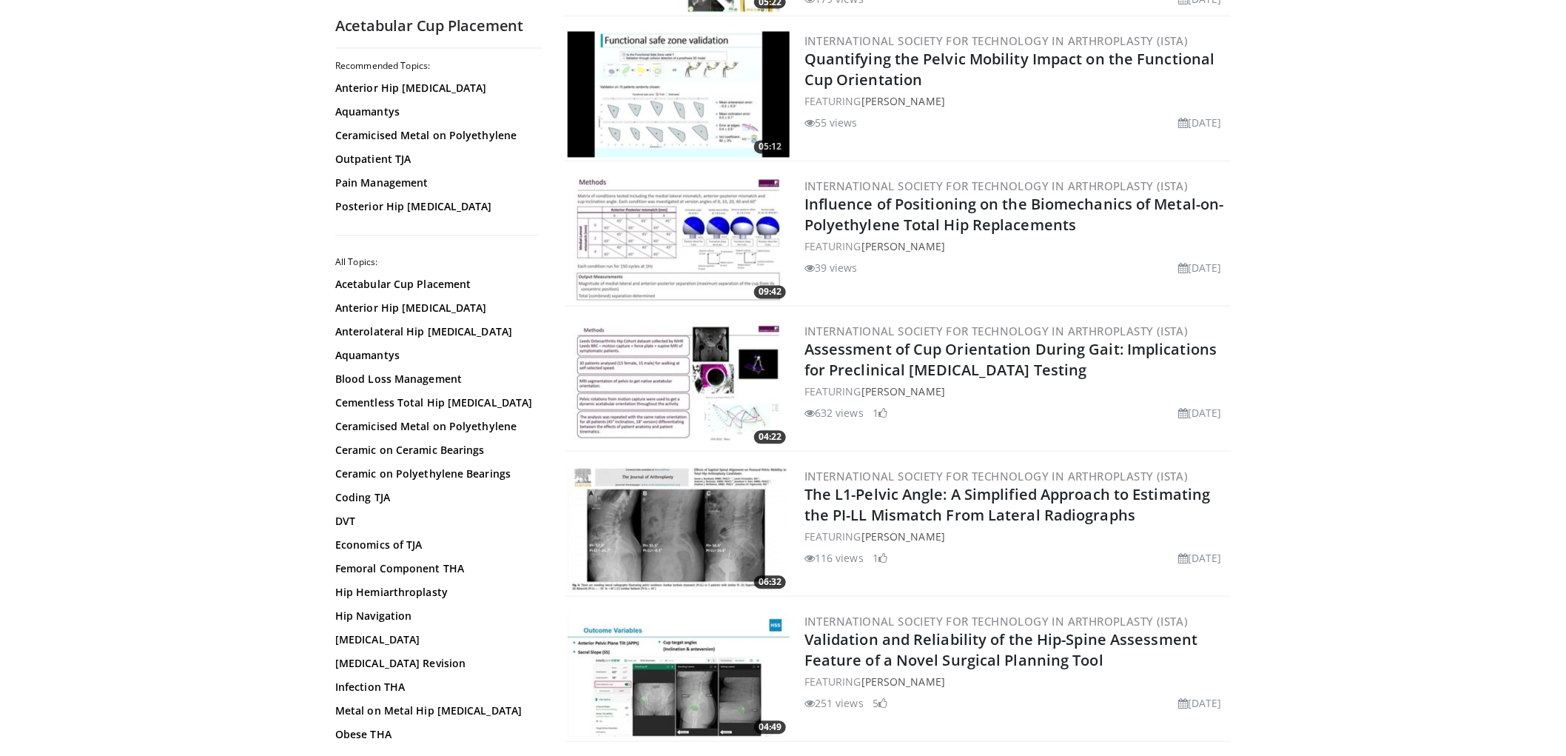
click at [735, 223] on img at bounding box center [679, 240] width 222 height 126
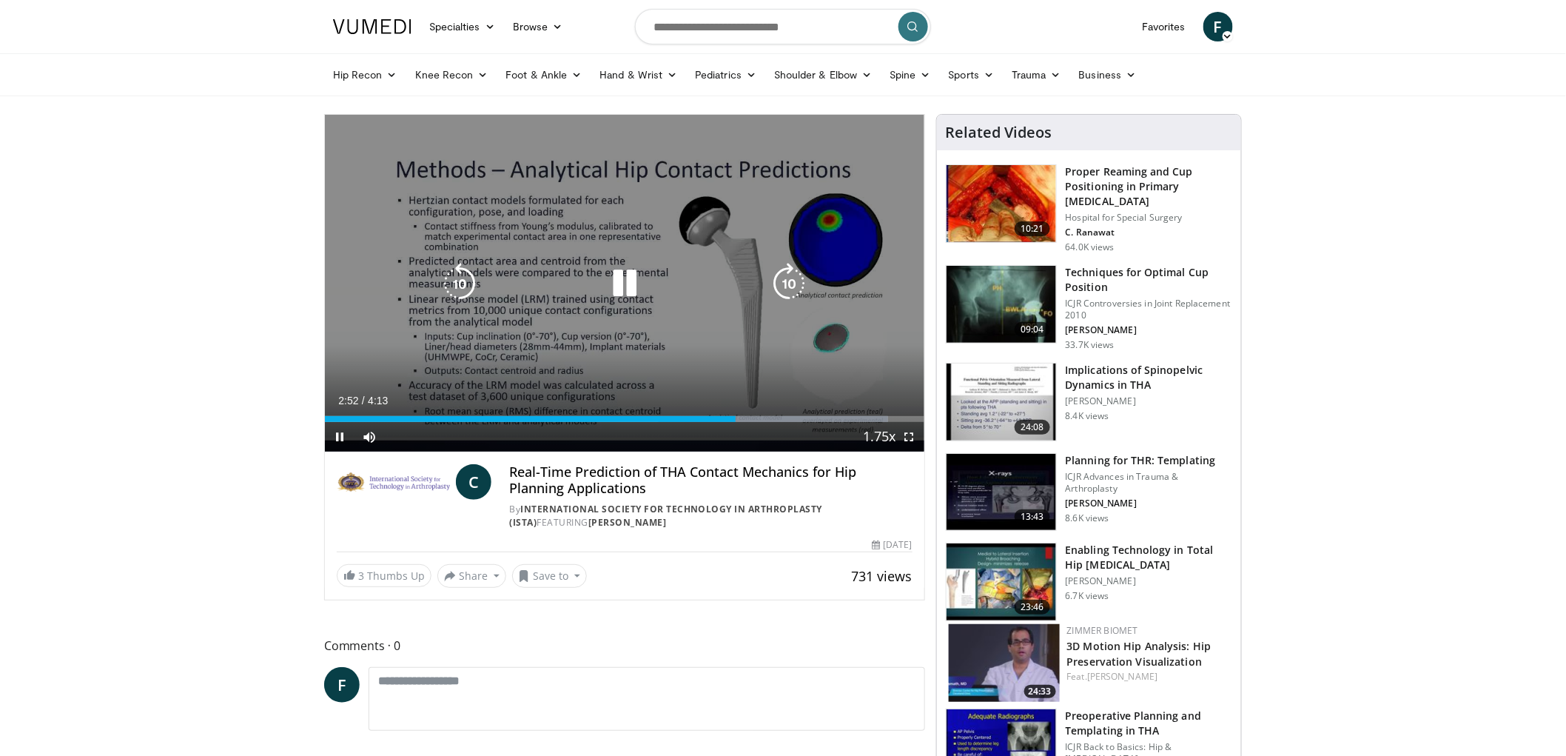
click at [616, 290] on icon "Video Player" at bounding box center [624, 283] width 41 height 41
click at [633, 286] on icon "Video Player" at bounding box center [624, 283] width 41 height 41
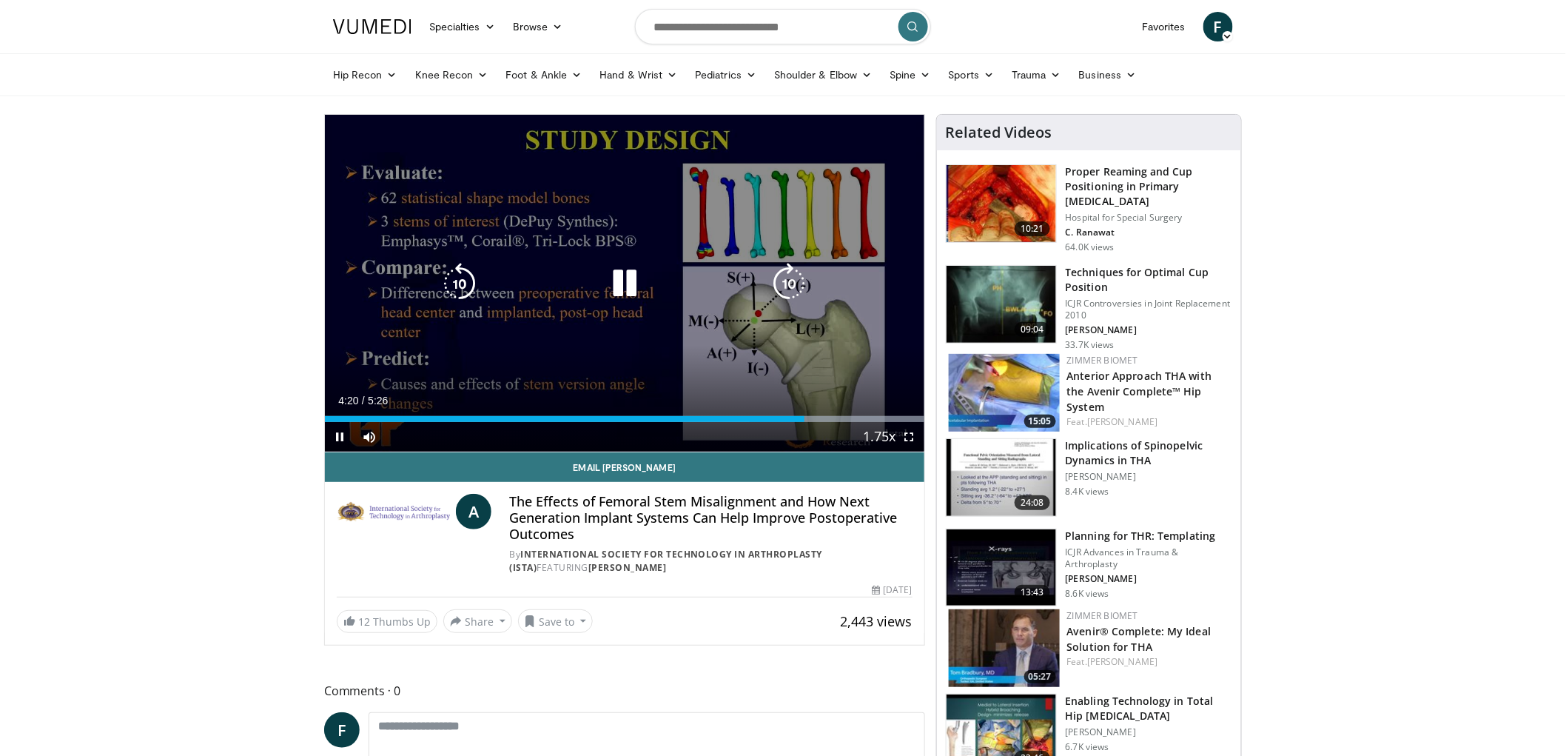
click at [474, 387] on div "10 seconds Tap to unmute" at bounding box center [625, 283] width 600 height 337
click at [479, 317] on div "10 seconds Tap to unmute" at bounding box center [625, 283] width 600 height 337
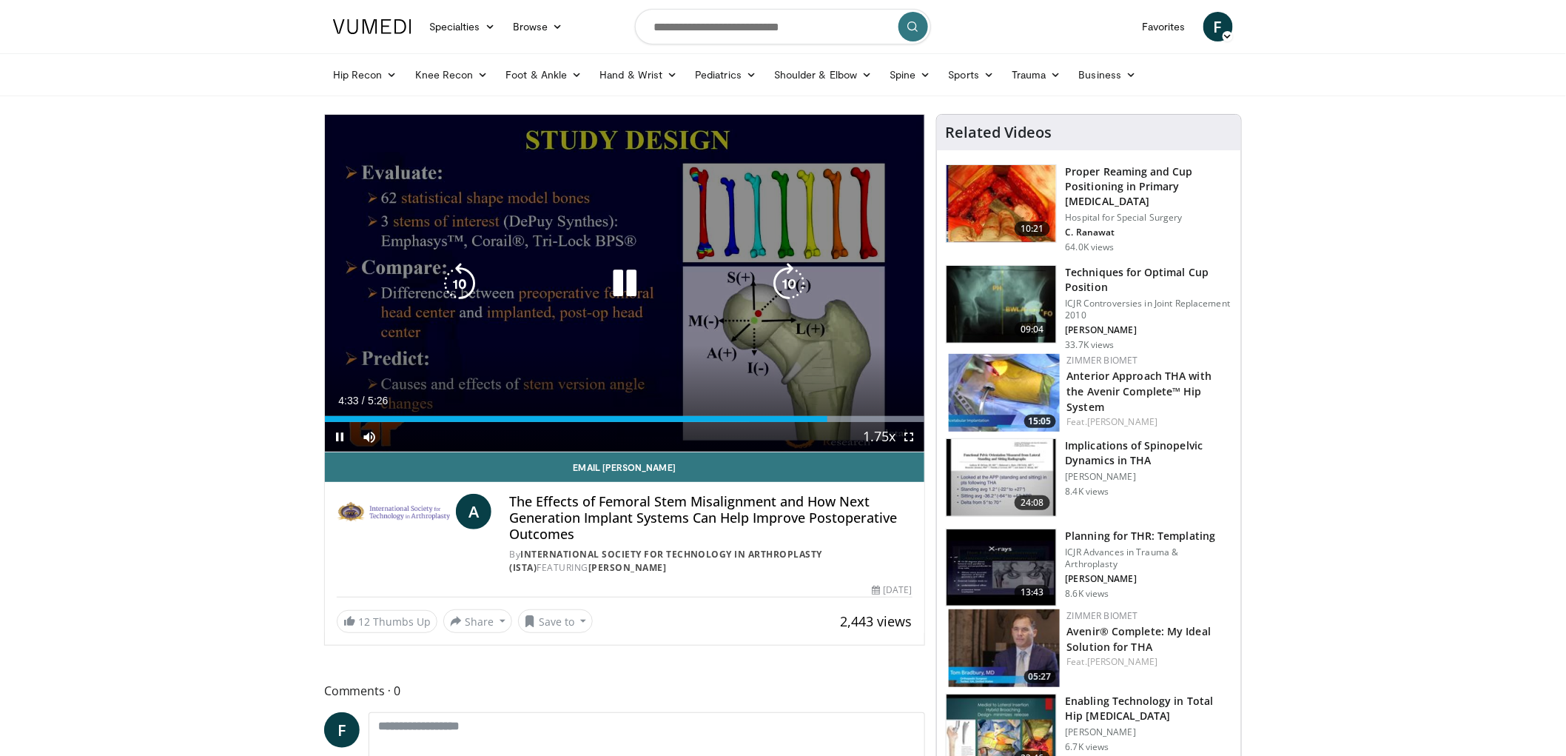
click at [517, 356] on div "10 seconds Tap to unmute" at bounding box center [625, 283] width 600 height 337
click at [516, 363] on div "10 seconds Tap to unmute" at bounding box center [625, 283] width 600 height 337
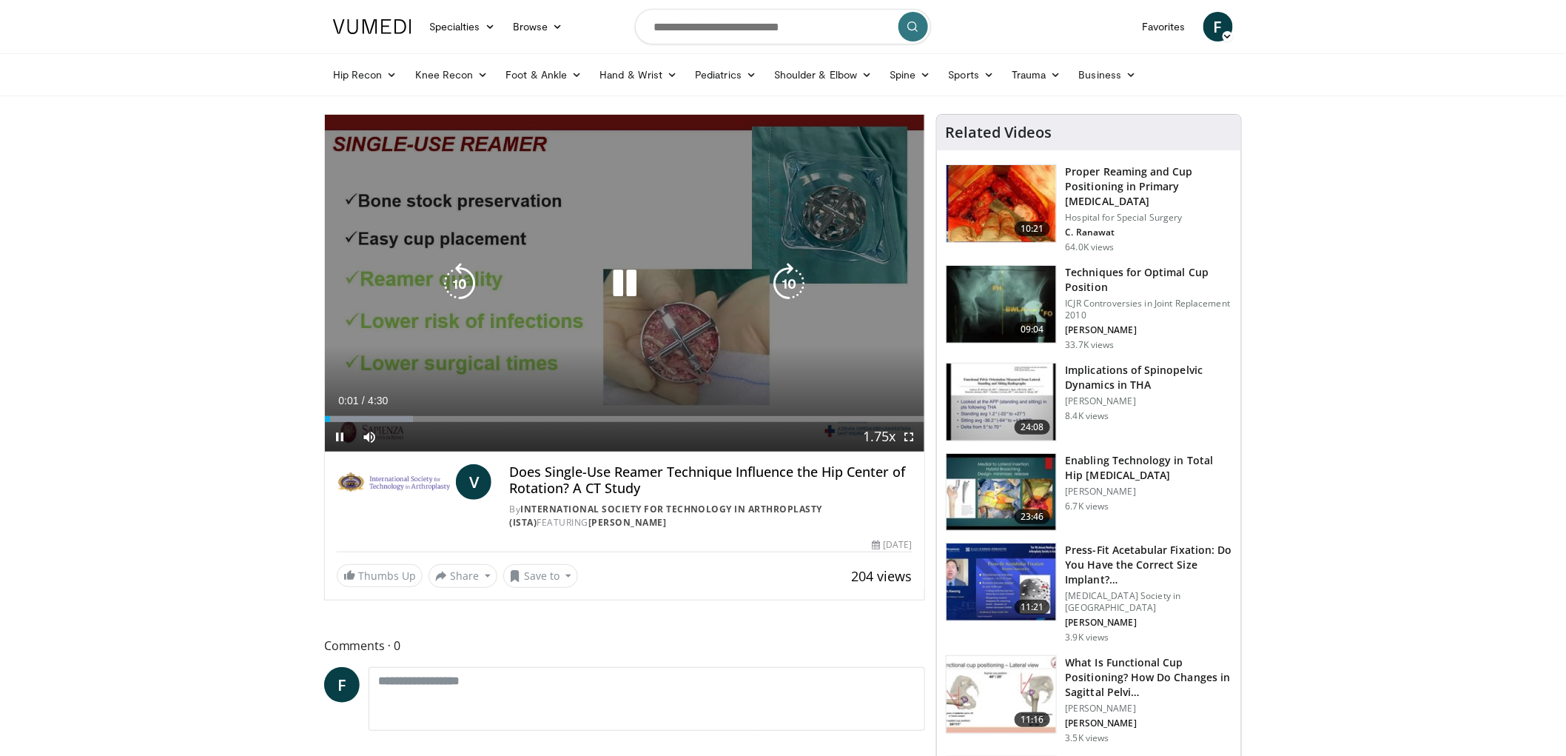
click at [639, 277] on icon "Video Player" at bounding box center [624, 283] width 41 height 41
click at [472, 329] on div "10 seconds Tap to unmute" at bounding box center [625, 283] width 600 height 337
click at [610, 380] on div "10 seconds Tap to unmute" at bounding box center [625, 283] width 600 height 337
click at [560, 312] on div "10 seconds Tap to unmute" at bounding box center [625, 283] width 600 height 337
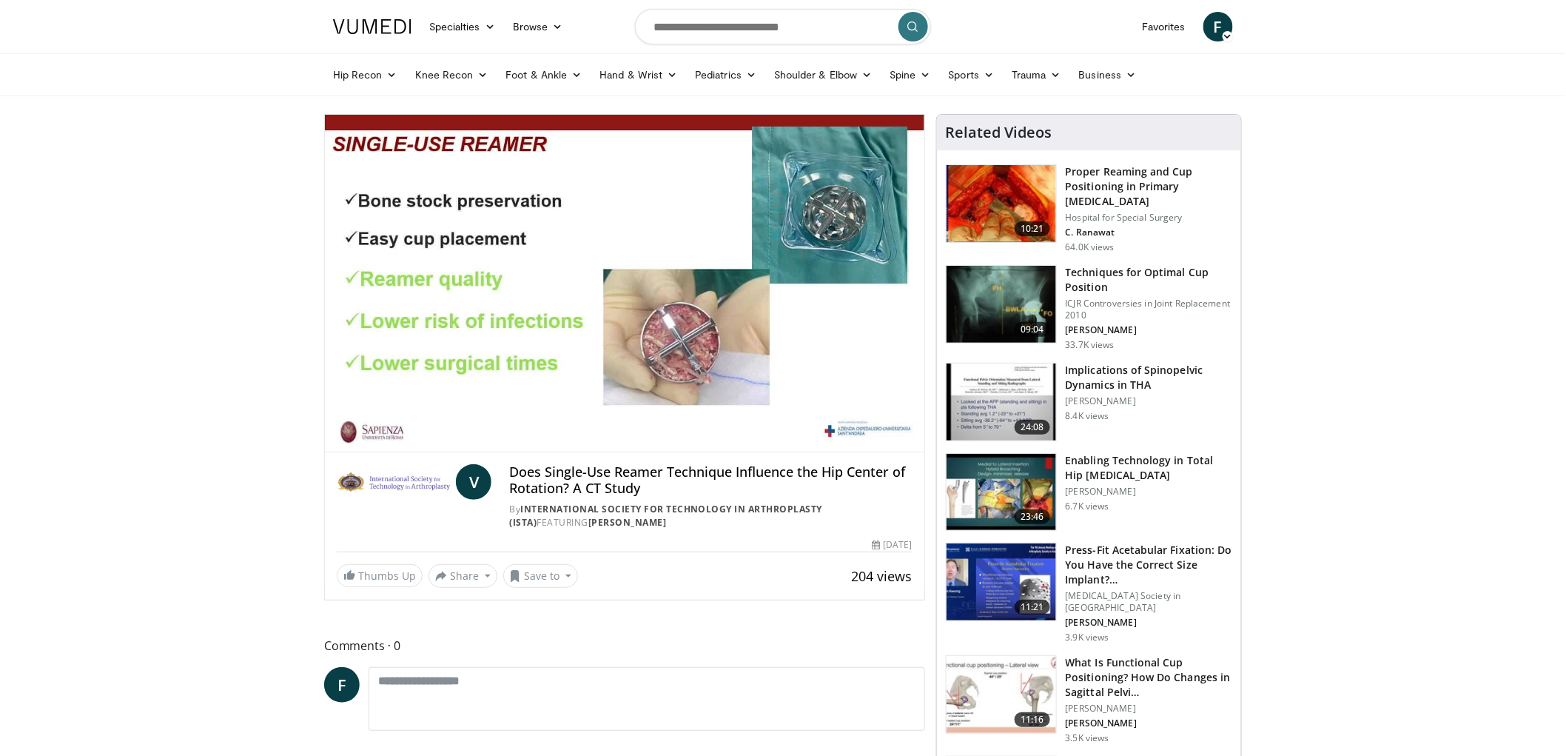
drag, startPoint x: 1314, startPoint y: 283, endPoint x: 1299, endPoint y: 283, distance: 14.8
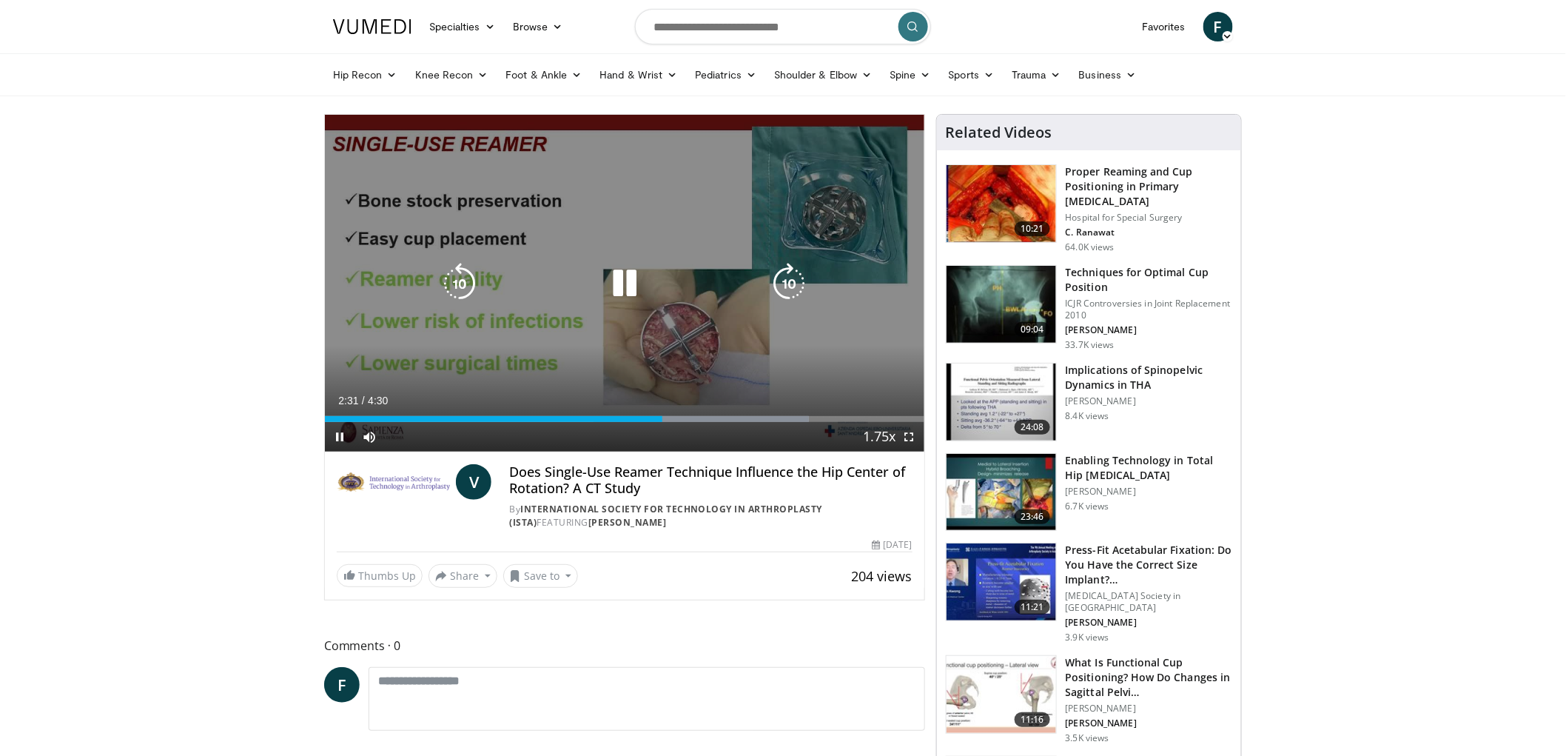
click at [898, 338] on div "10 seconds Tap to unmute" at bounding box center [625, 283] width 600 height 337
click at [633, 282] on icon "Video Player" at bounding box center [624, 283] width 41 height 41
click at [764, 180] on div "10 seconds Tap to unmute" at bounding box center [625, 283] width 600 height 337
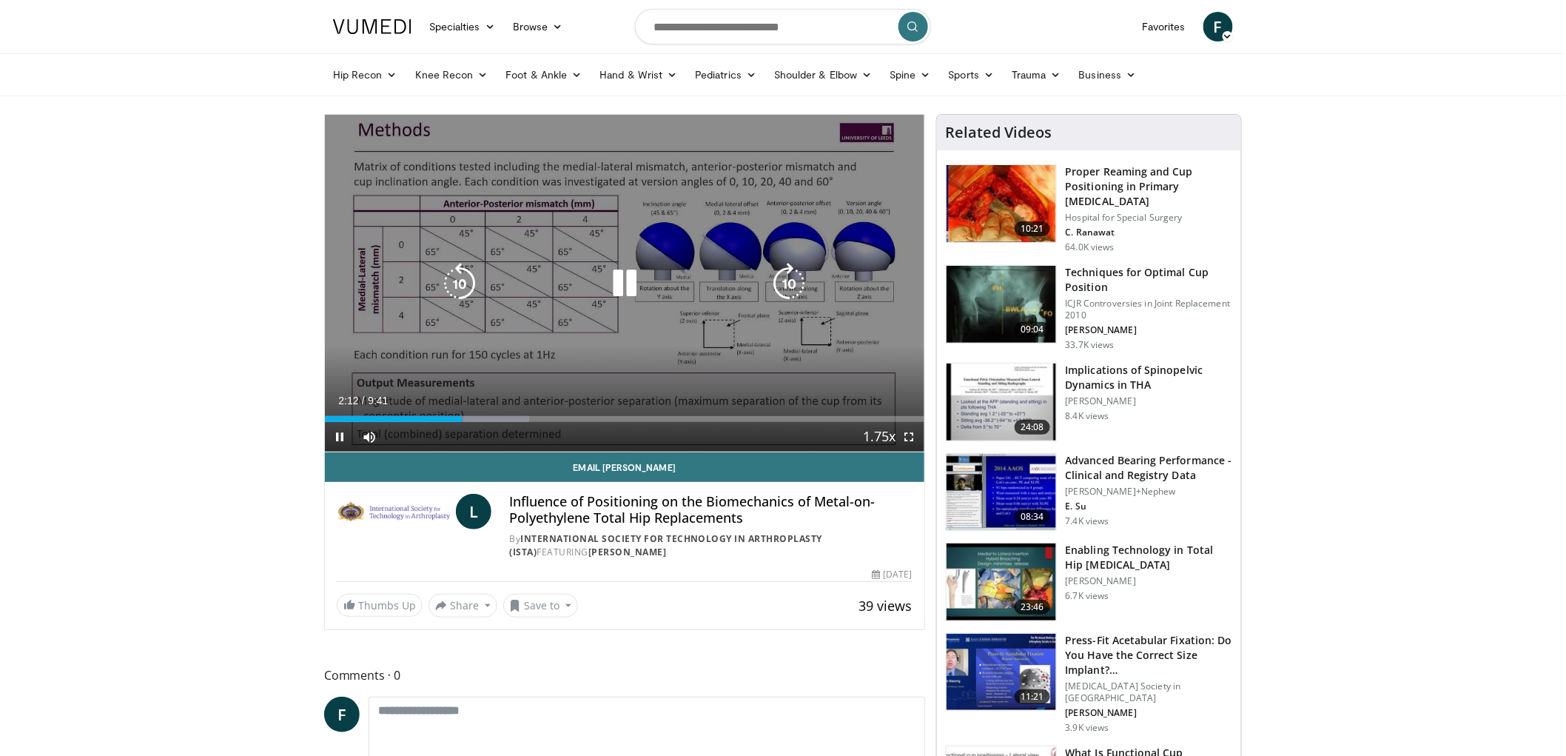
click at [630, 292] on icon "Video Player" at bounding box center [624, 283] width 41 height 41
click at [683, 389] on div "10 seconds Tap to unmute" at bounding box center [625, 283] width 600 height 337
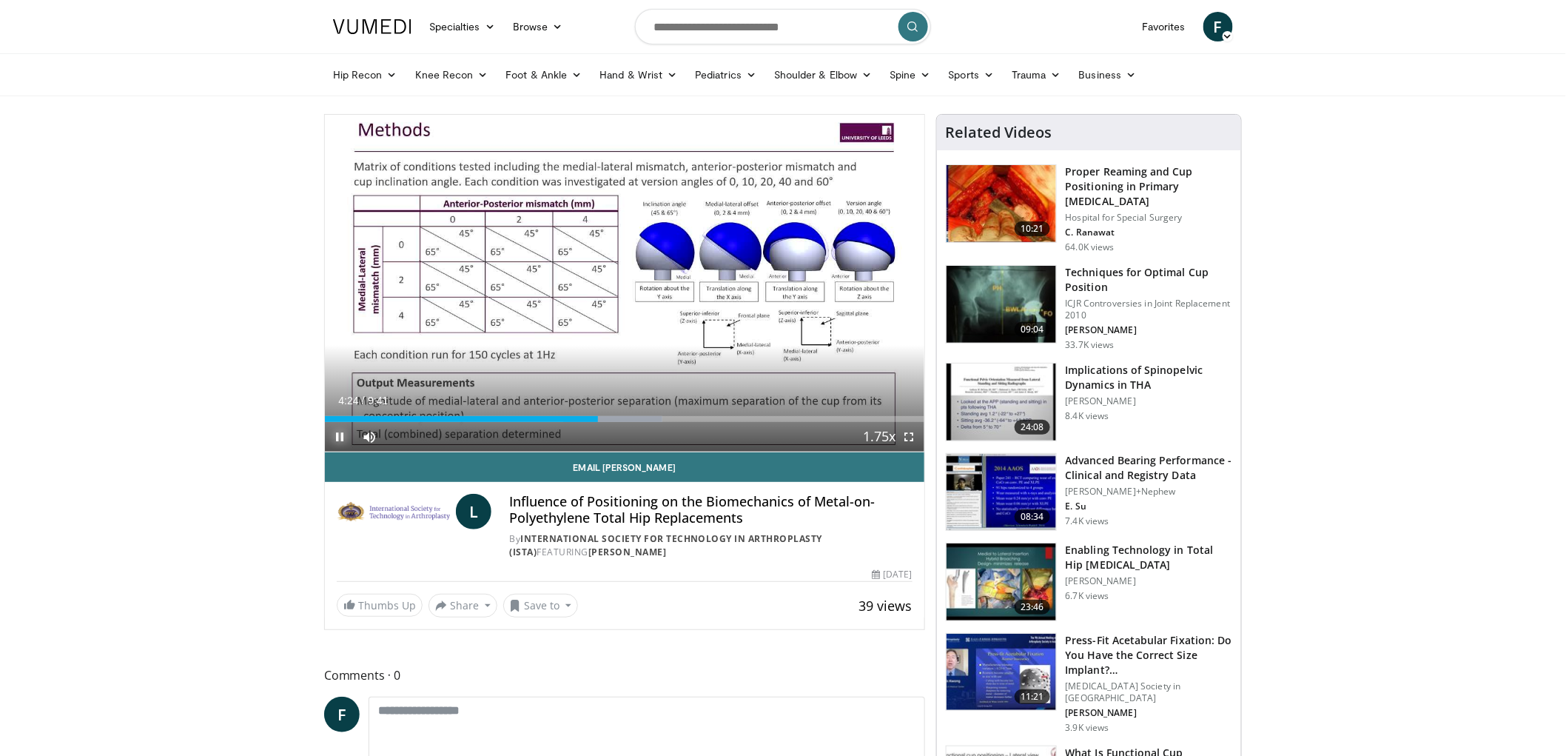
click at [343, 430] on span "Video Player" at bounding box center [340, 437] width 30 height 30
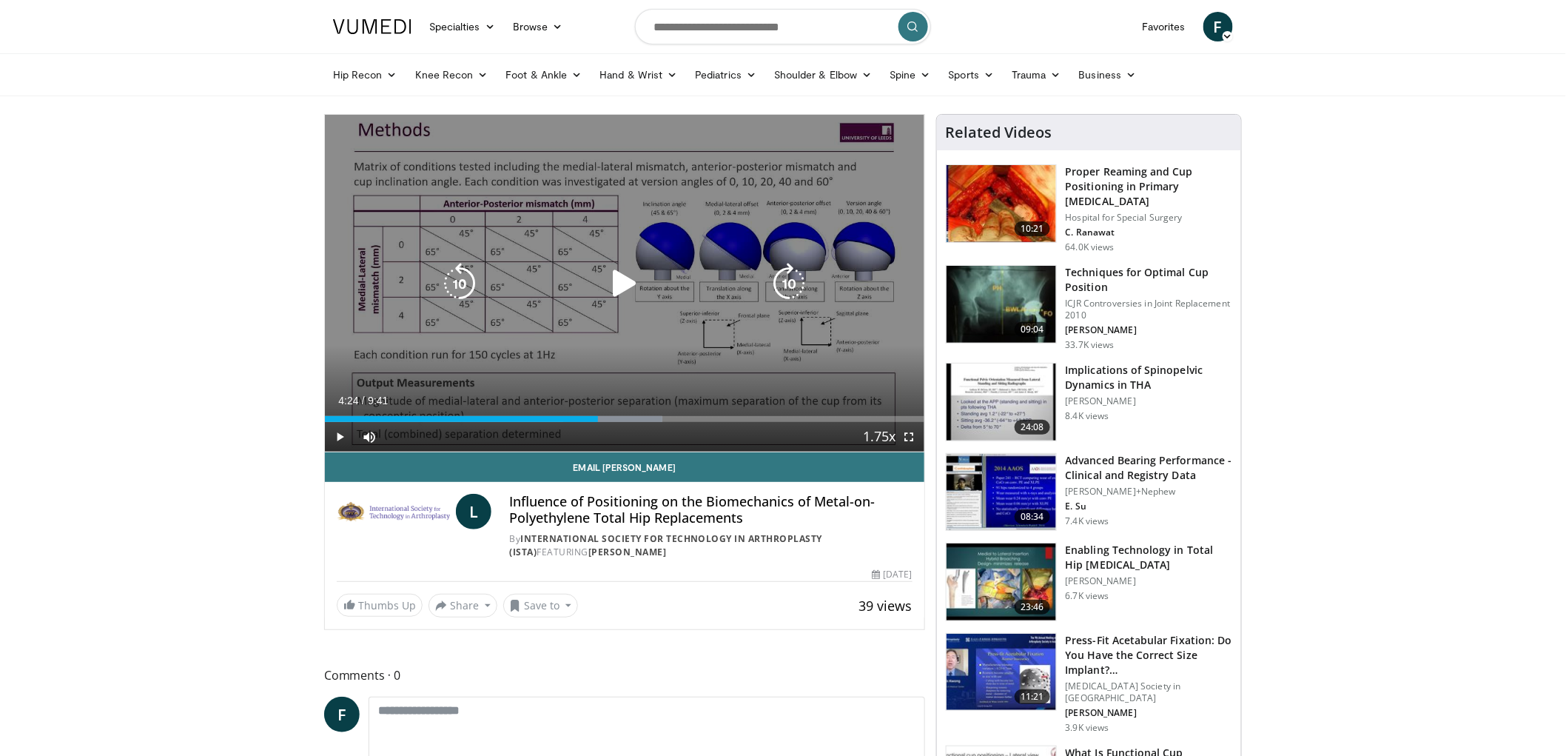
click at [608, 342] on div "10 seconds Tap to unmute" at bounding box center [625, 283] width 600 height 337
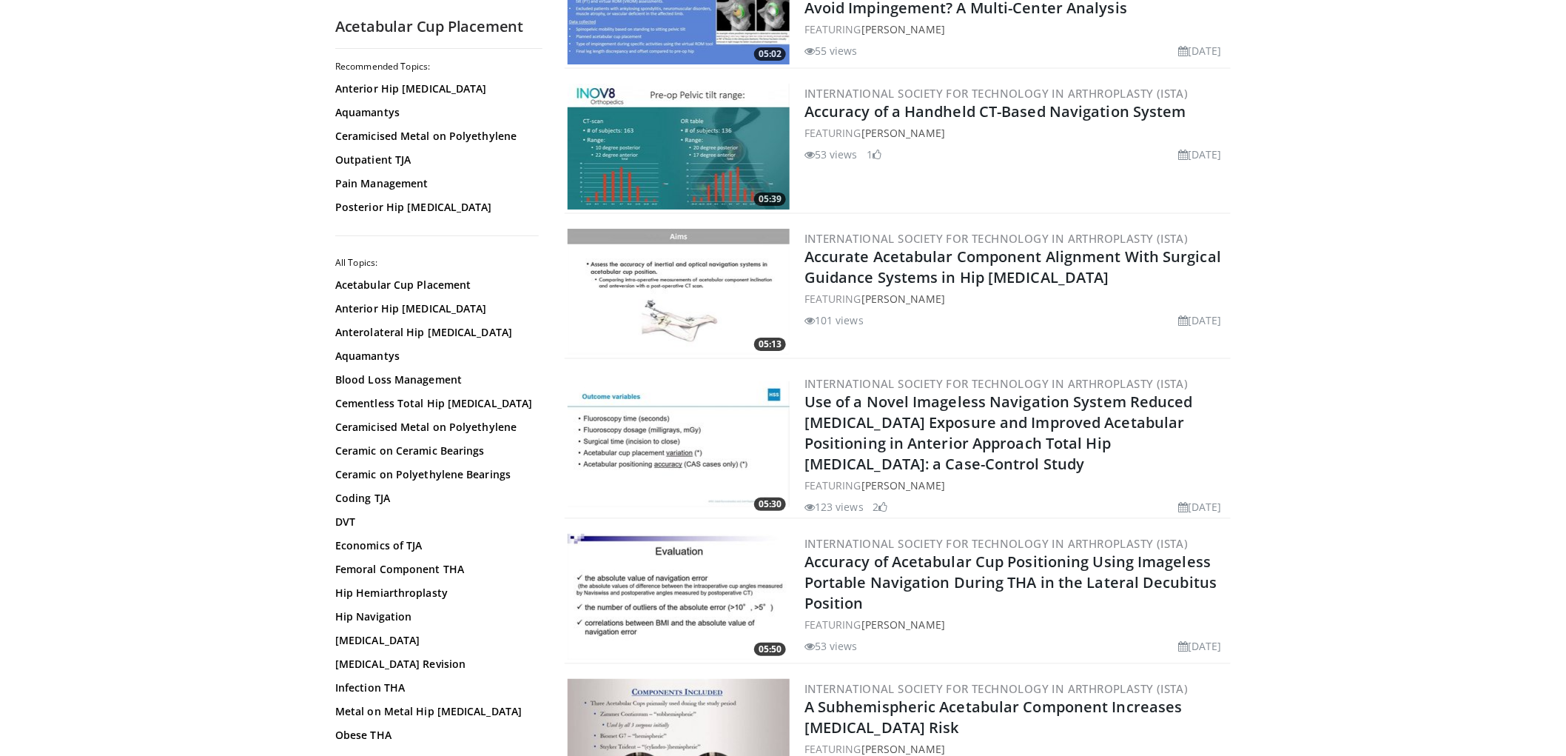
scroll to position [2303, 0]
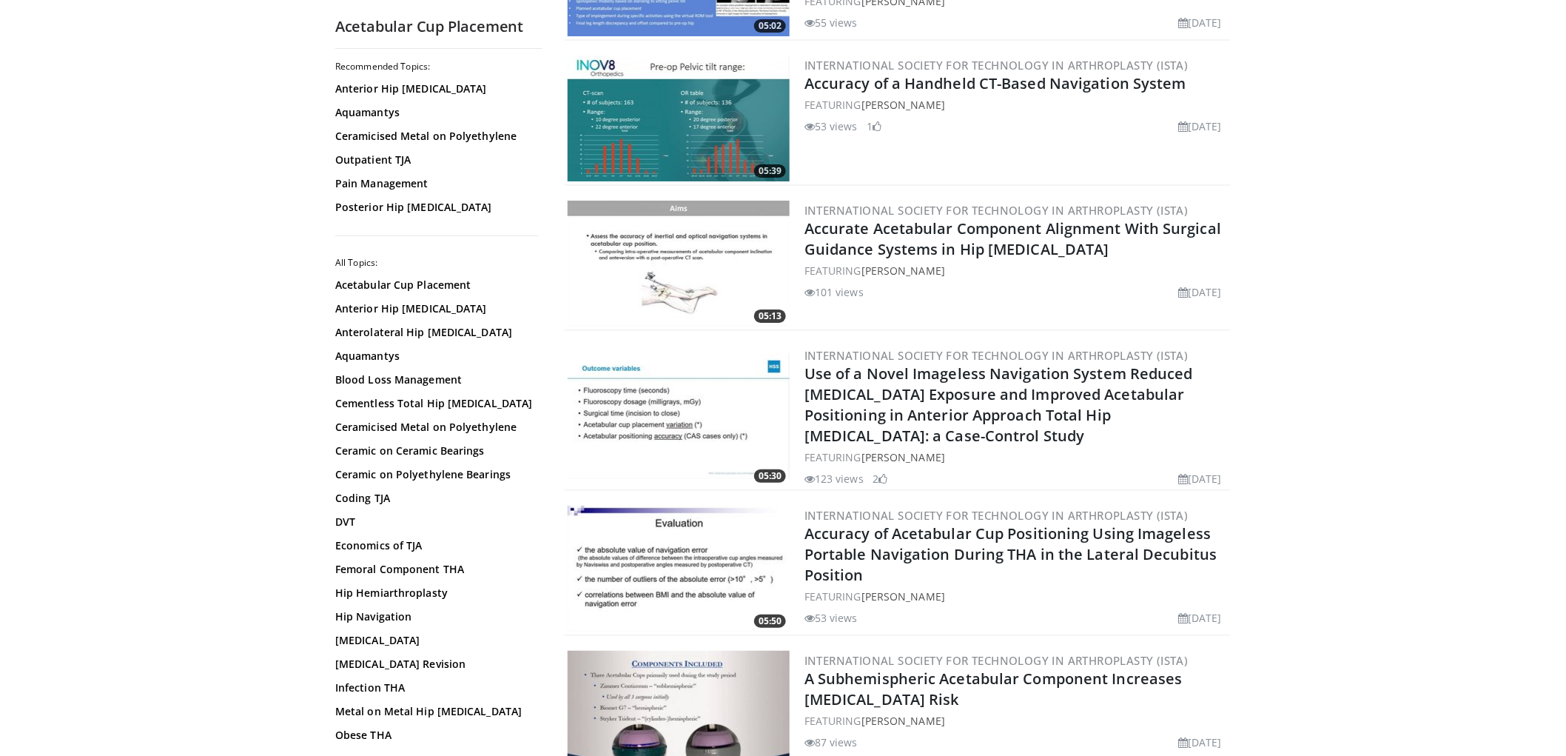
click at [667, 308] on img at bounding box center [679, 264] width 222 height 126
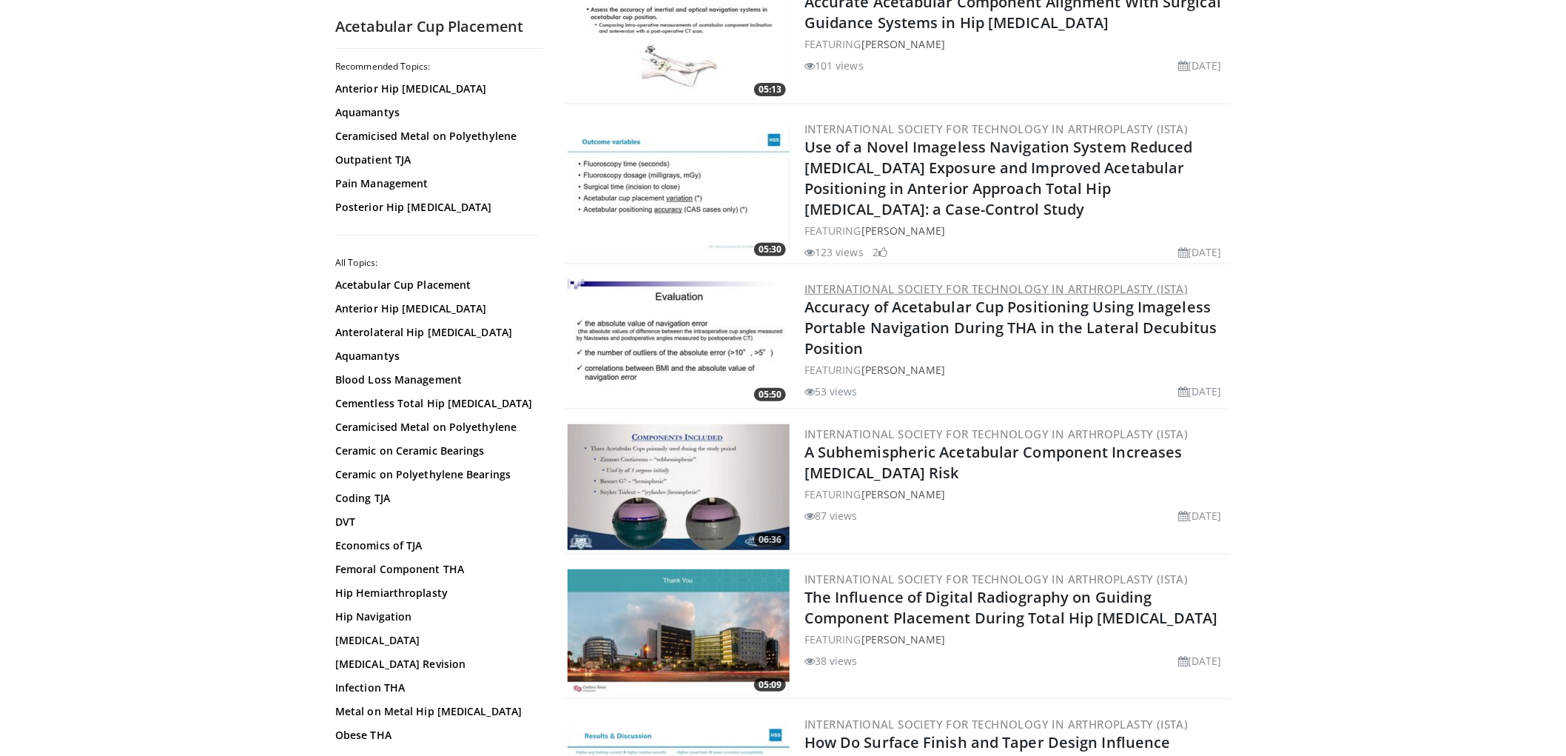
scroll to position [2549, 0]
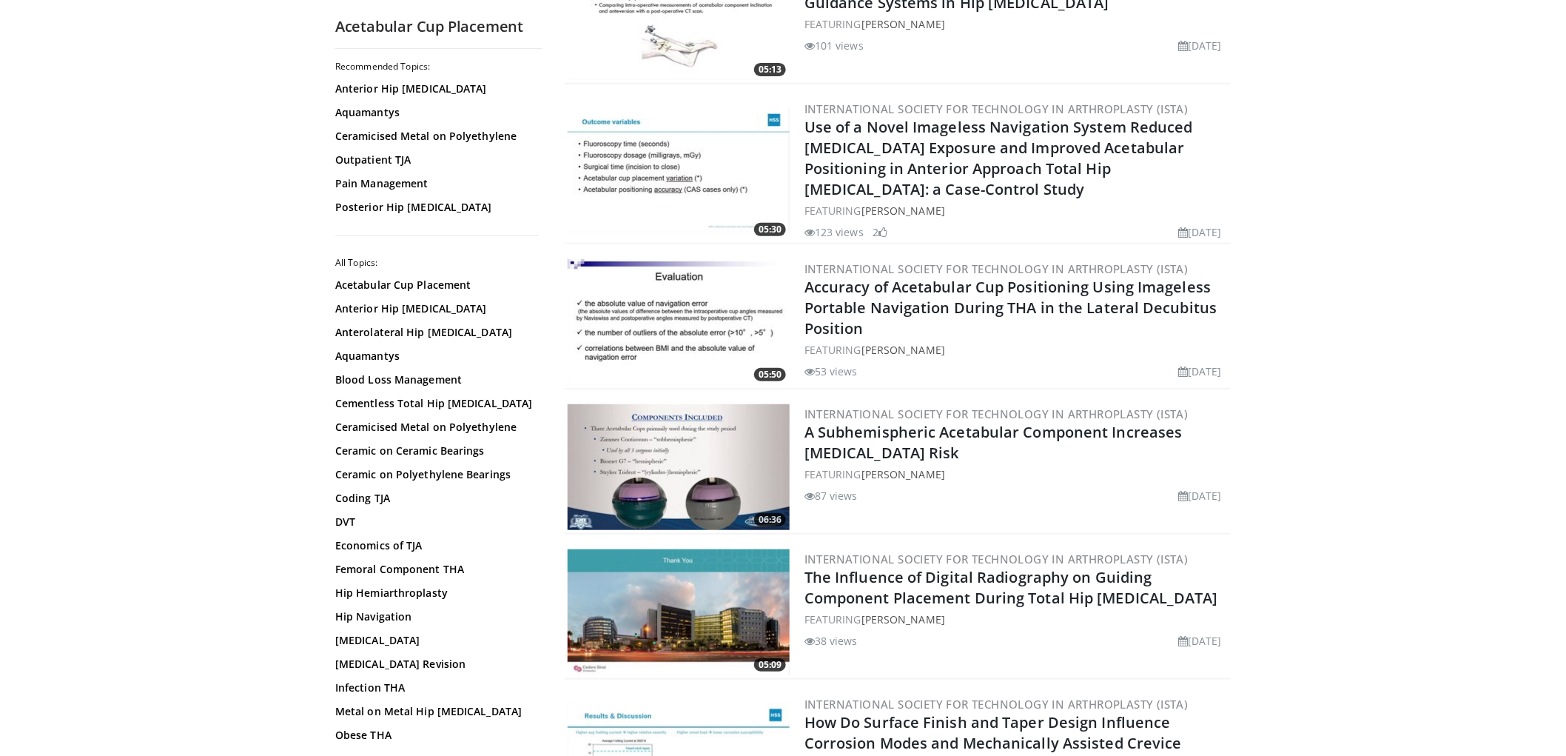
click at [779, 309] on img at bounding box center [679, 322] width 222 height 126
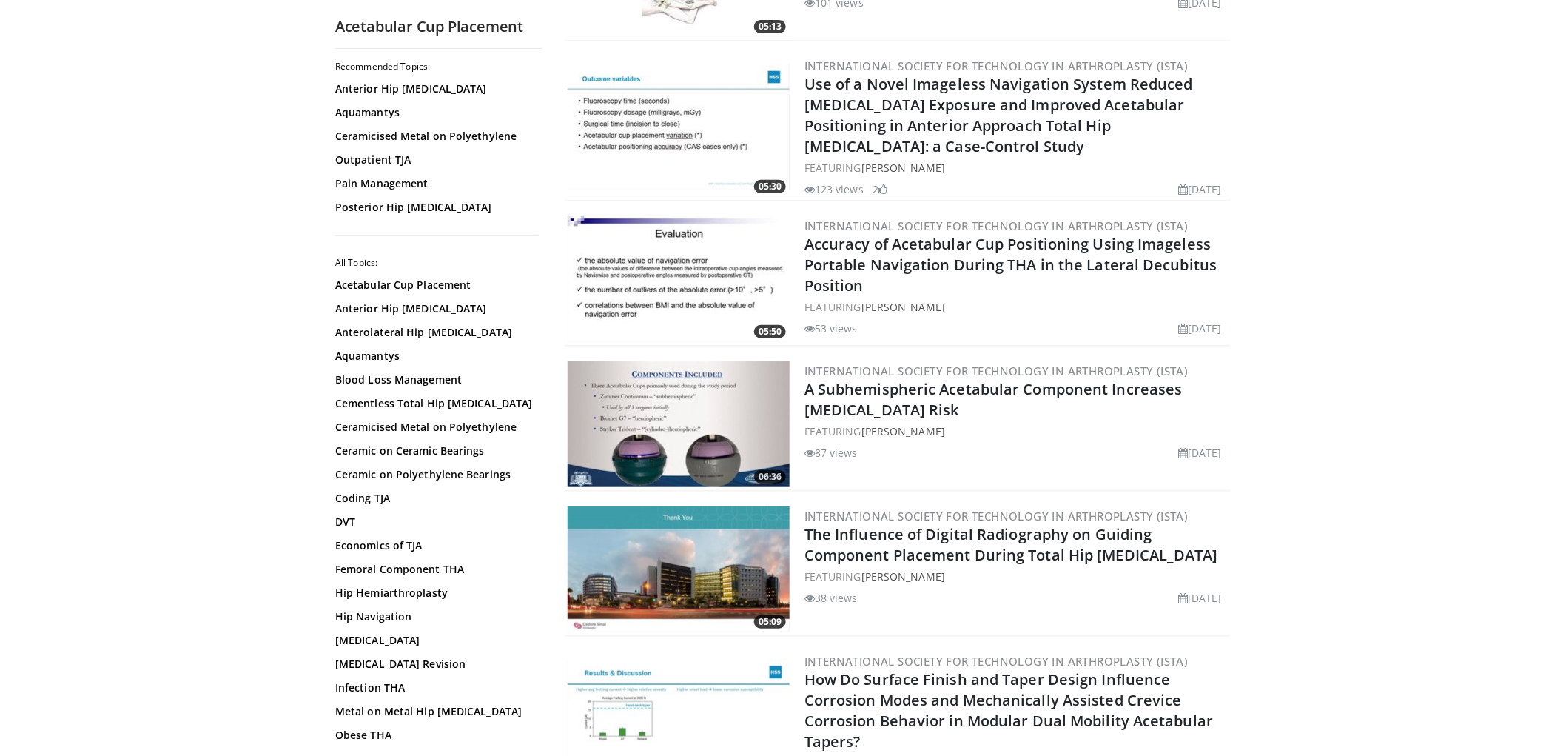
scroll to position [2631, 0]
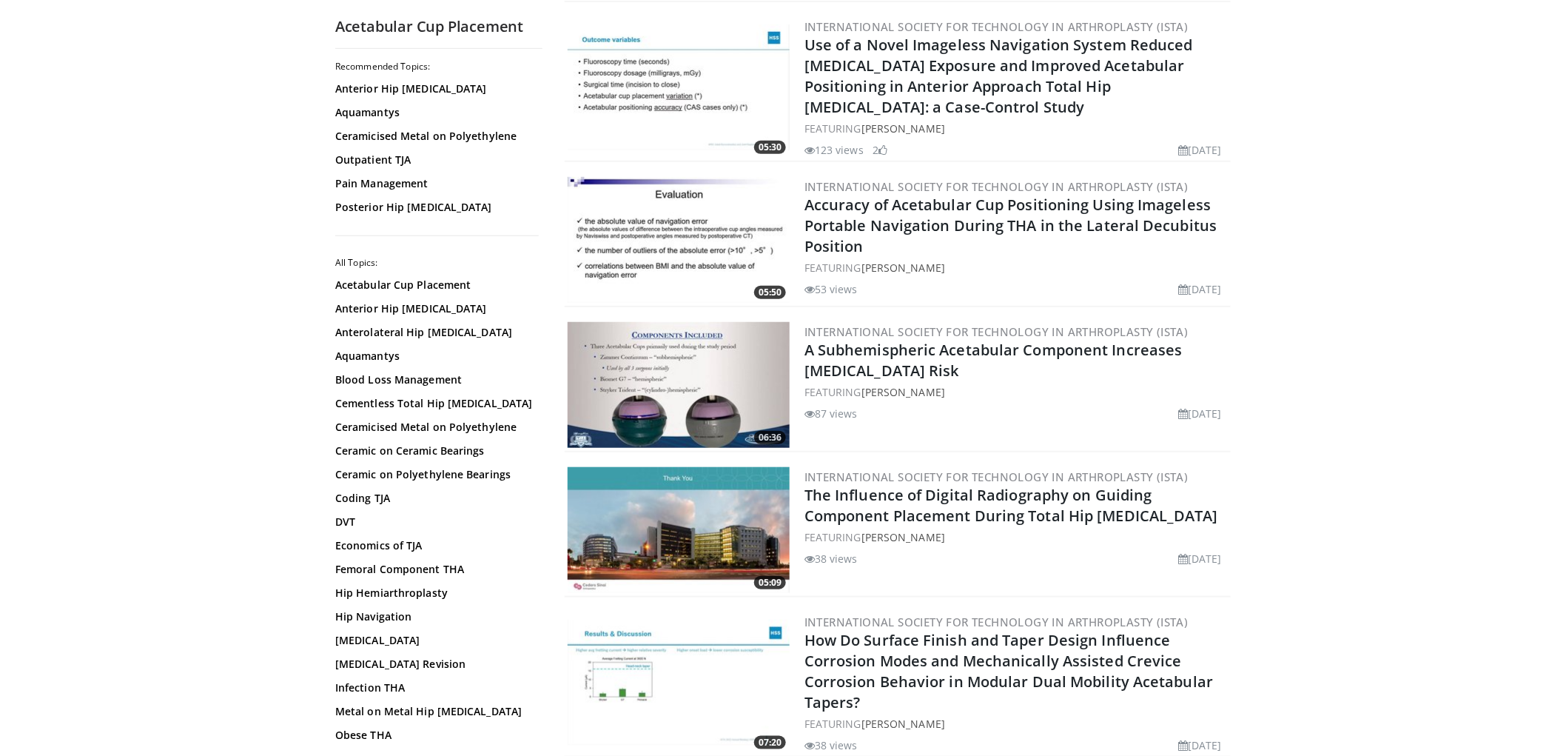
click at [704, 350] on img at bounding box center [679, 385] width 222 height 126
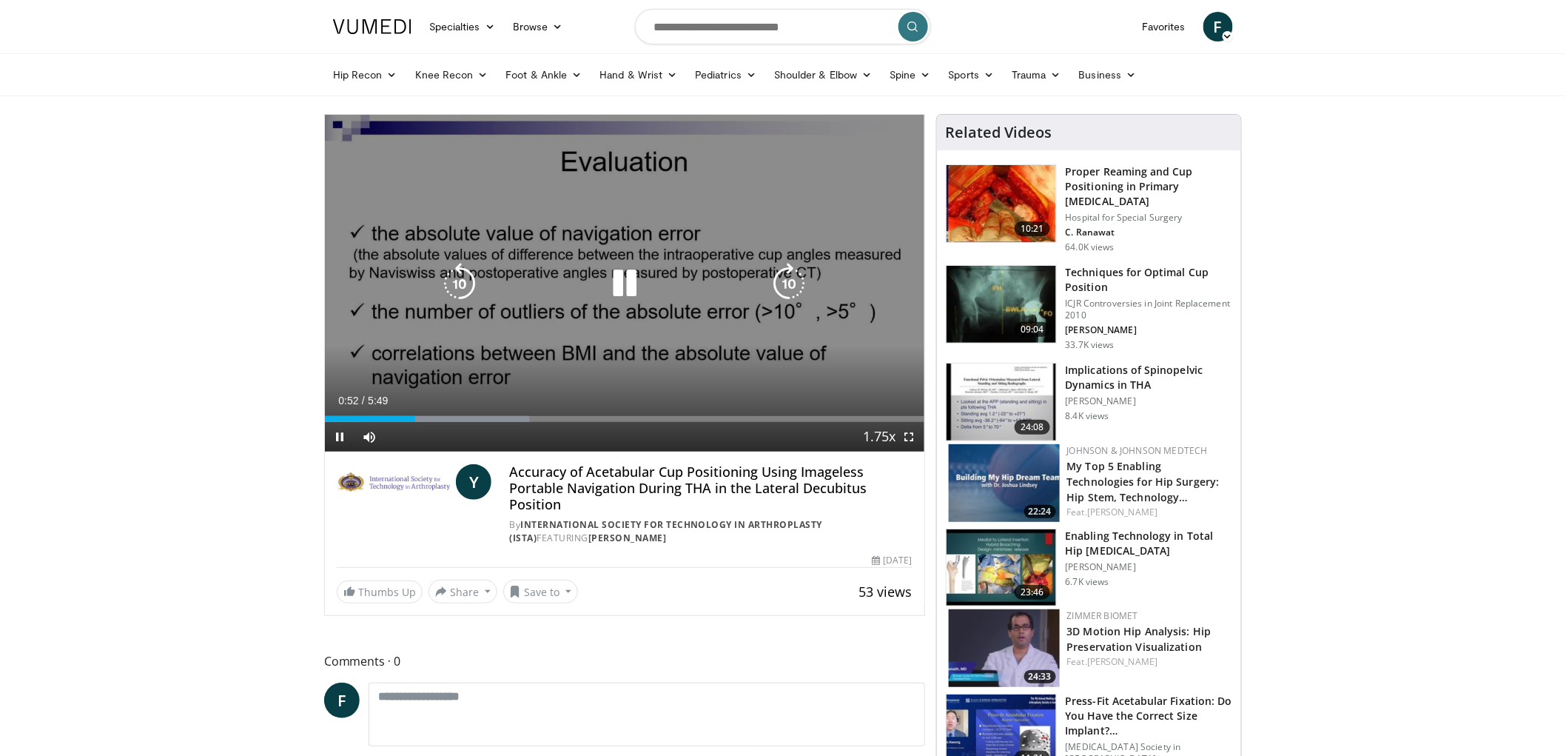
click at [894, 161] on div "10 seconds Tap to unmute" at bounding box center [625, 283] width 600 height 337
click at [894, 160] on div "10 seconds Tap to unmute" at bounding box center [625, 283] width 600 height 337
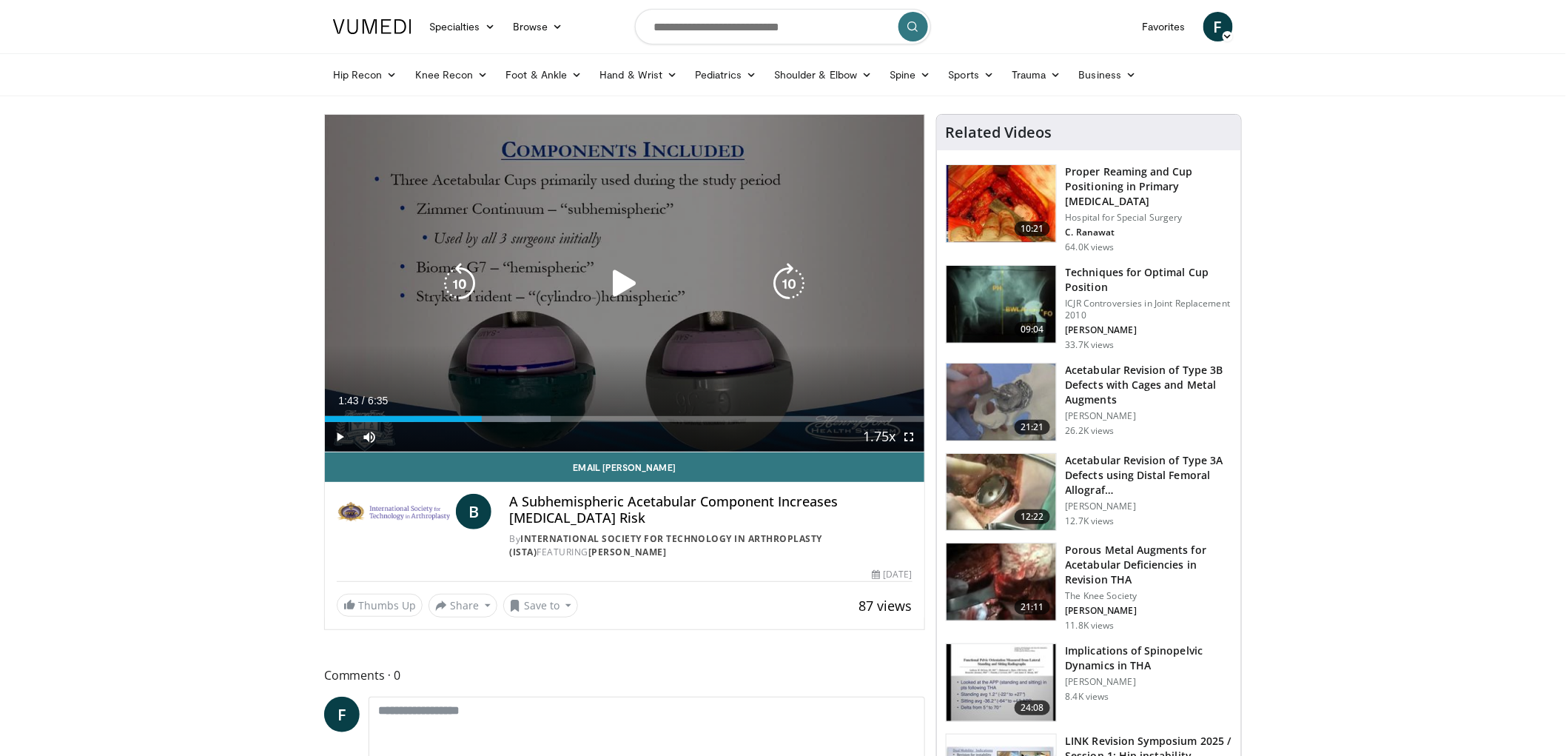
click at [482, 415] on div "Loaded : 37.65% 1:43 2:20" at bounding box center [625, 415] width 600 height 14
click at [514, 390] on div "10 seconds Tap to unmute" at bounding box center [625, 283] width 600 height 337
click at [520, 346] on div "10 seconds Tap to unmute" at bounding box center [625, 283] width 600 height 337
